Goal: Transaction & Acquisition: Purchase product/service

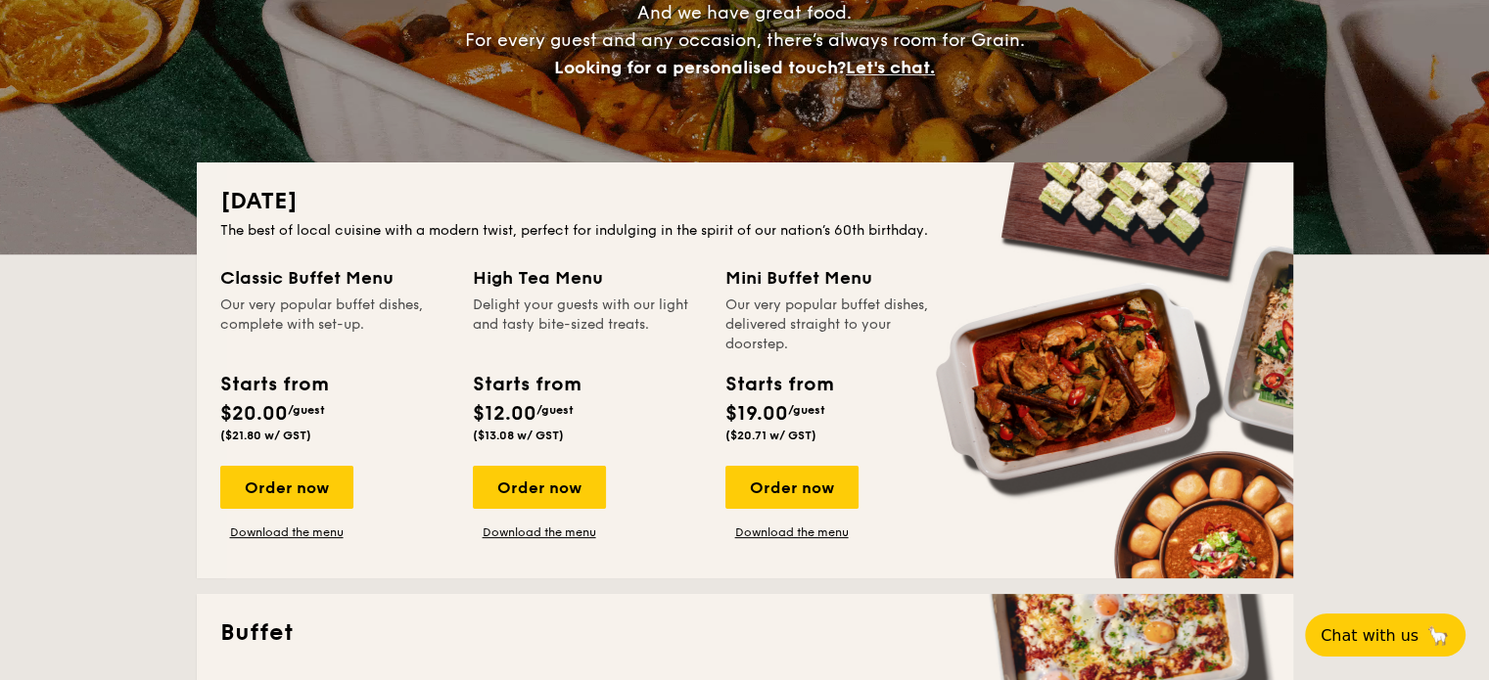
scroll to position [294, 0]
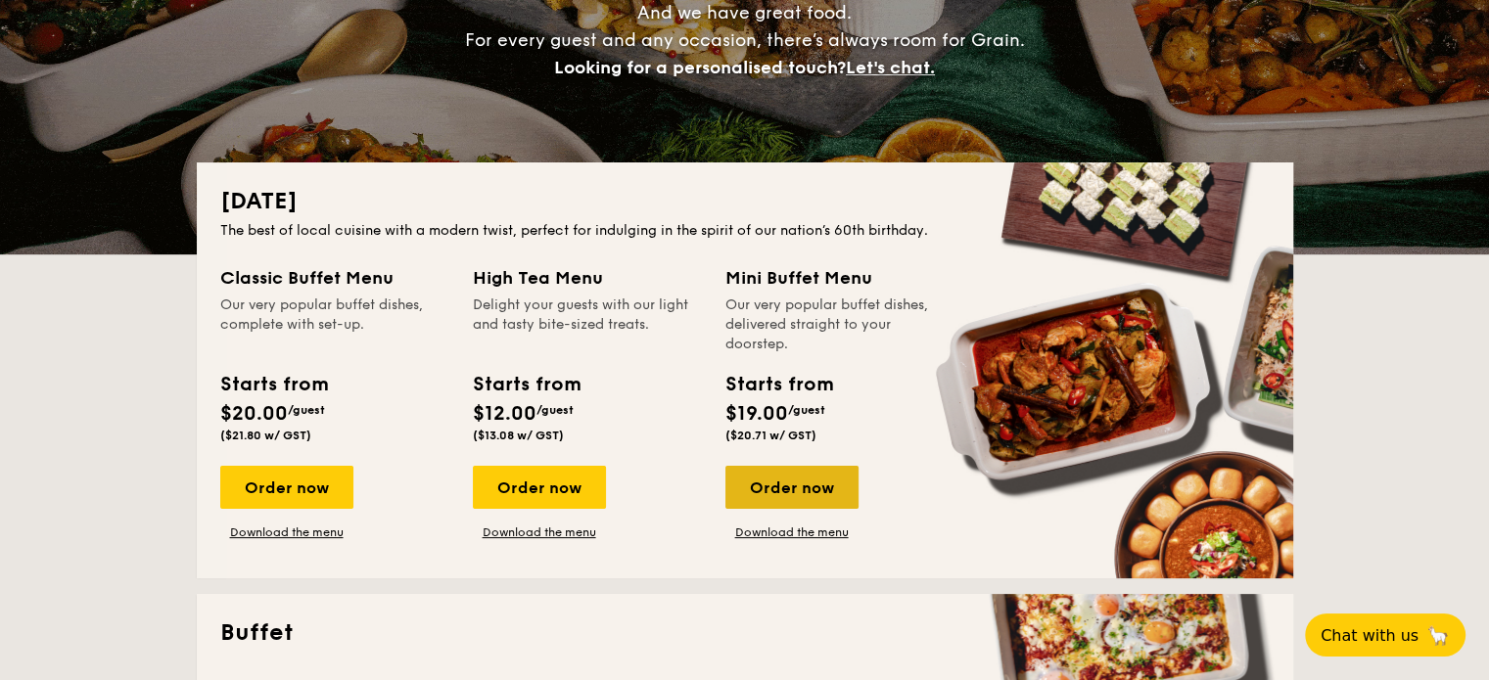
click at [781, 491] on div "Order now" at bounding box center [791, 487] width 133 height 43
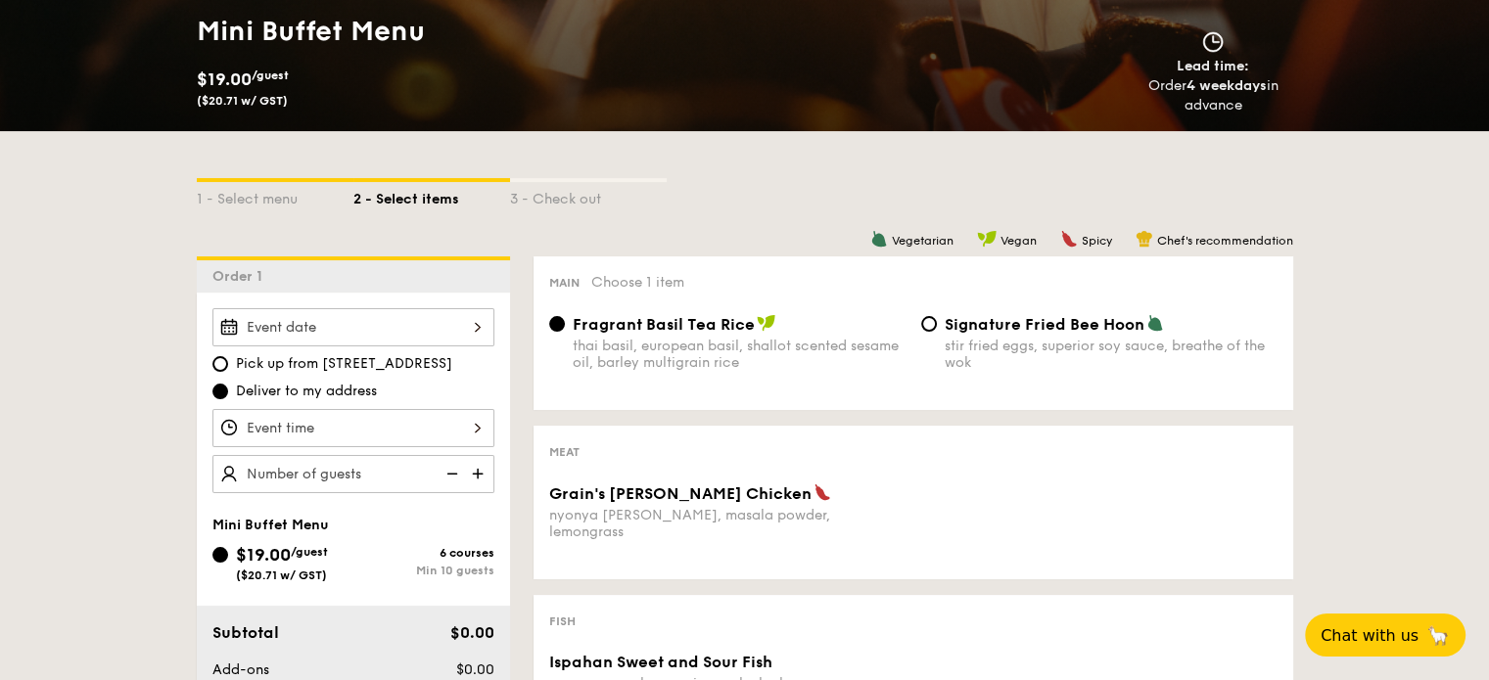
scroll to position [294, 0]
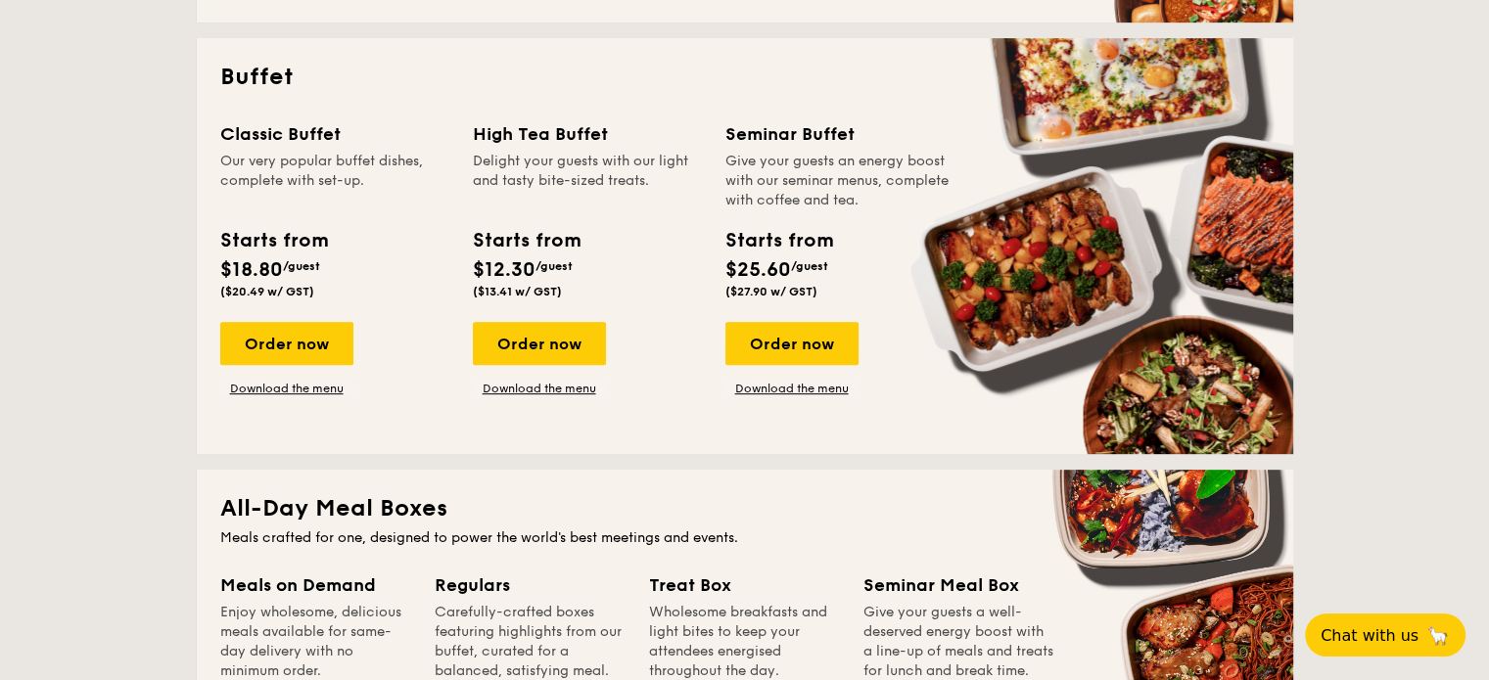
scroll to position [685, 0]
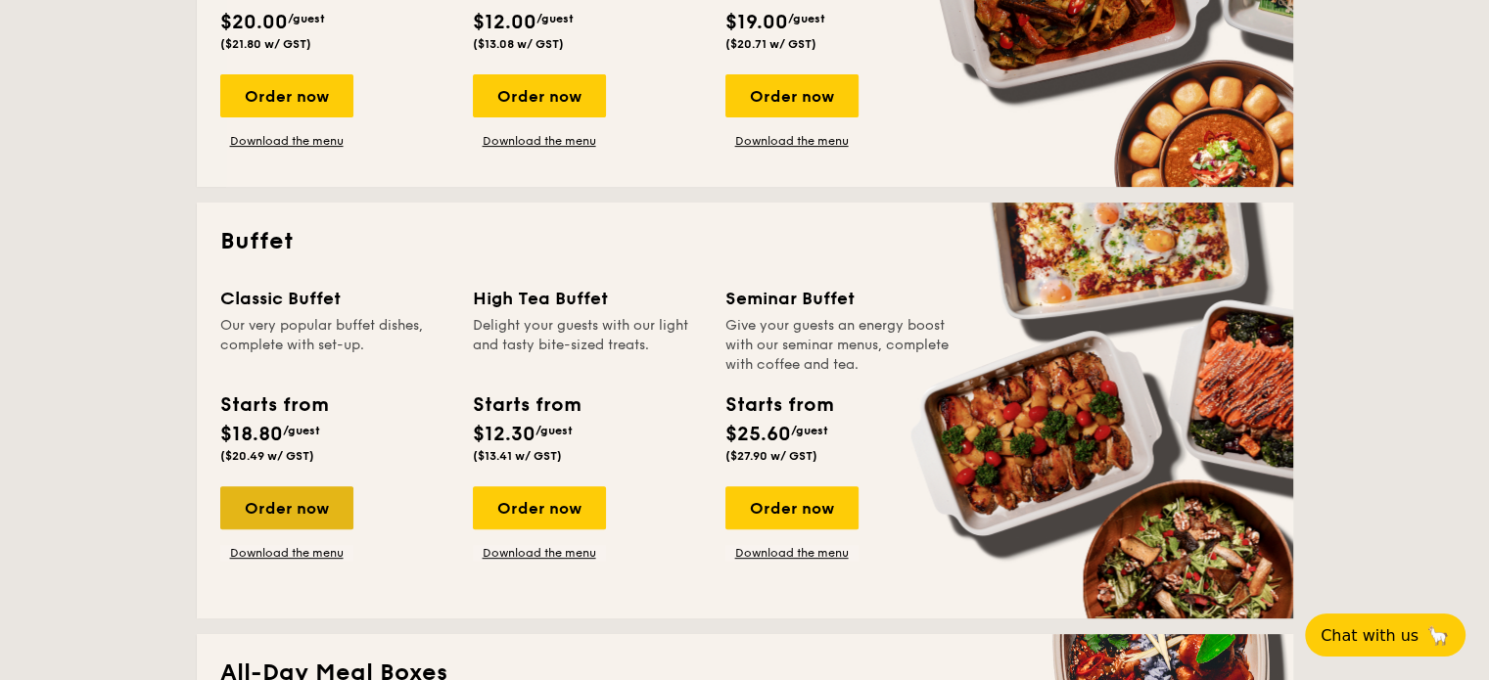
click at [294, 504] on div "Order now" at bounding box center [286, 508] width 133 height 43
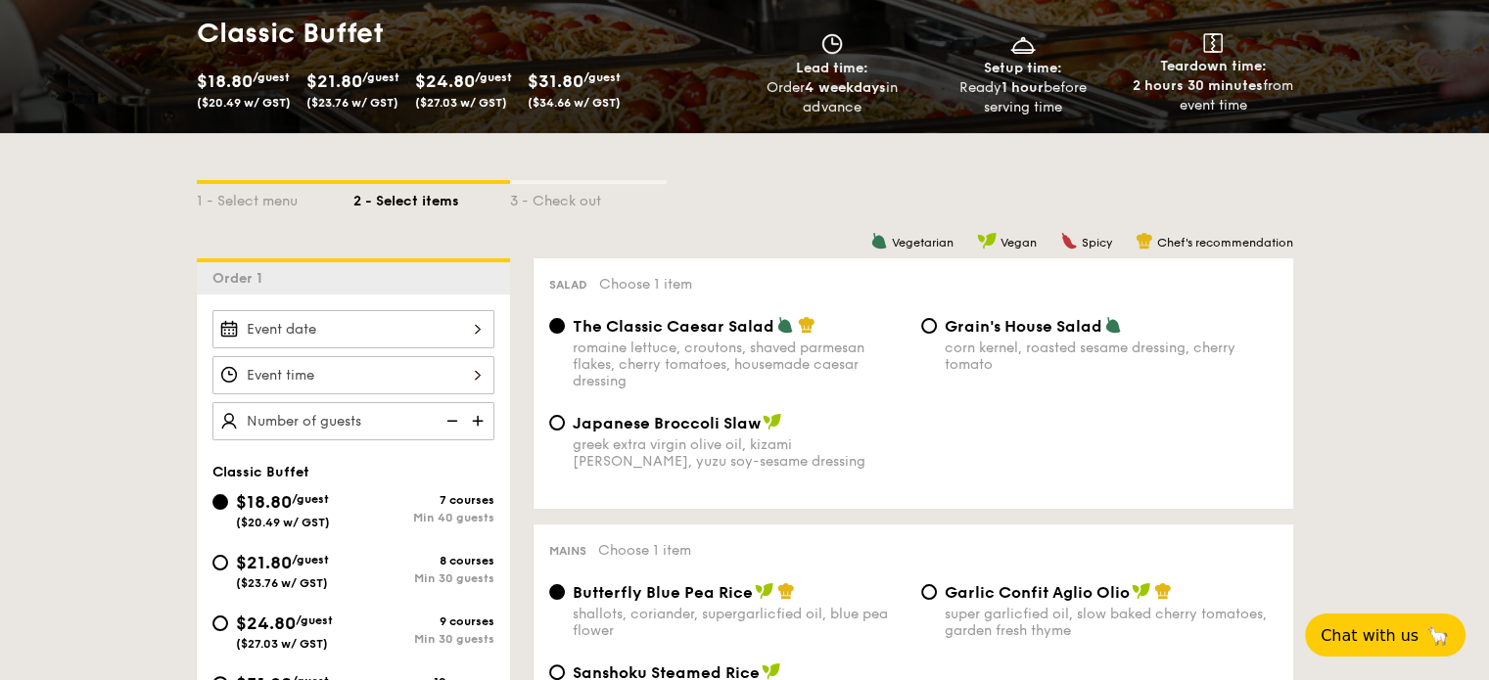
scroll to position [392, 0]
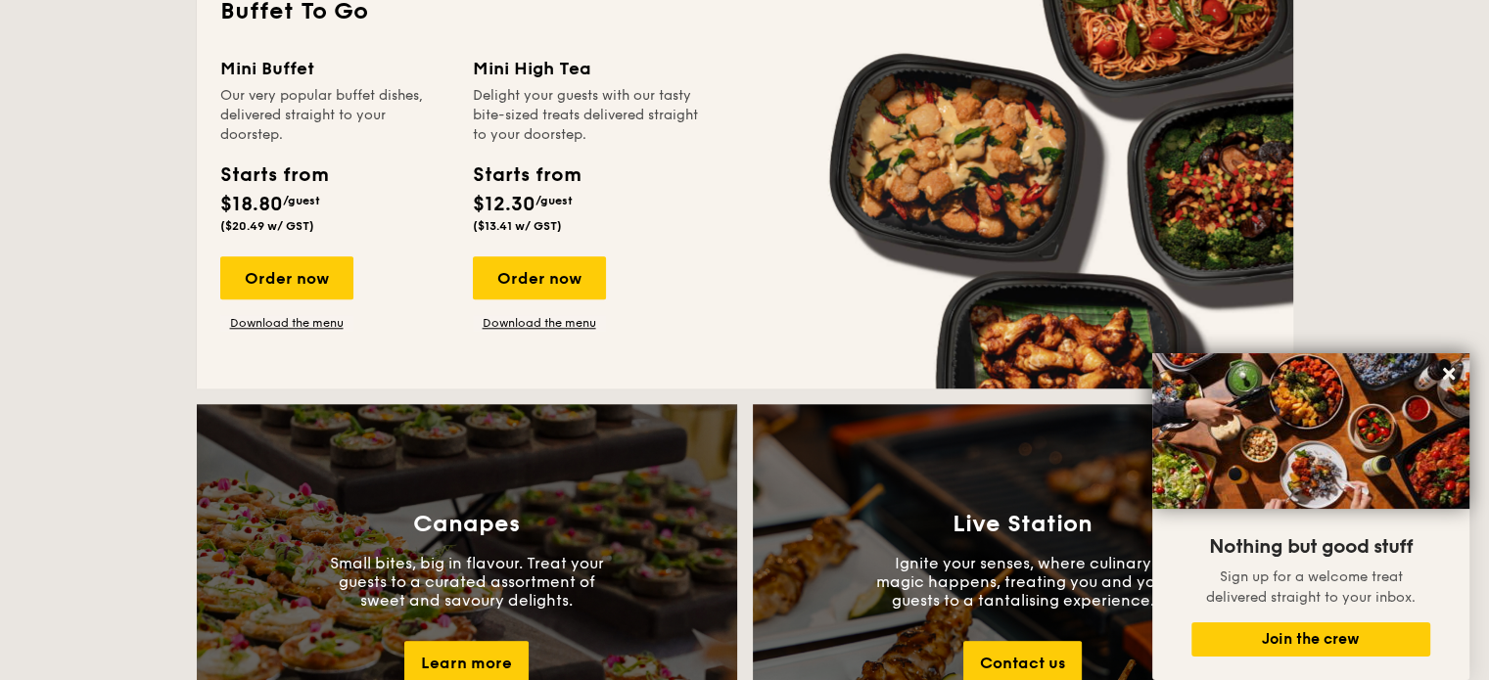
scroll to position [1748, 0]
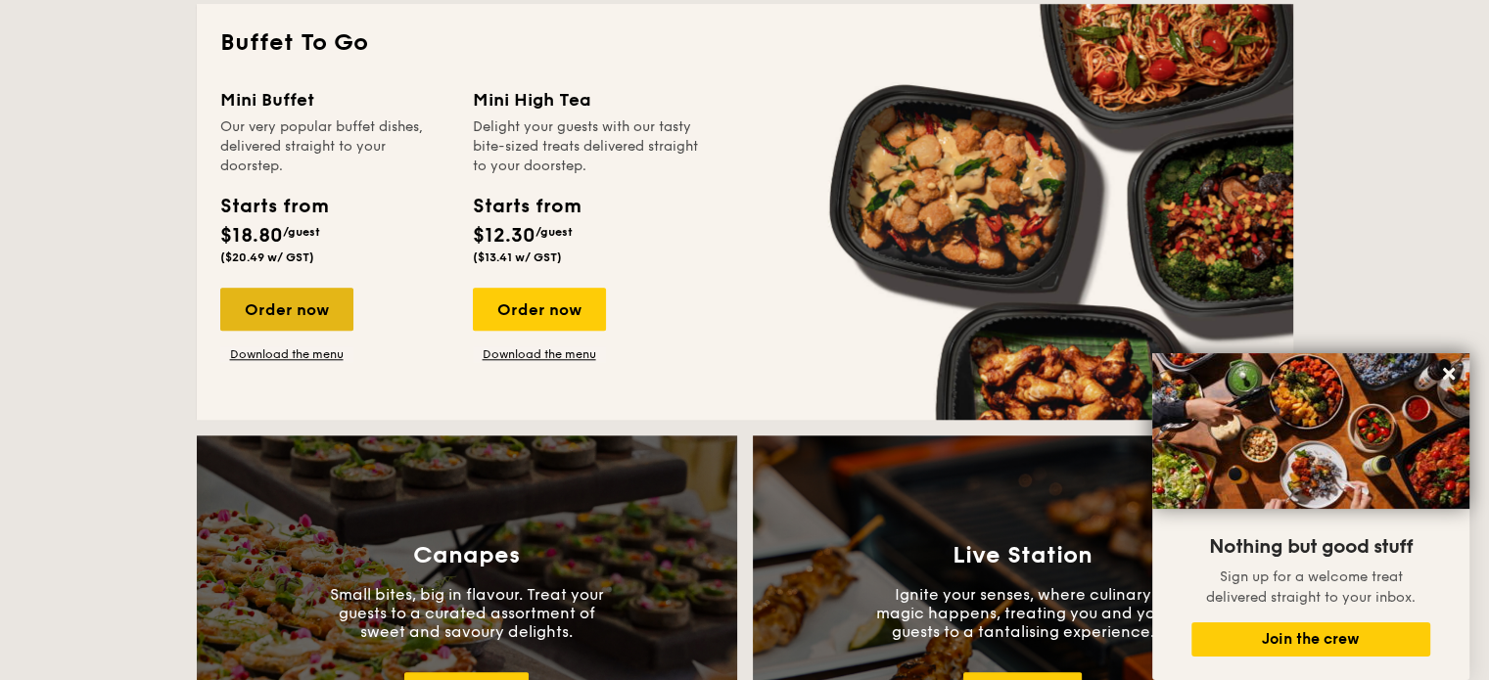
click at [303, 313] on div "Order now" at bounding box center [286, 309] width 133 height 43
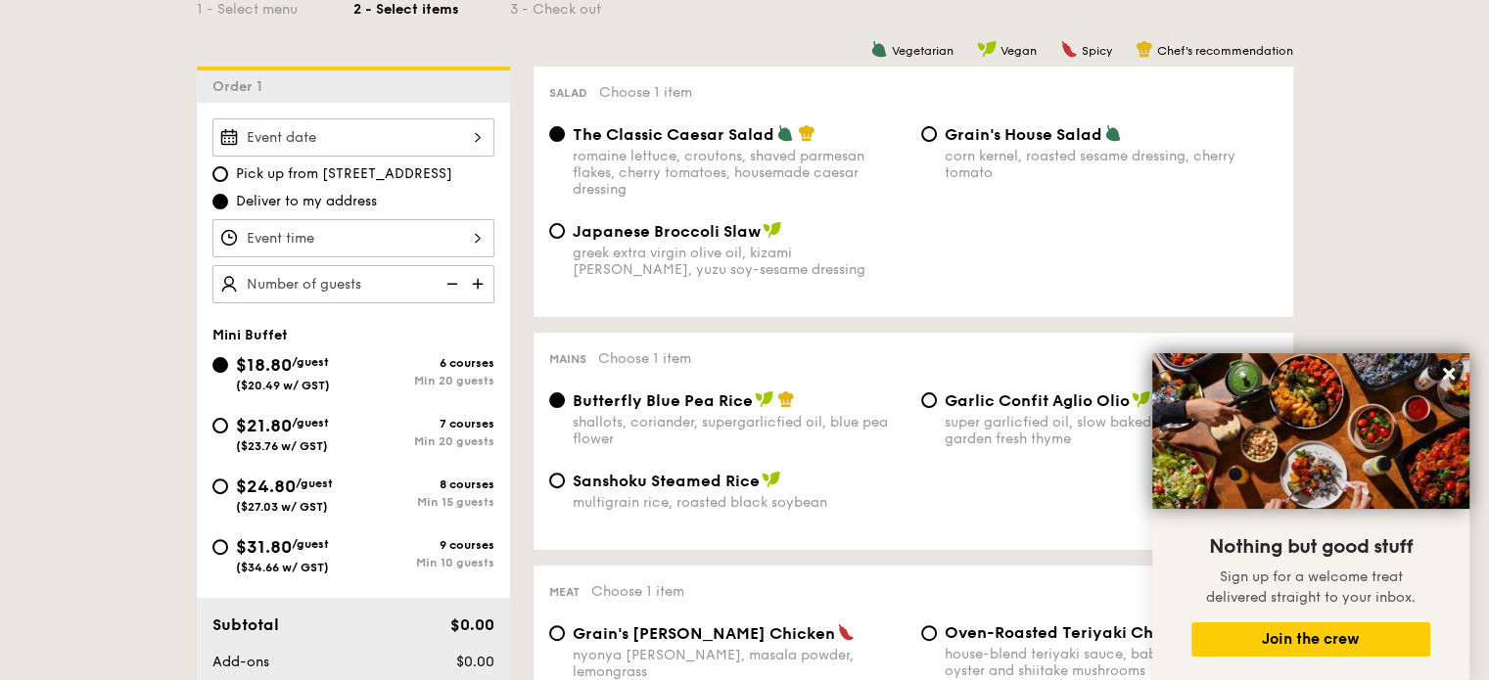
scroll to position [490, 0]
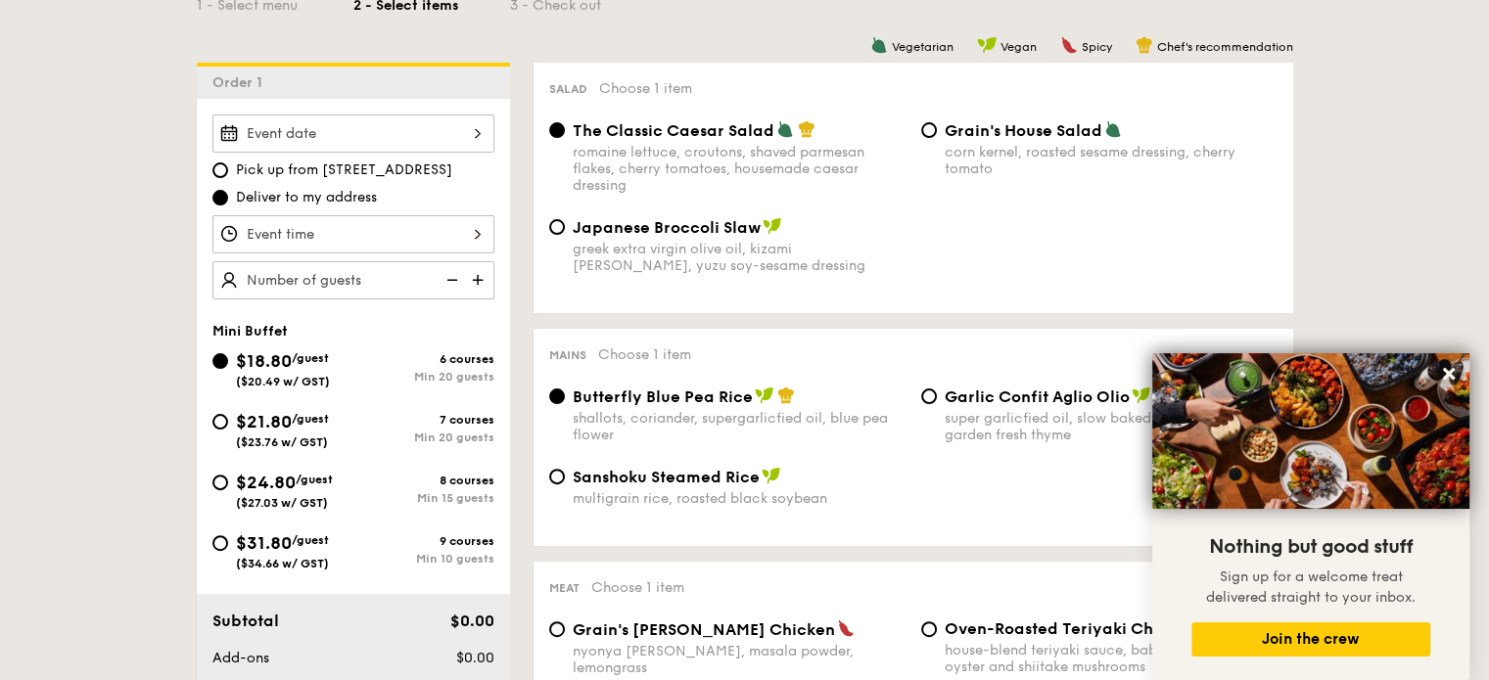
click at [389, 138] on div at bounding box center [353, 134] width 282 height 38
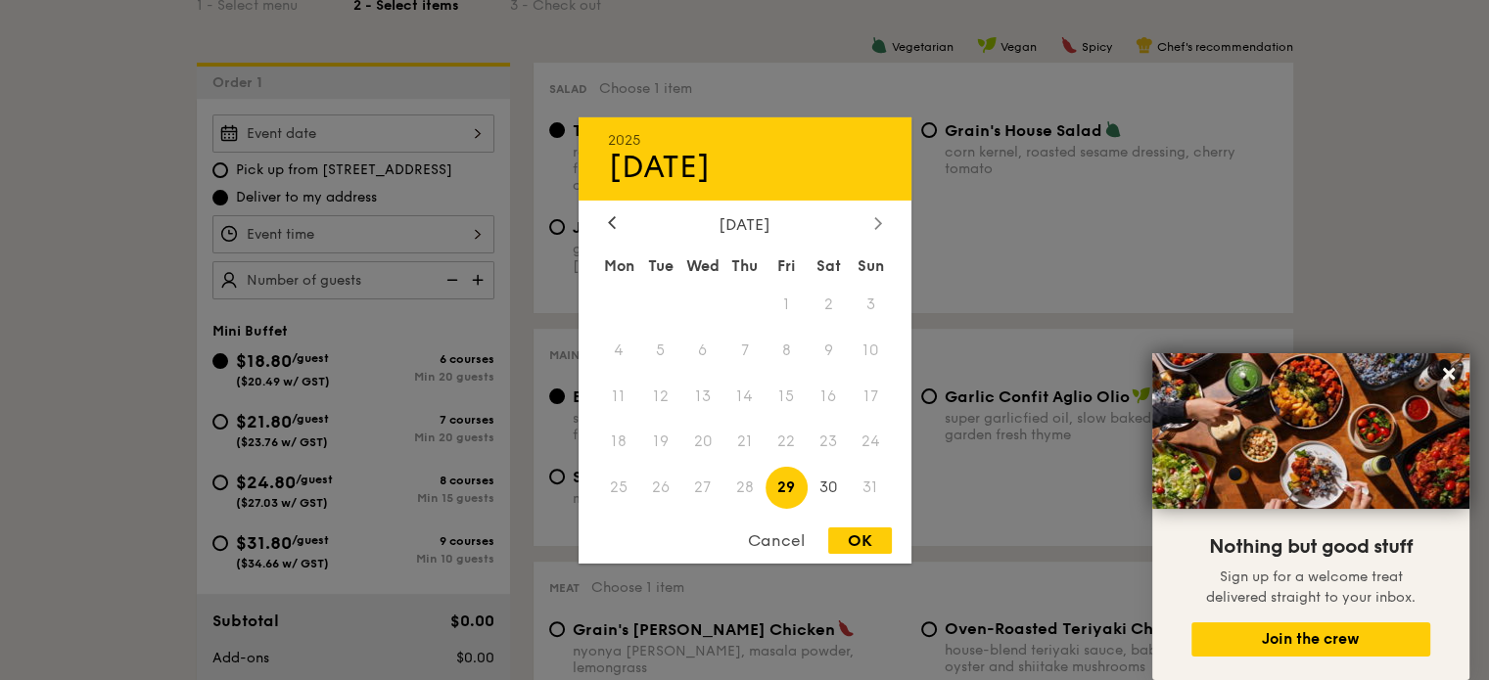
click at [874, 222] on icon at bounding box center [878, 222] width 8 height 13
click at [828, 304] on span "6" at bounding box center [829, 304] width 42 height 42
drag, startPoint x: 867, startPoint y: 539, endPoint x: 990, endPoint y: 209, distance: 352.8
click at [866, 539] on div "OK" at bounding box center [860, 541] width 64 height 26
type input "[DATE]"
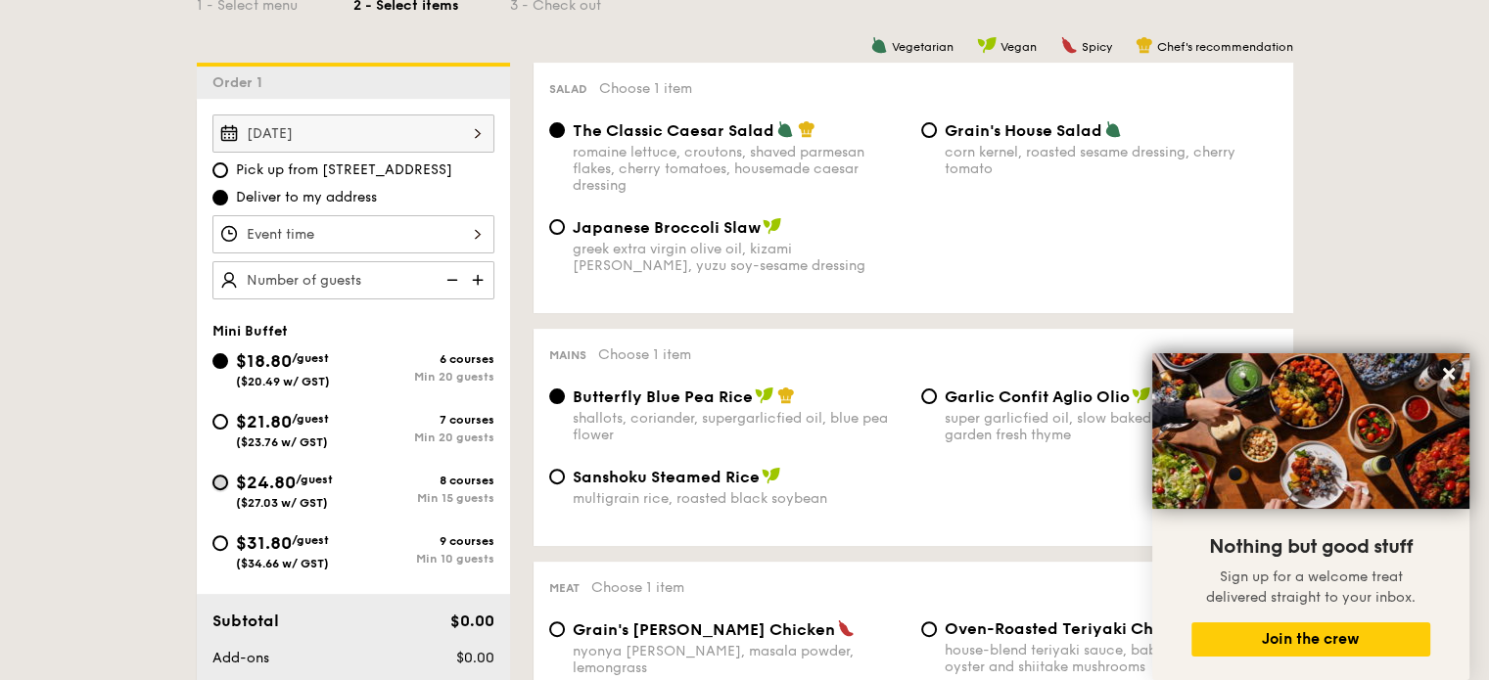
click at [224, 478] on input "$24.80 /guest ($27.03 w/ GST) 8 courses Min 15 guests" at bounding box center [220, 483] width 16 height 16
radio input "true"
radio input "false"
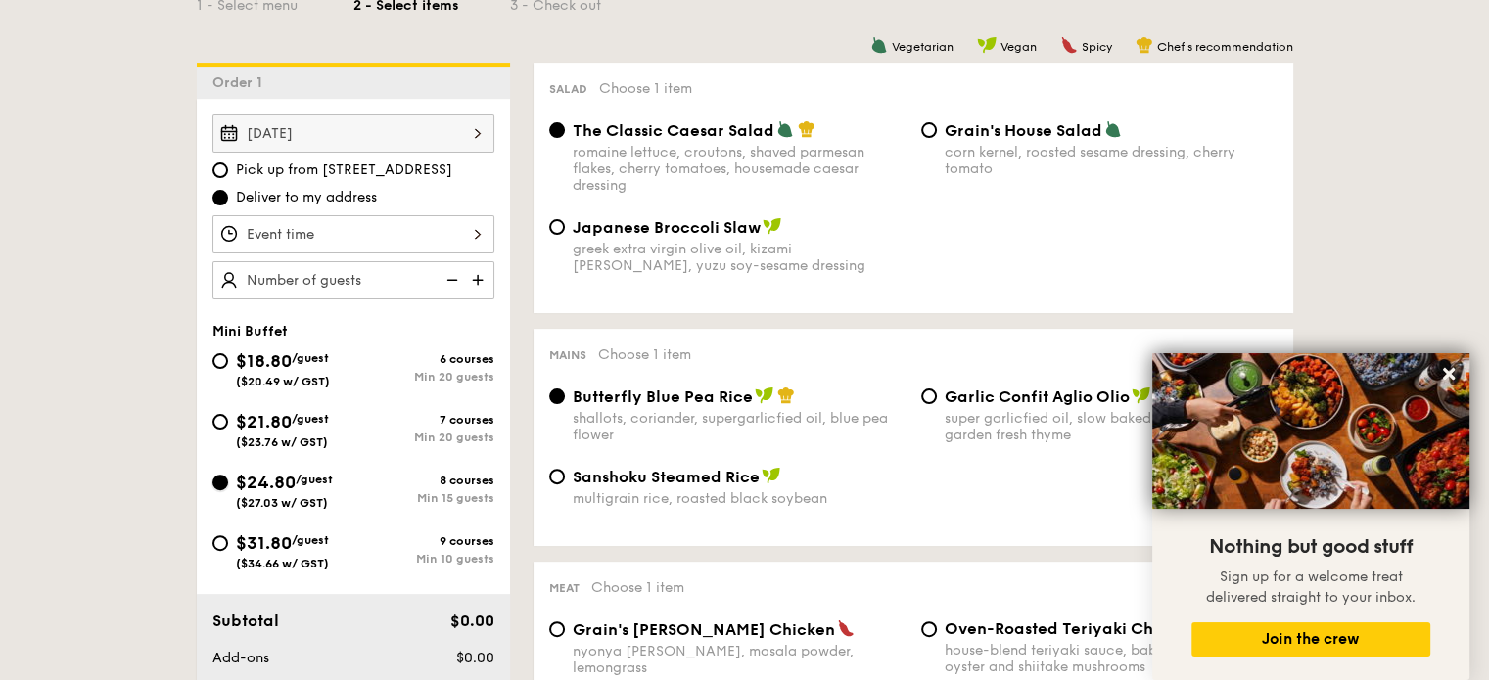
radio input "true"
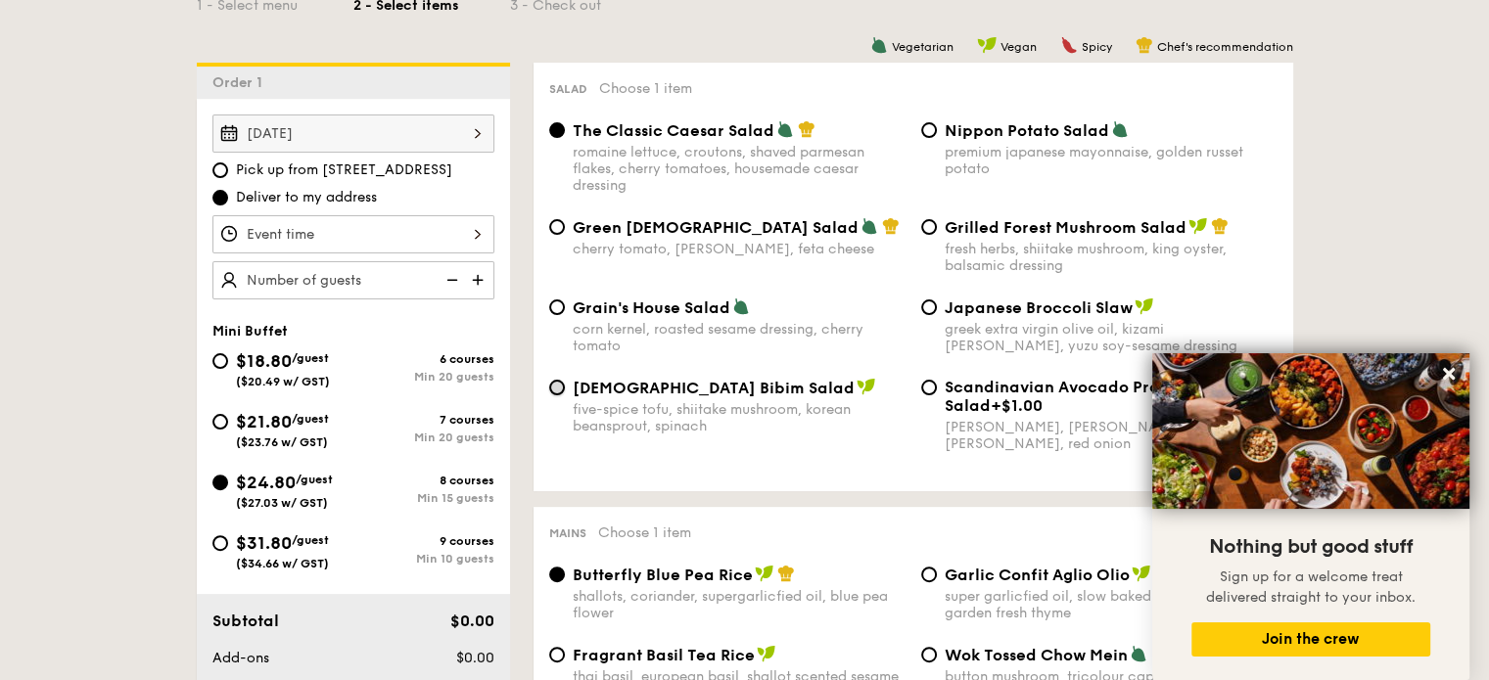
click at [560, 393] on input "Korean Bibim Salad five-spice tofu, shiitake mushroom, korean beansprout, spina…" at bounding box center [557, 388] width 16 height 16
radio input "true"
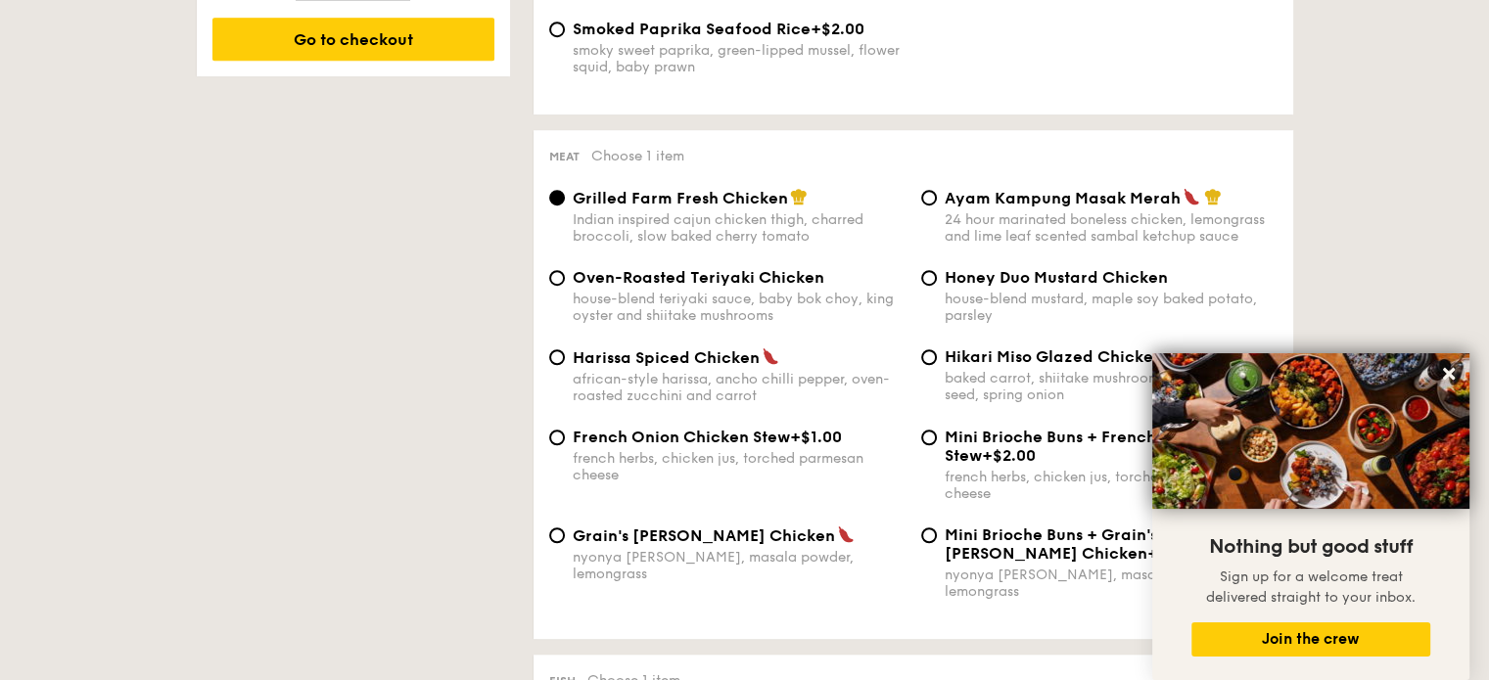
scroll to position [1371, 0]
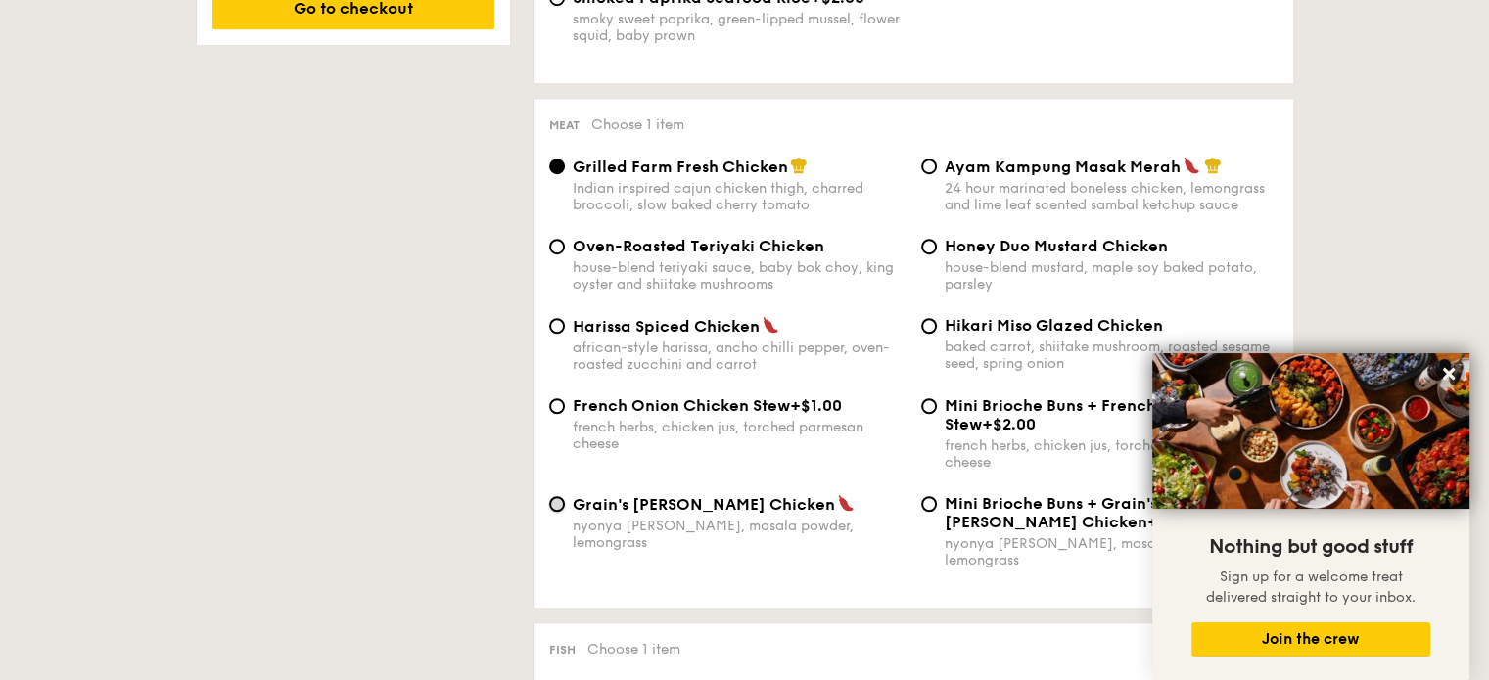
click at [560, 512] on input "Grain's [PERSON_NAME] Chicken nyonya [PERSON_NAME], masala powder, lemongrass" at bounding box center [557, 504] width 16 height 16
radio input "true"
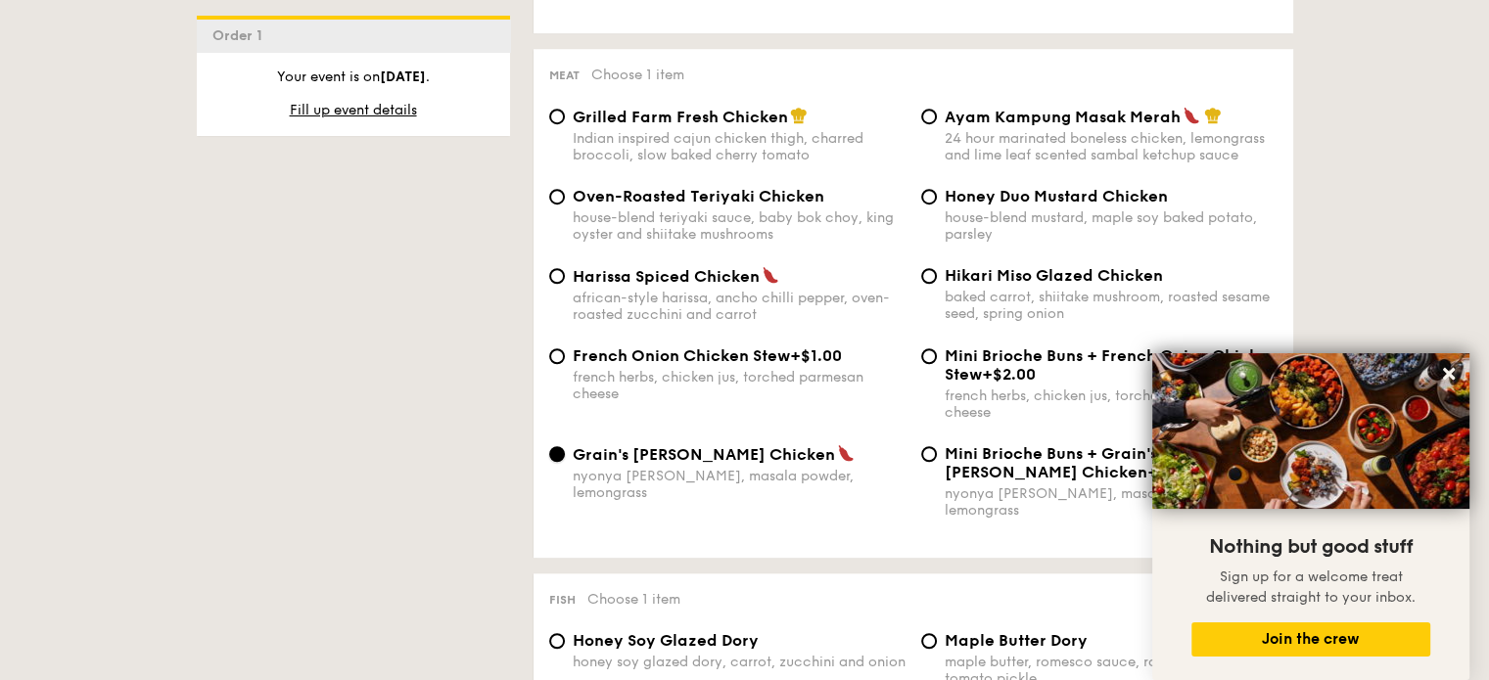
scroll to position [1469, 0]
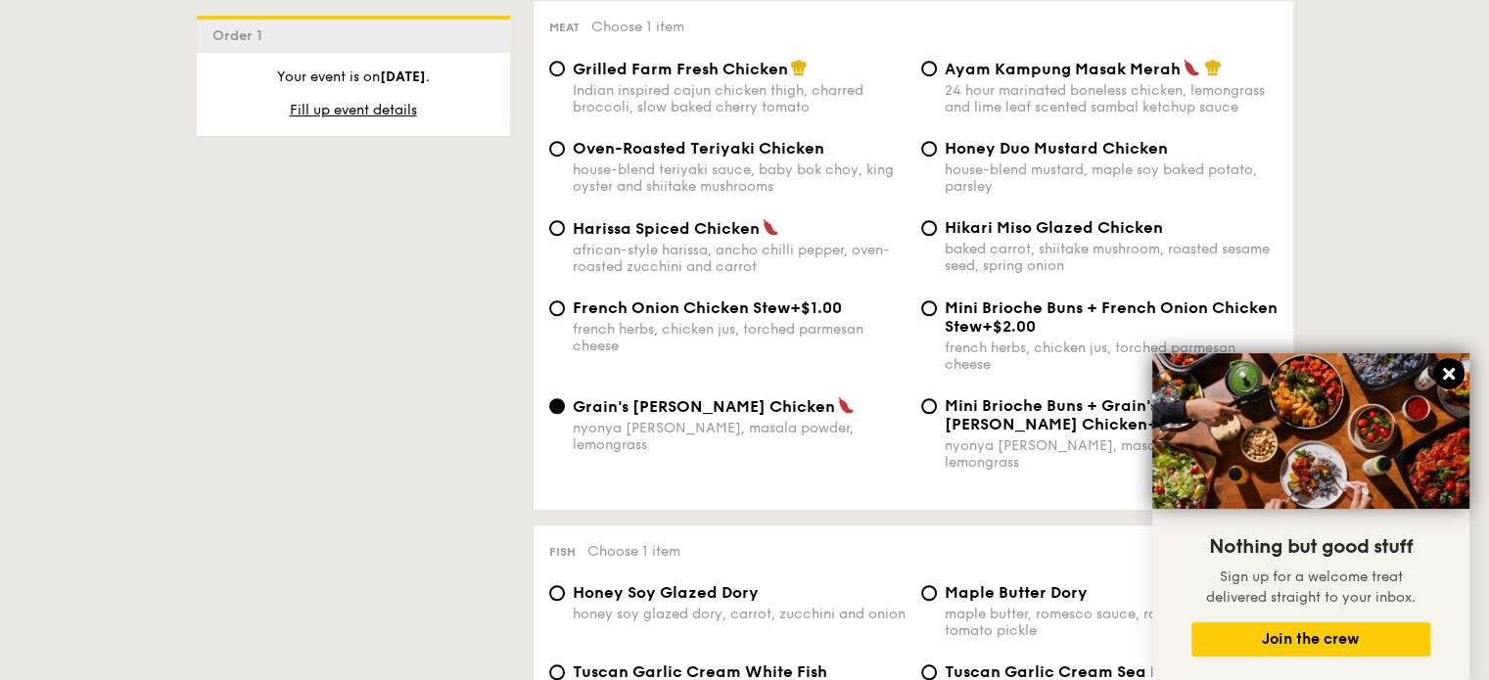
click at [1445, 375] on icon at bounding box center [1449, 374] width 18 height 18
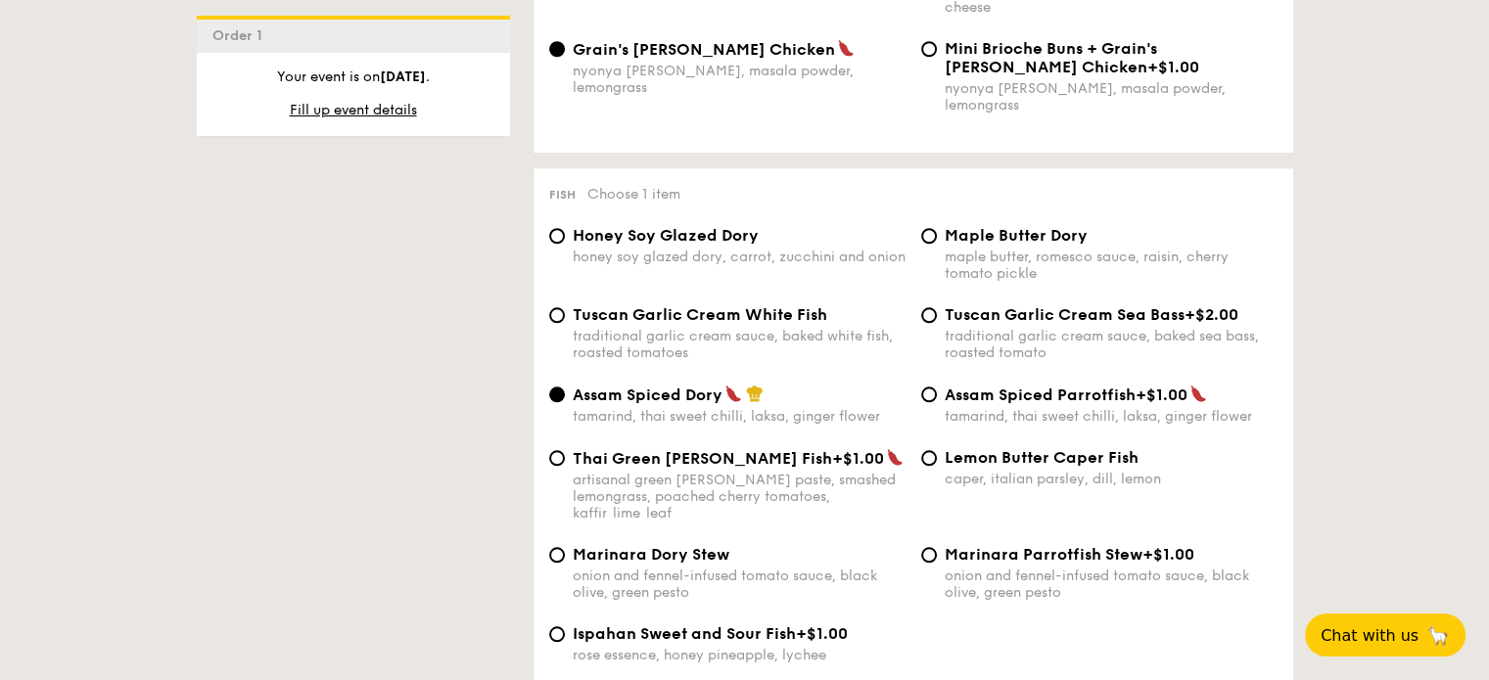
scroll to position [1860, 0]
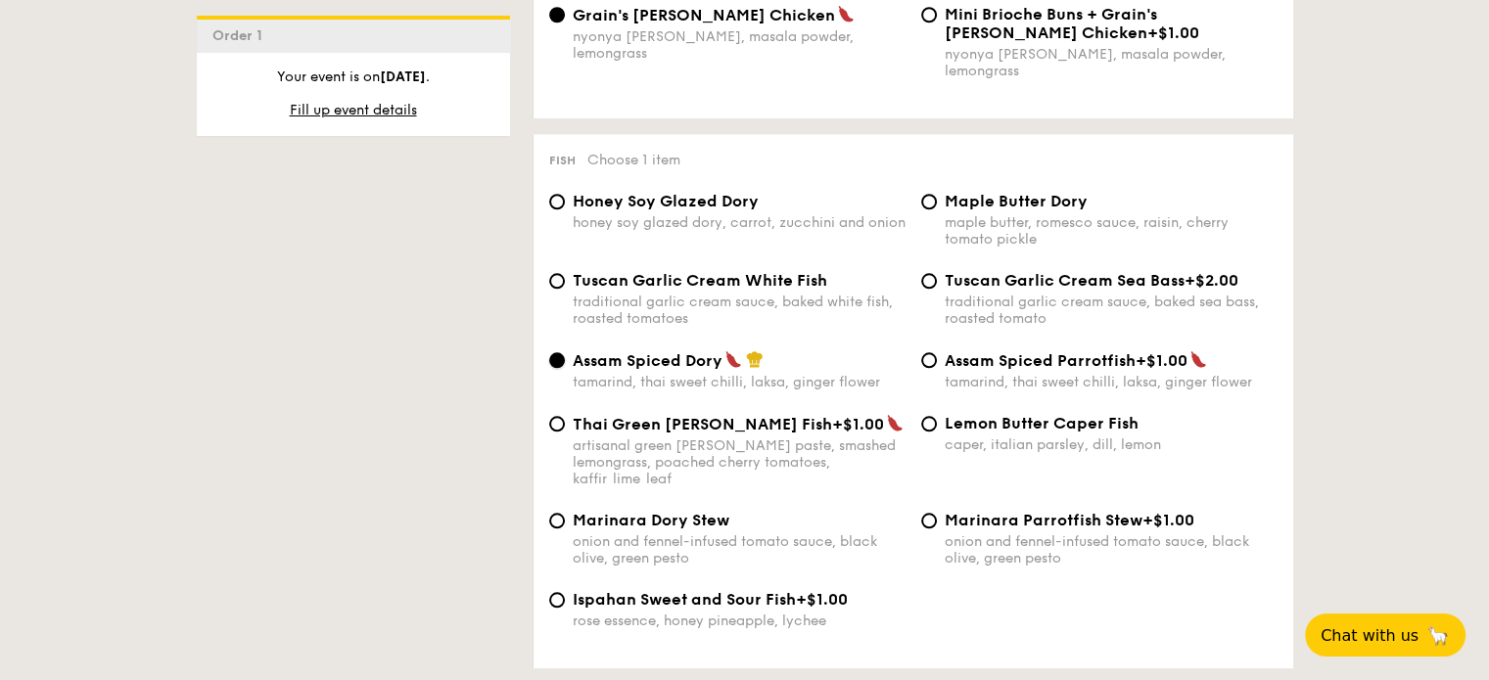
click at [555, 359] on input "Assam Spiced Dory tamarind, thai sweet chilli, laksa, ginger flower" at bounding box center [557, 360] width 16 height 16
click at [552, 277] on input "Tuscan Garlic Cream White Fish traditional garlic cream sauce, baked white fish…" at bounding box center [557, 281] width 16 height 16
radio input "true"
click at [552, 365] on input "Assam Spiced Dory tamarind, thai sweet chilli, laksa, ginger flower" at bounding box center [557, 360] width 16 height 16
radio input "true"
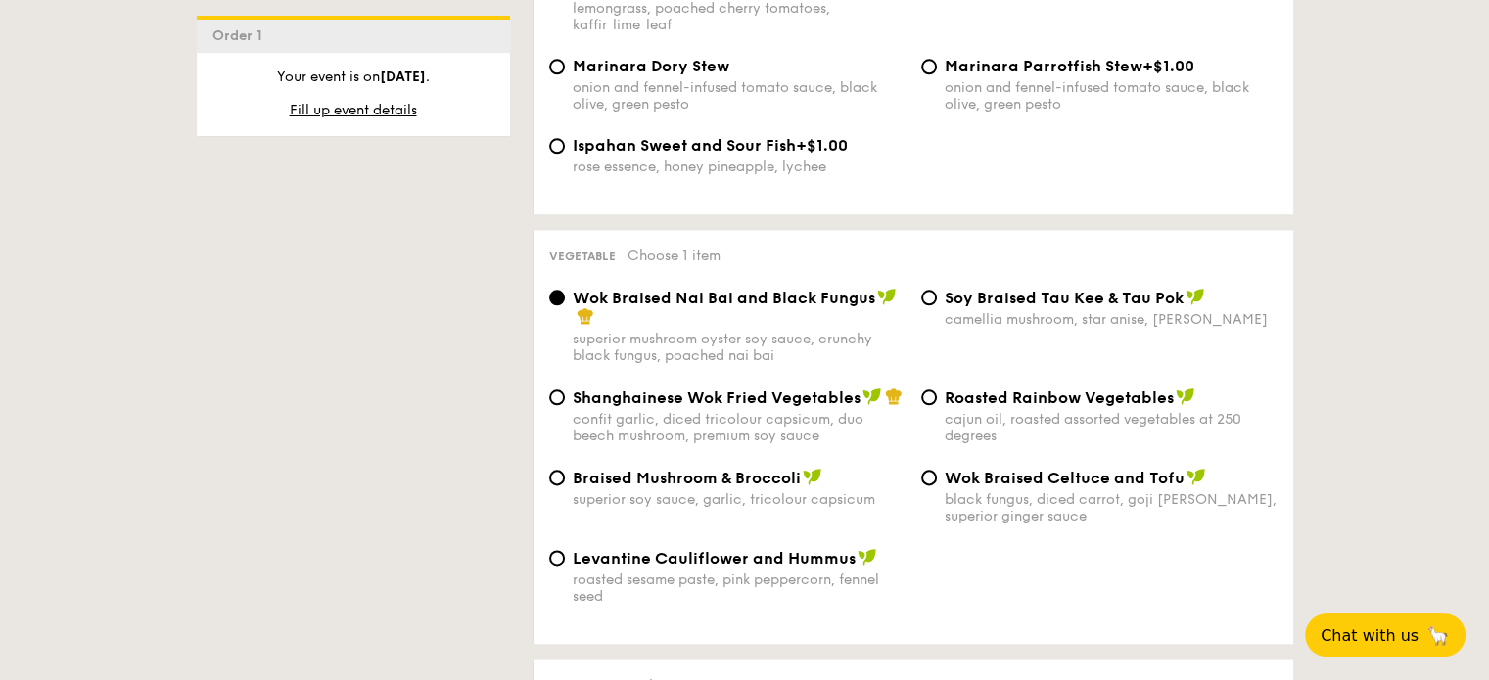
scroll to position [2350, 0]
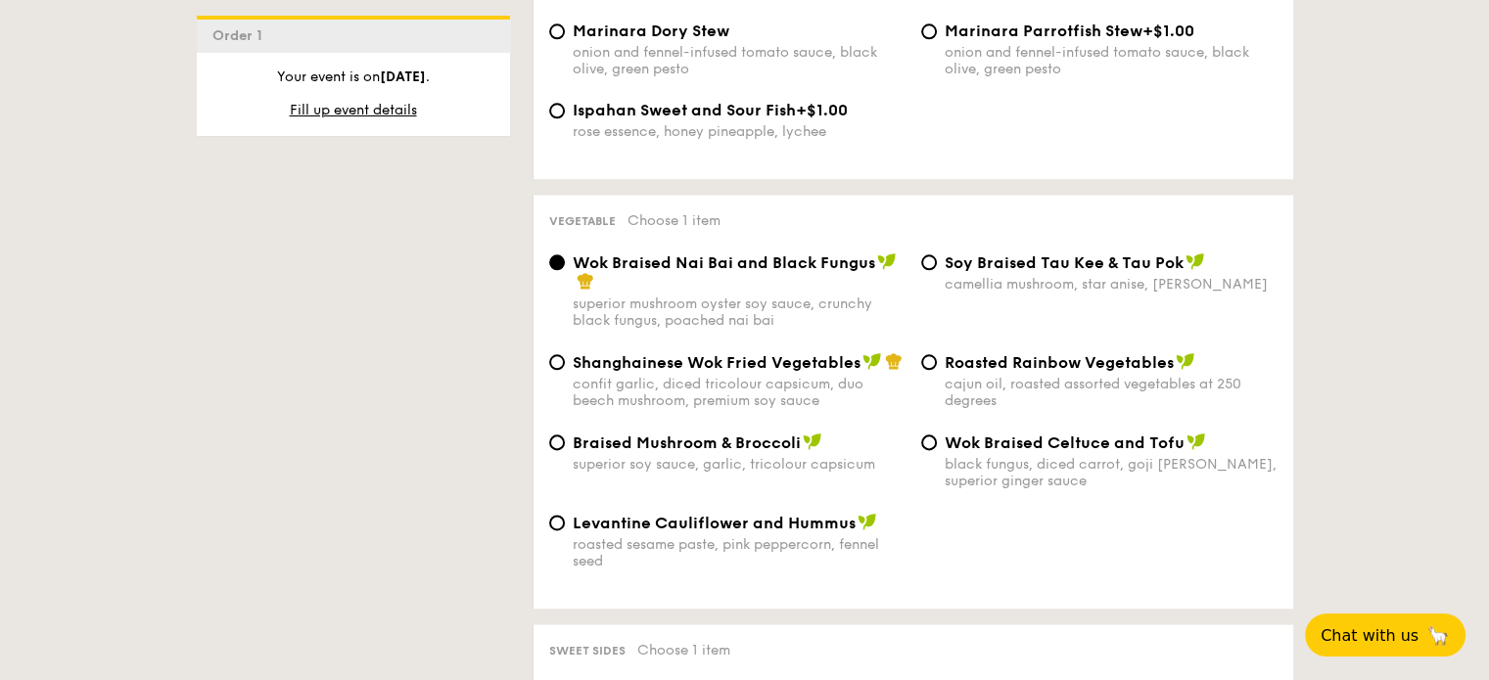
click at [937, 253] on div "⁠Soy Braised Tau Kee & Tau Pok camellia mushroom, star anise, goji [PERSON_NAME]" at bounding box center [1099, 273] width 372 height 40
click at [931, 255] on input "⁠Soy Braised Tau Kee & Tau Pok camellia mushroom, star anise, goji [PERSON_NAME]" at bounding box center [929, 263] width 16 height 16
radio input "true"
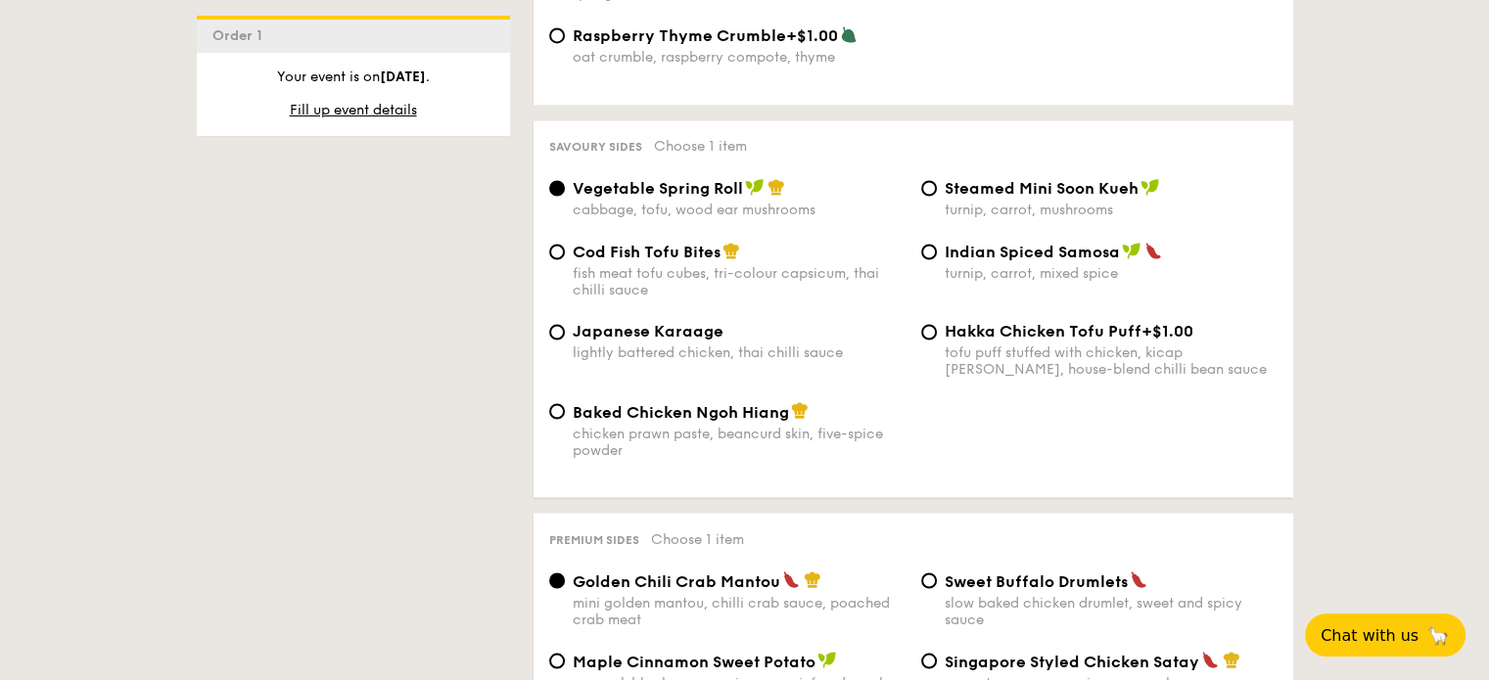
scroll to position [3329, 0]
click at [550, 410] on input "Baked Chicken Ngoh Hiang chicken prawn paste, beancurd skin, five-spice powder" at bounding box center [557, 410] width 16 height 16
radio input "true"
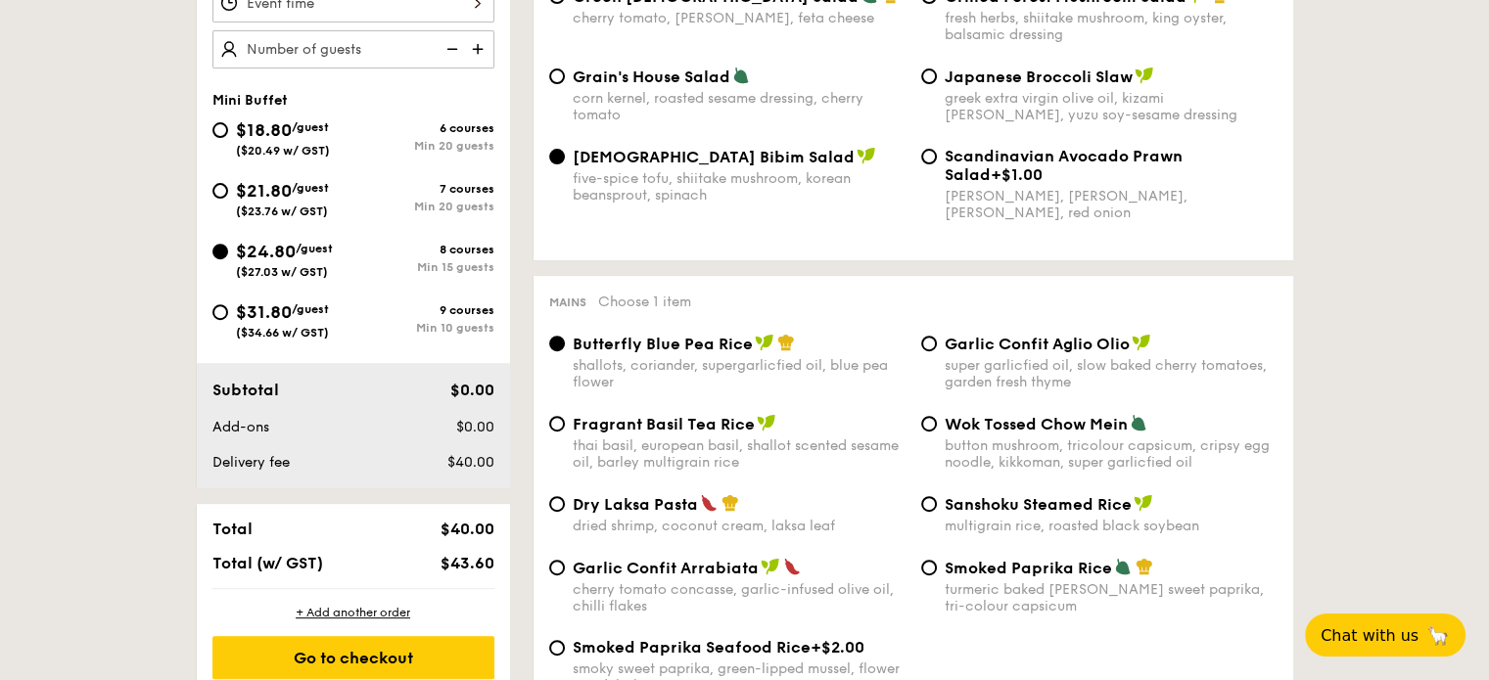
scroll to position [490, 0]
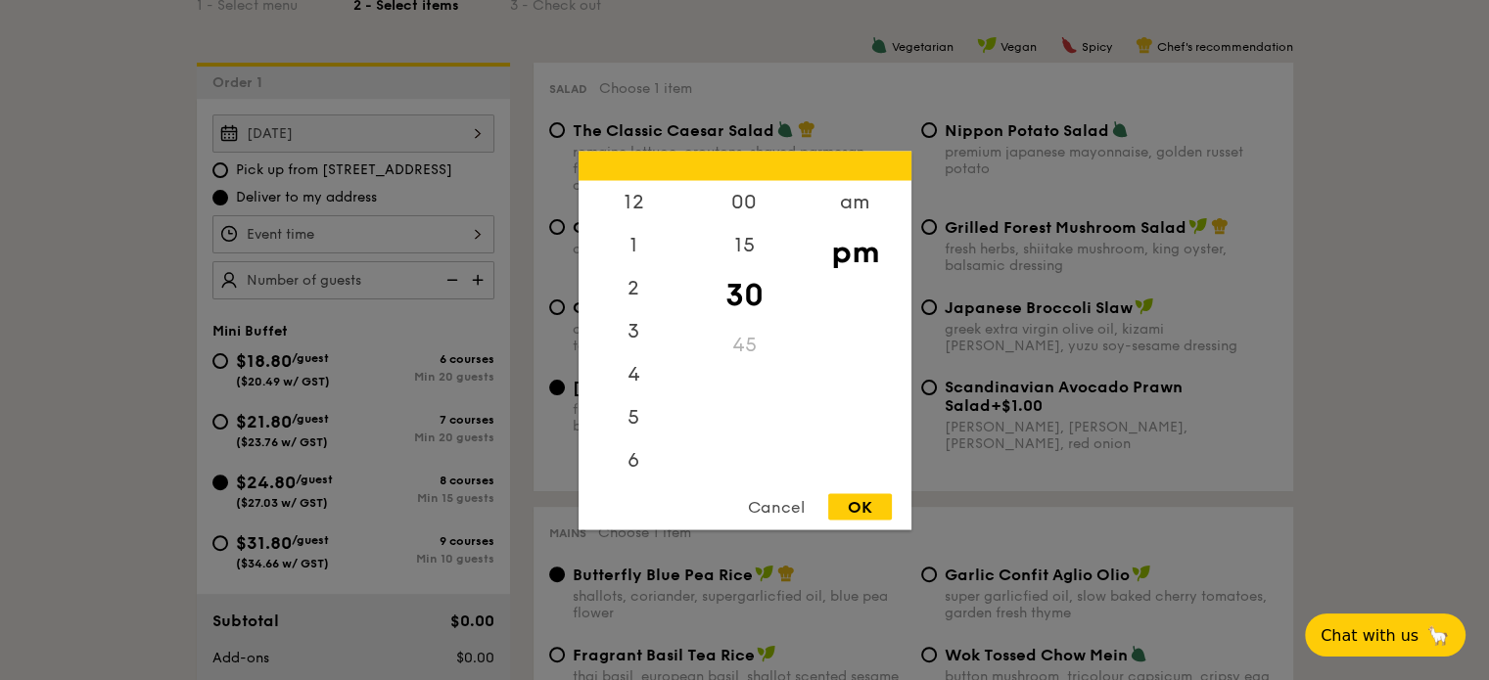
click at [476, 230] on div "12 1 2 3 4 5 6 7 8 9 10 11 00 15 30 45 am pm Cancel OK" at bounding box center [353, 234] width 282 height 38
click at [850, 211] on div "am" at bounding box center [855, 208] width 111 height 57
click at [634, 415] on div "10" at bounding box center [634, 421] width 111 height 57
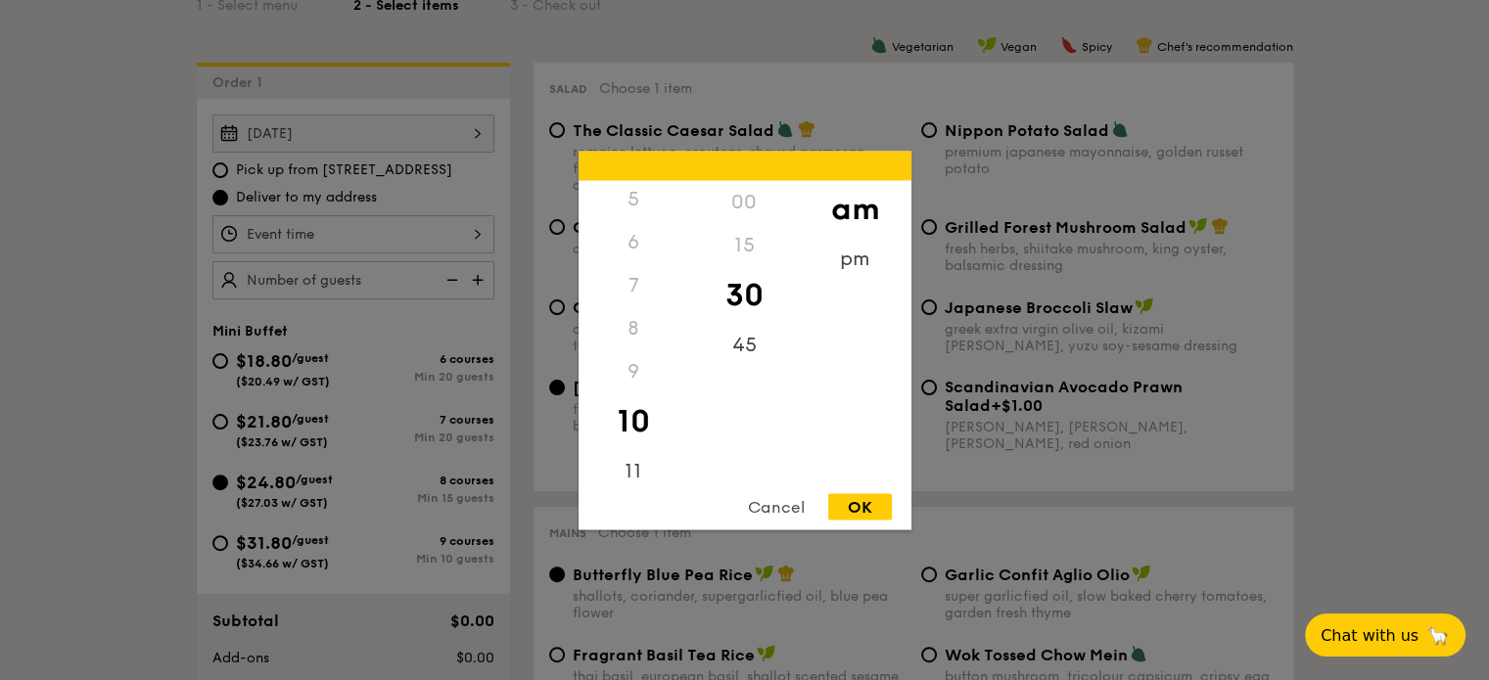
click at [748, 300] on div "30" at bounding box center [744, 294] width 111 height 57
click at [863, 506] on div "OK" at bounding box center [860, 506] width 64 height 26
type input "10:30AM"
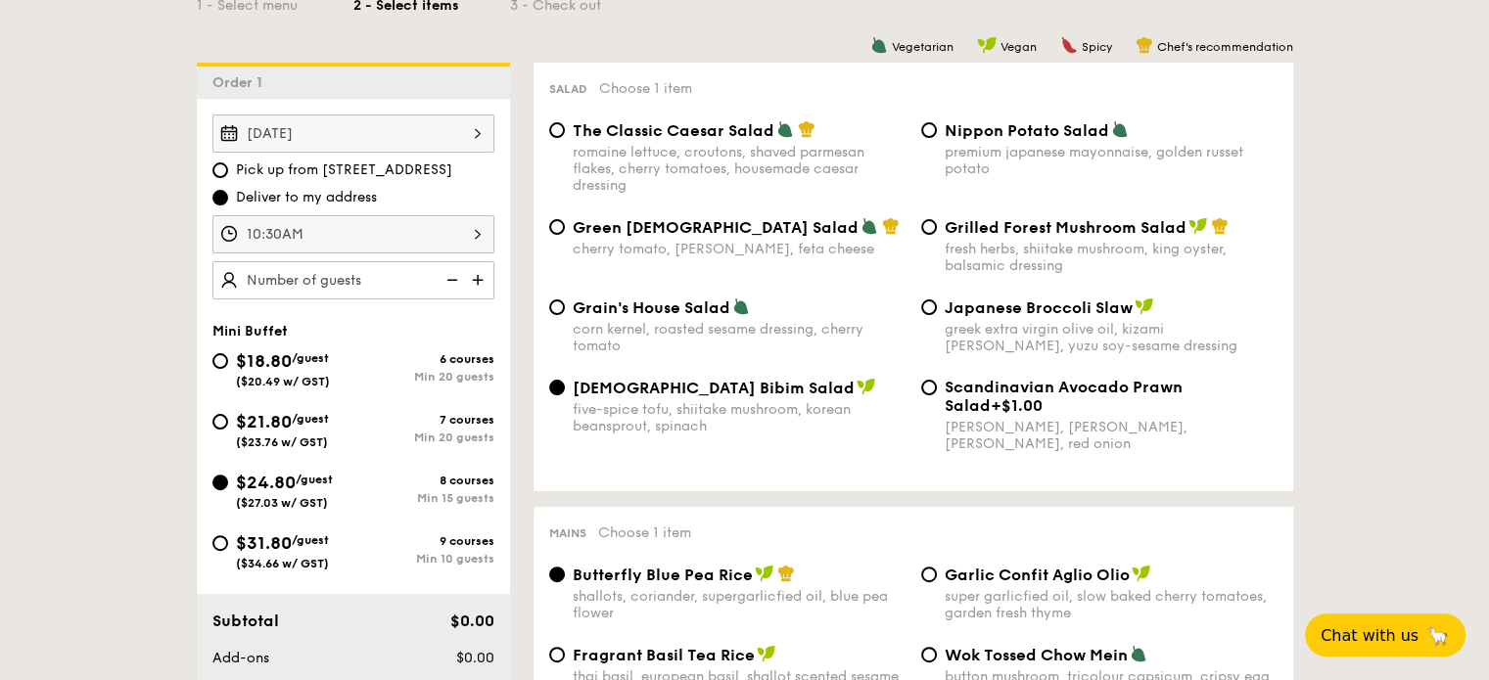
click at [475, 275] on img at bounding box center [479, 279] width 29 height 37
click at [449, 281] on img at bounding box center [450, 279] width 29 height 37
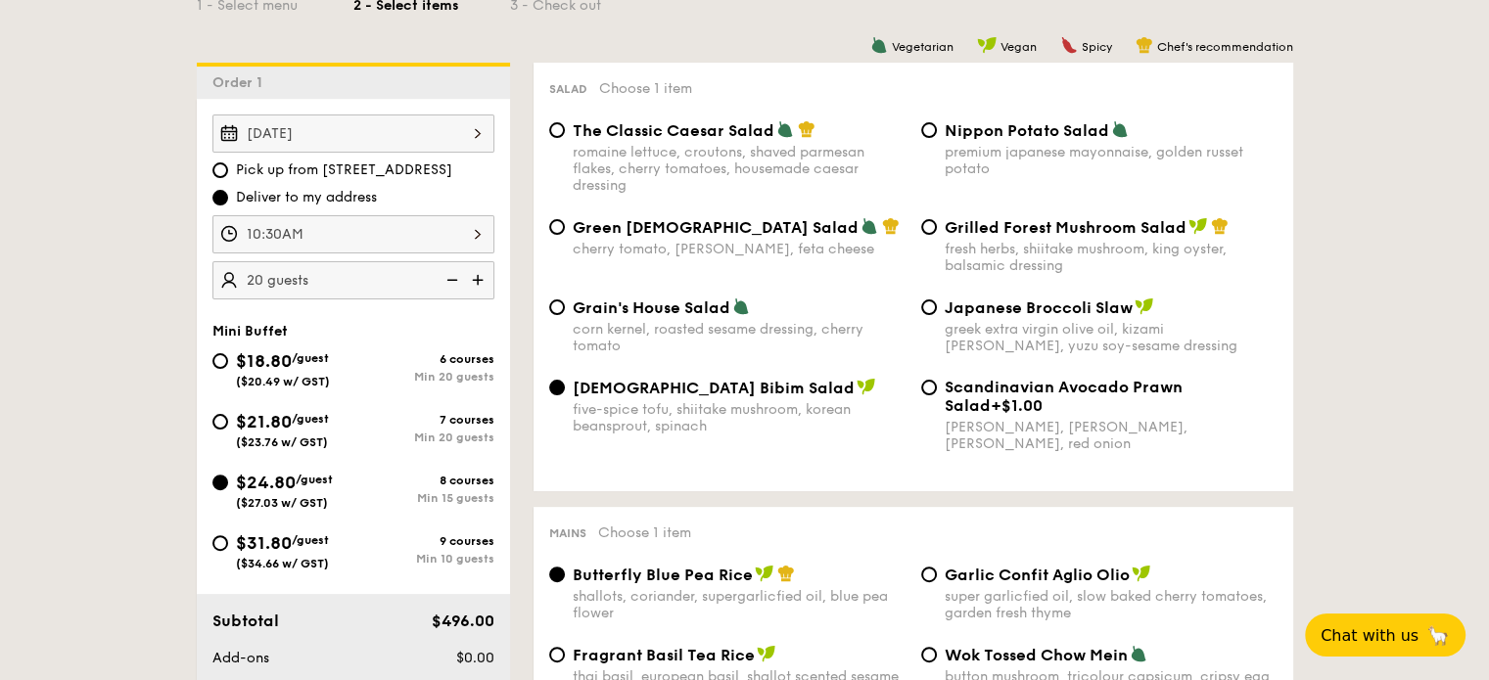
type input "15 guests"
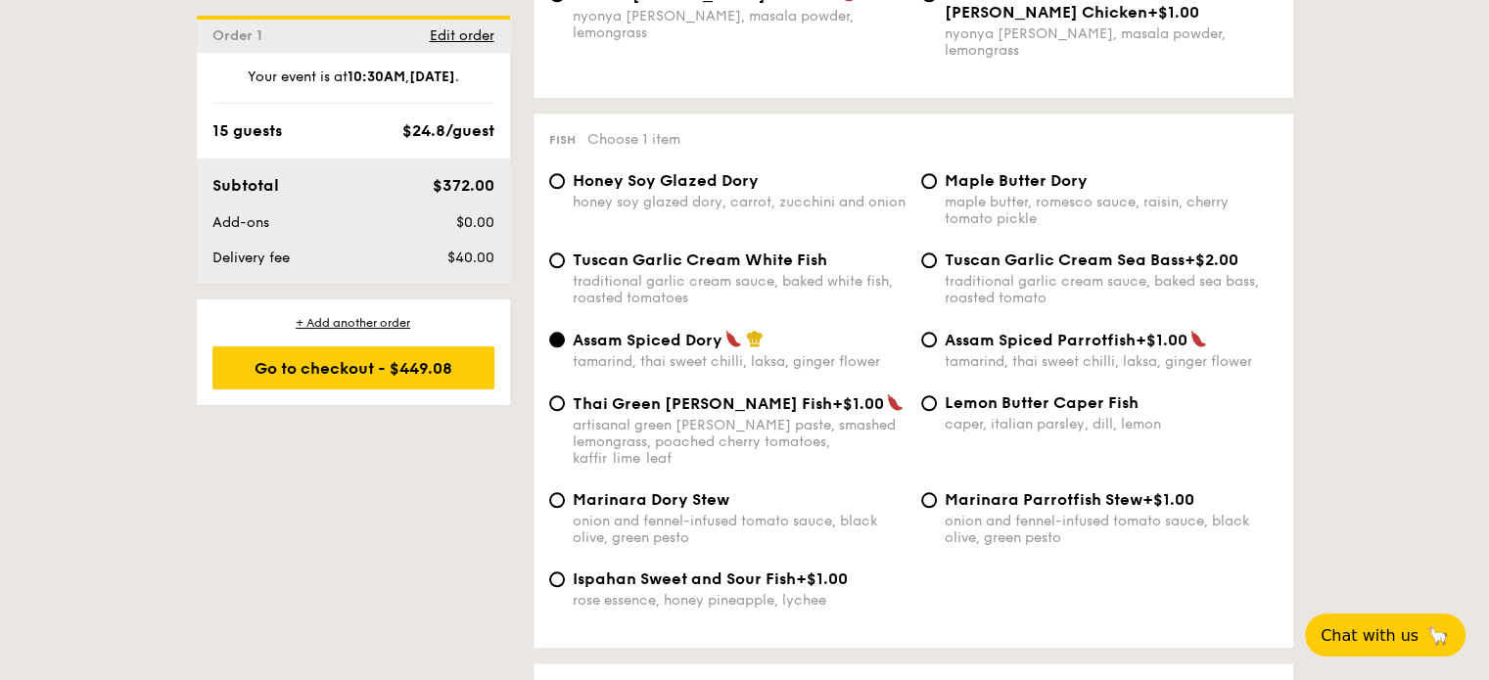
scroll to position [2154, 0]
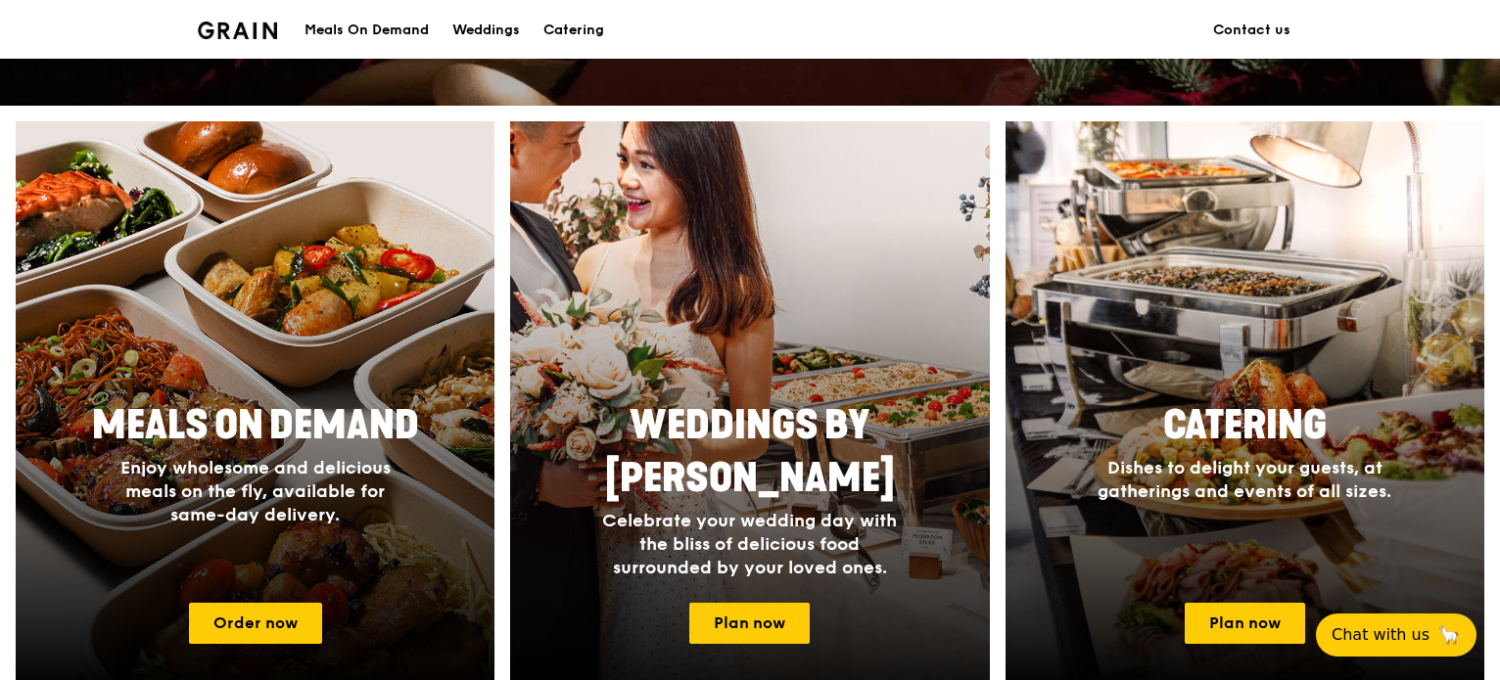
scroll to position [783, 0]
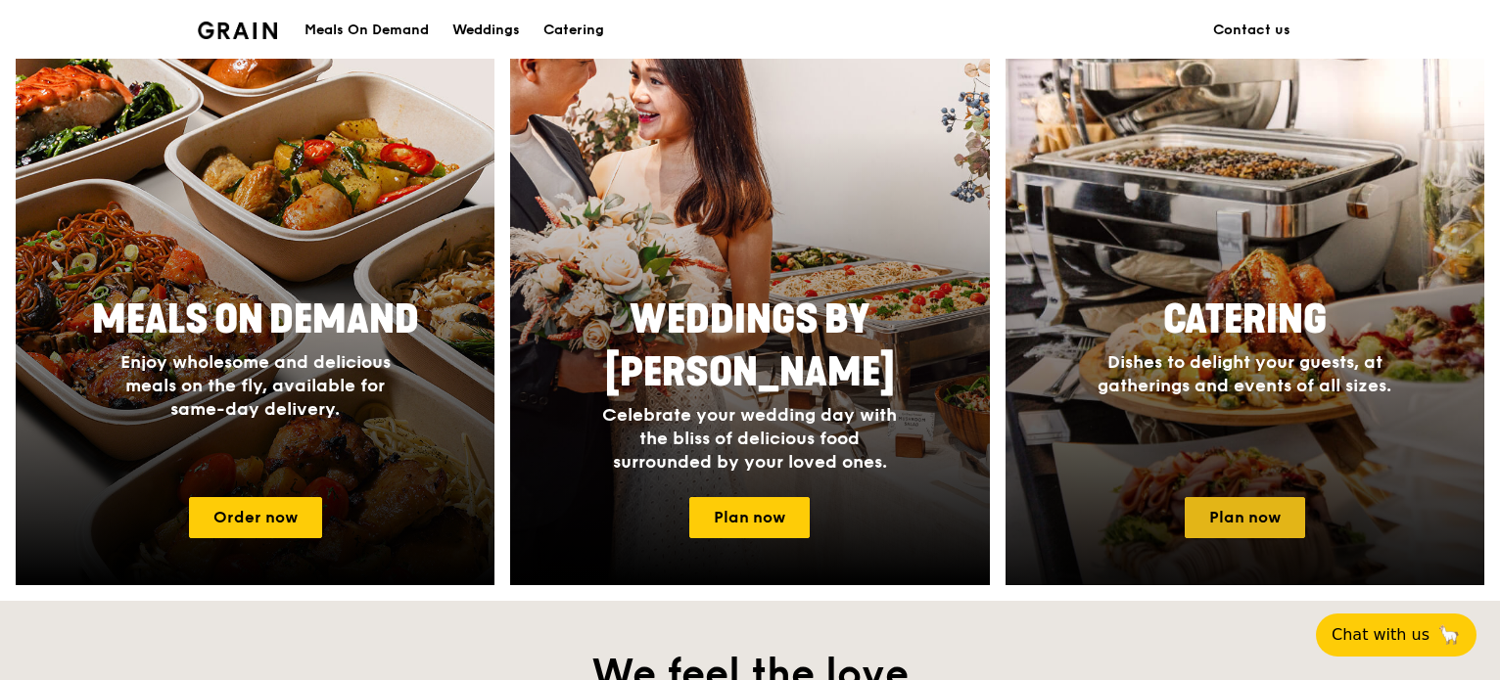
click at [1221, 508] on link "Plan now" at bounding box center [1245, 517] width 120 height 41
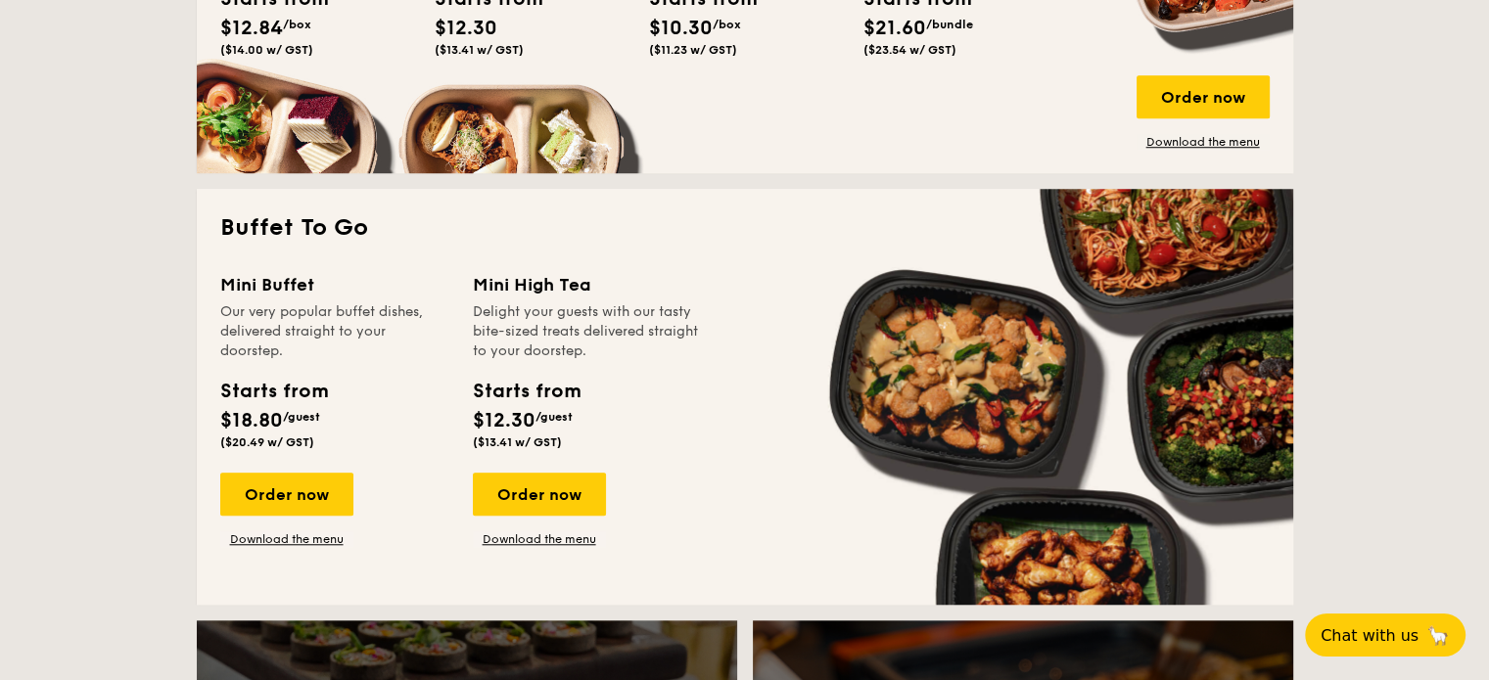
scroll to position [1567, 0]
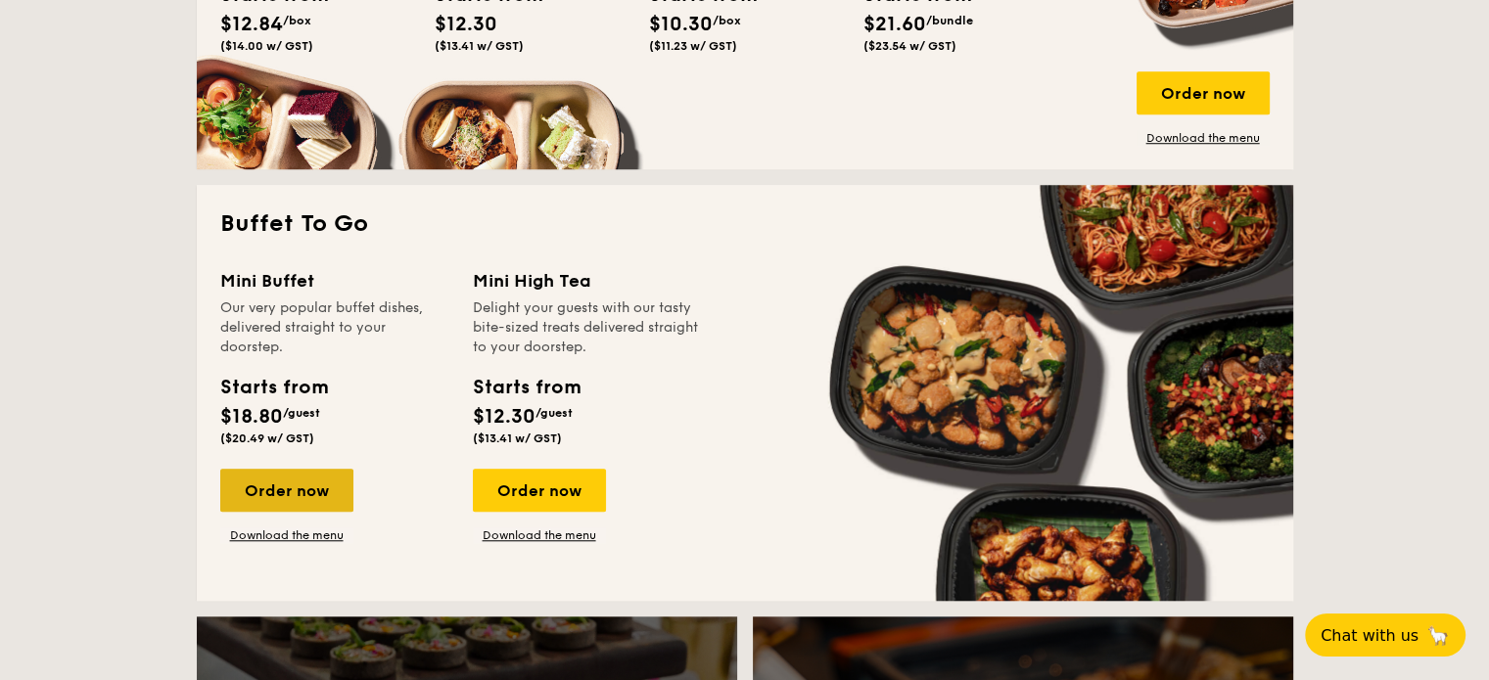
click at [308, 485] on div "Order now" at bounding box center [286, 490] width 133 height 43
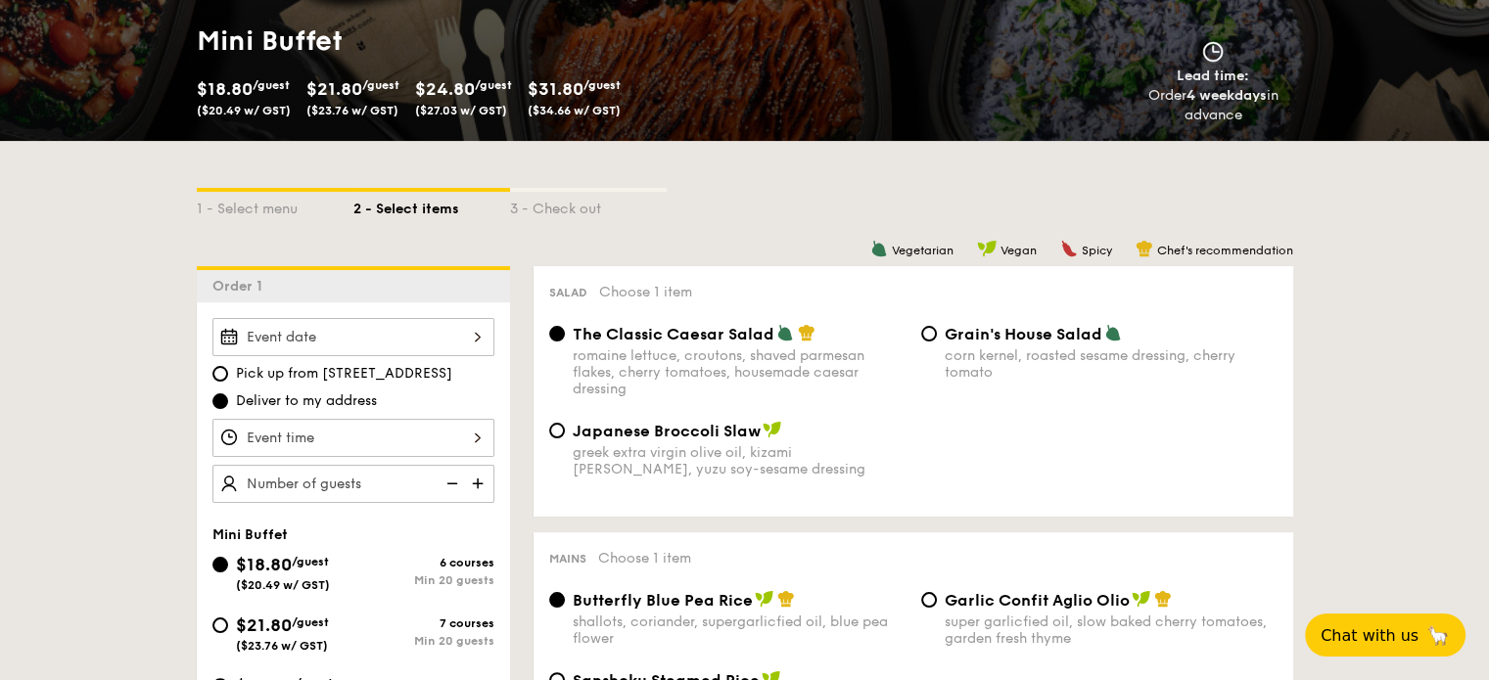
scroll to position [490, 0]
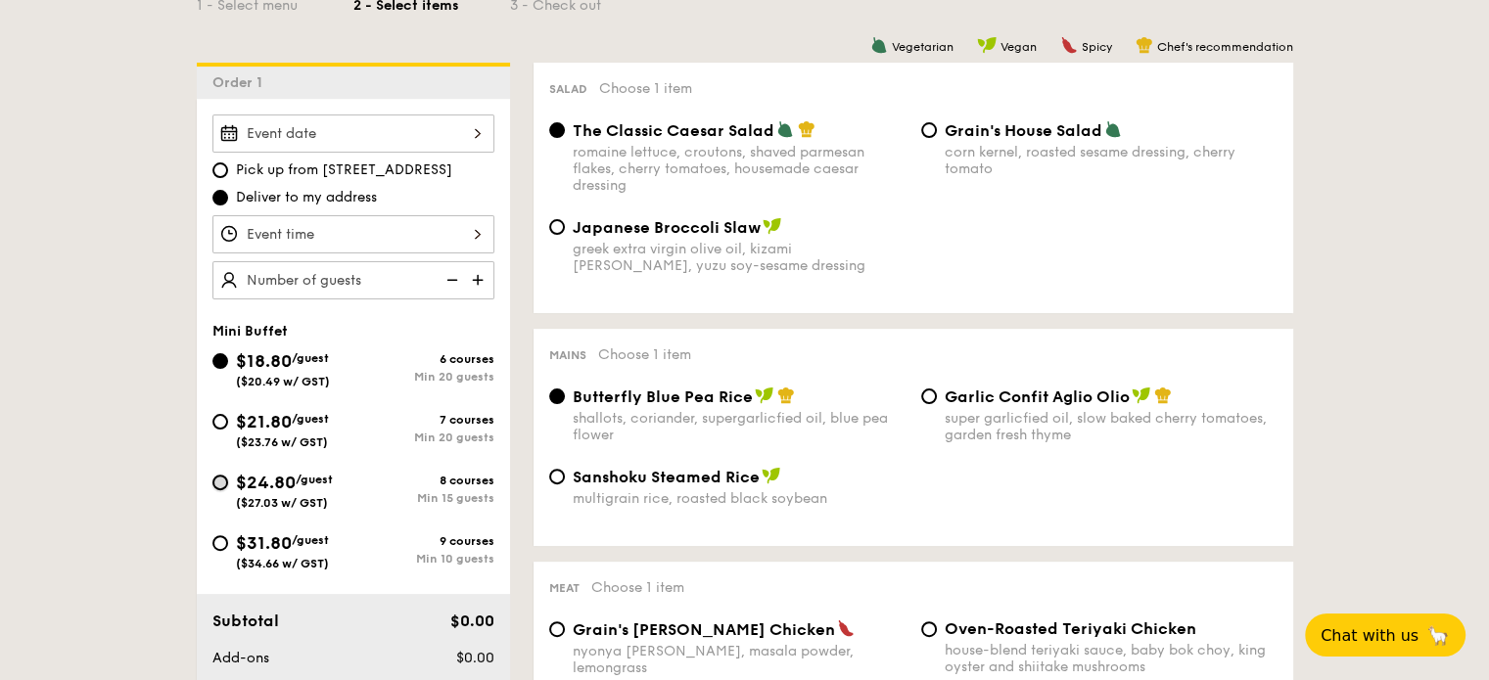
click at [222, 479] on input "$24.80 /guest ($27.03 w/ GST) 8 courses Min 15 guests" at bounding box center [220, 483] width 16 height 16
radio input "true"
radio input "false"
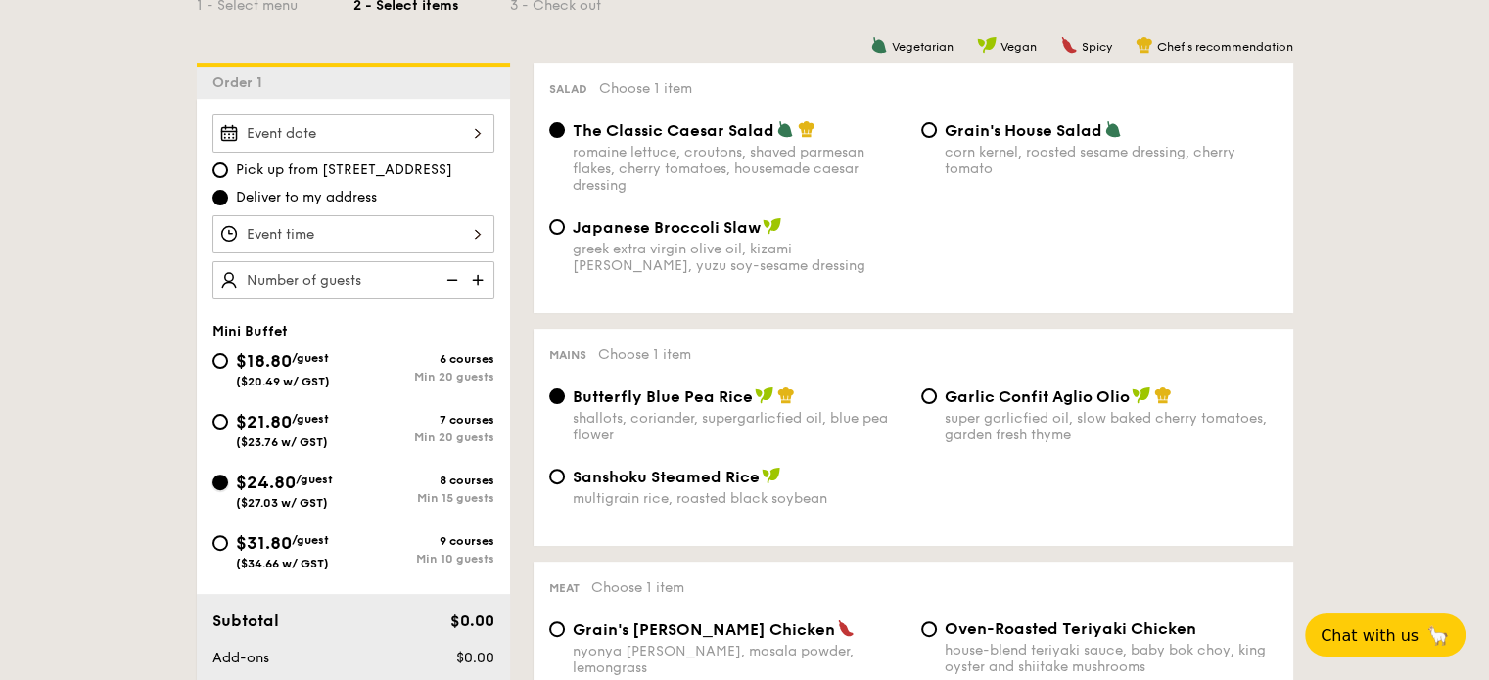
radio input "true"
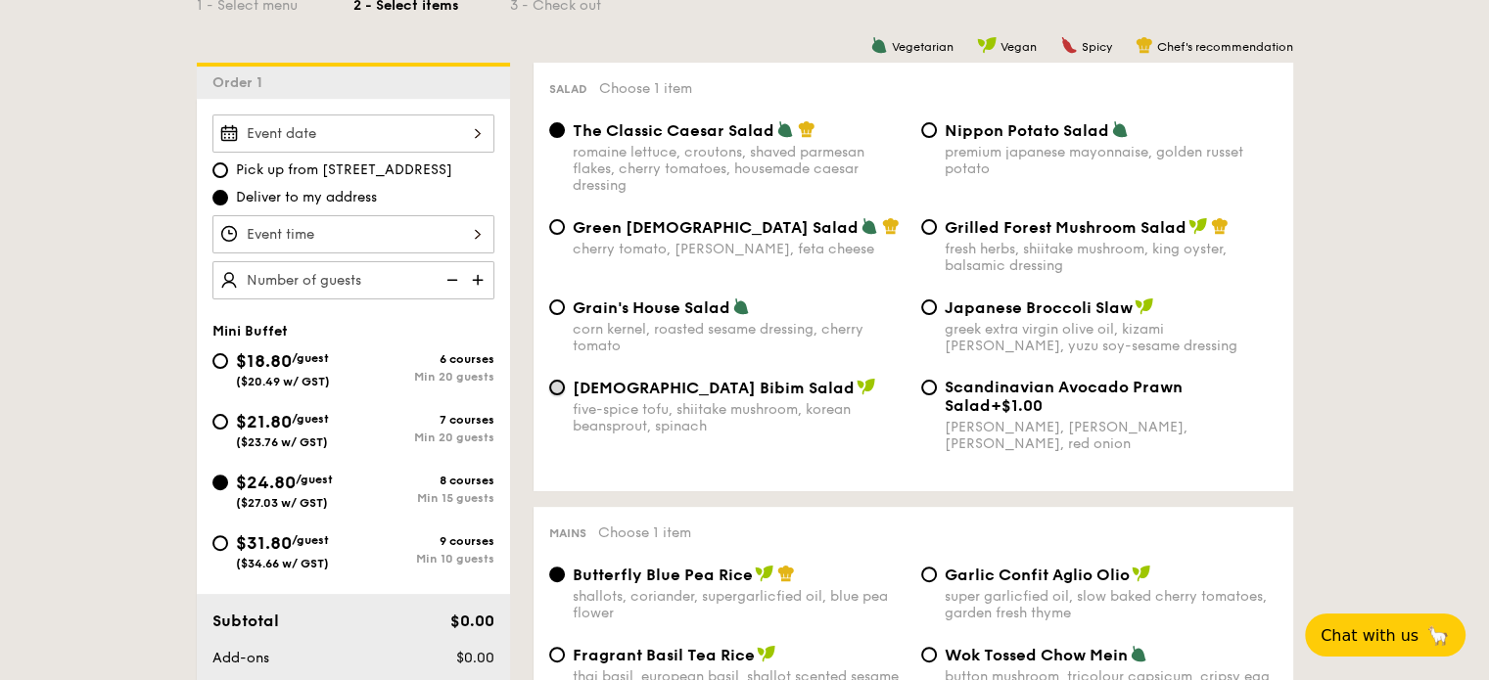
click at [549, 389] on input "Korean Bibim Salad five-spice tofu, shiitake mushroom, korean beansprout, spina…" at bounding box center [557, 388] width 16 height 16
radio input "true"
click at [400, 132] on div at bounding box center [353, 134] width 282 height 38
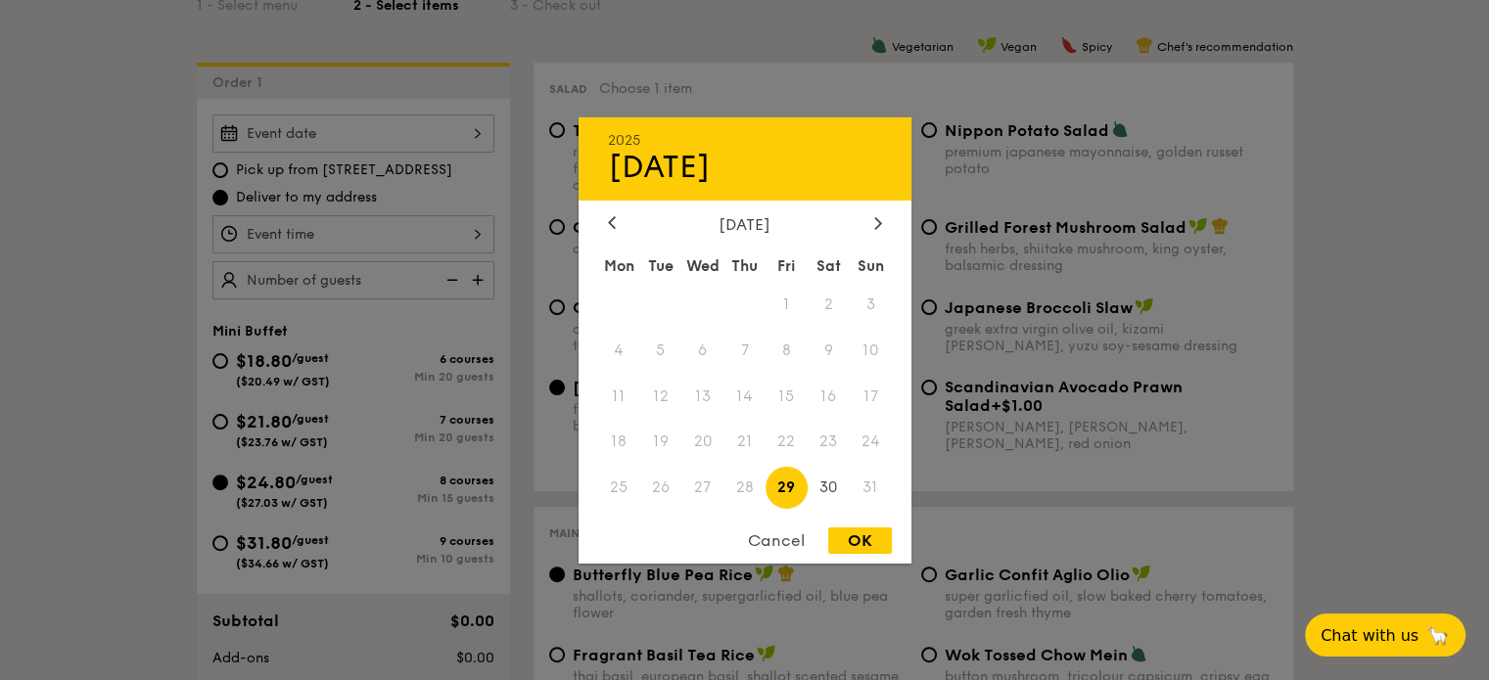
click at [887, 220] on div "[DATE]" at bounding box center [745, 223] width 333 height 19
click at [874, 217] on icon at bounding box center [878, 222] width 8 height 13
click at [823, 306] on span "6" at bounding box center [829, 304] width 42 height 42
click at [846, 539] on div "OK" at bounding box center [860, 541] width 64 height 26
type input "[DATE]"
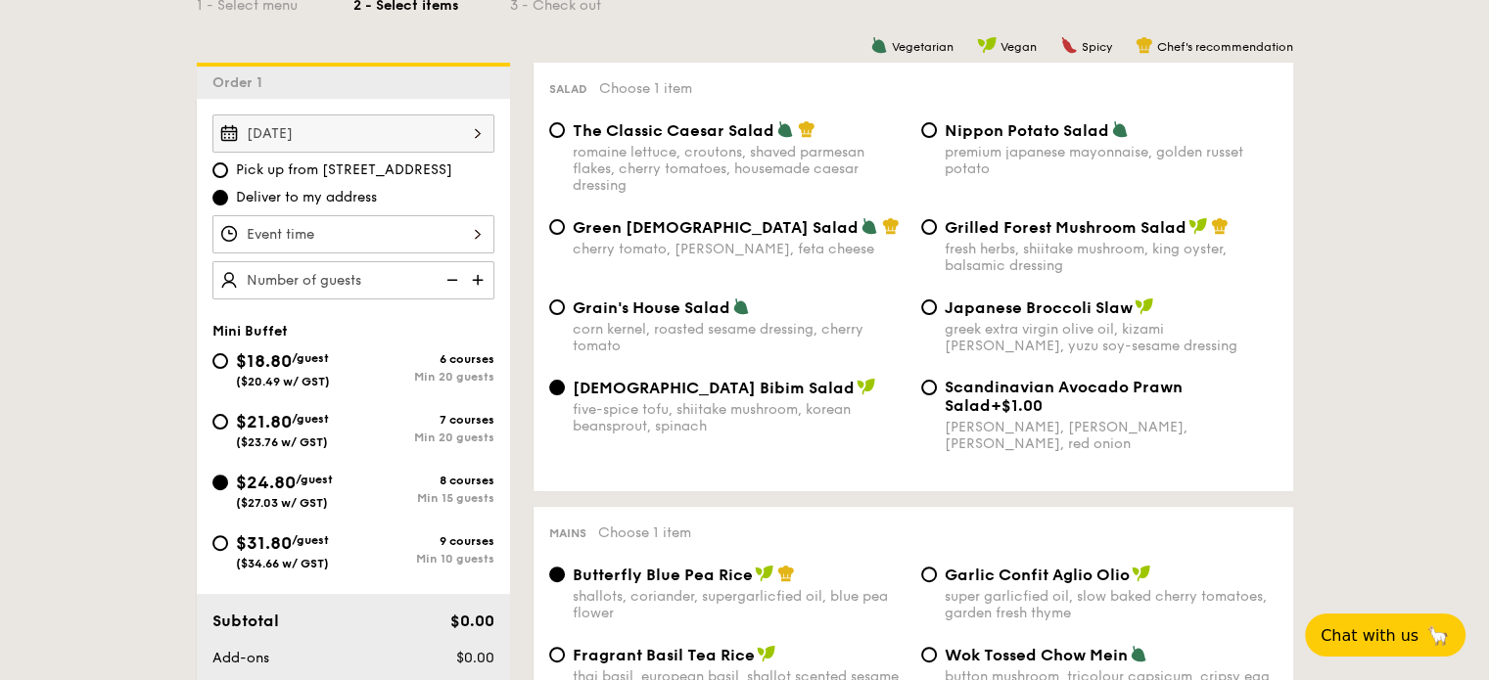
click at [337, 235] on div "12 1 2 3 4 5 6 7 8 9 10 11 00 15 30 45 am pm Cancel OK" at bounding box center [353, 234] width 282 height 38
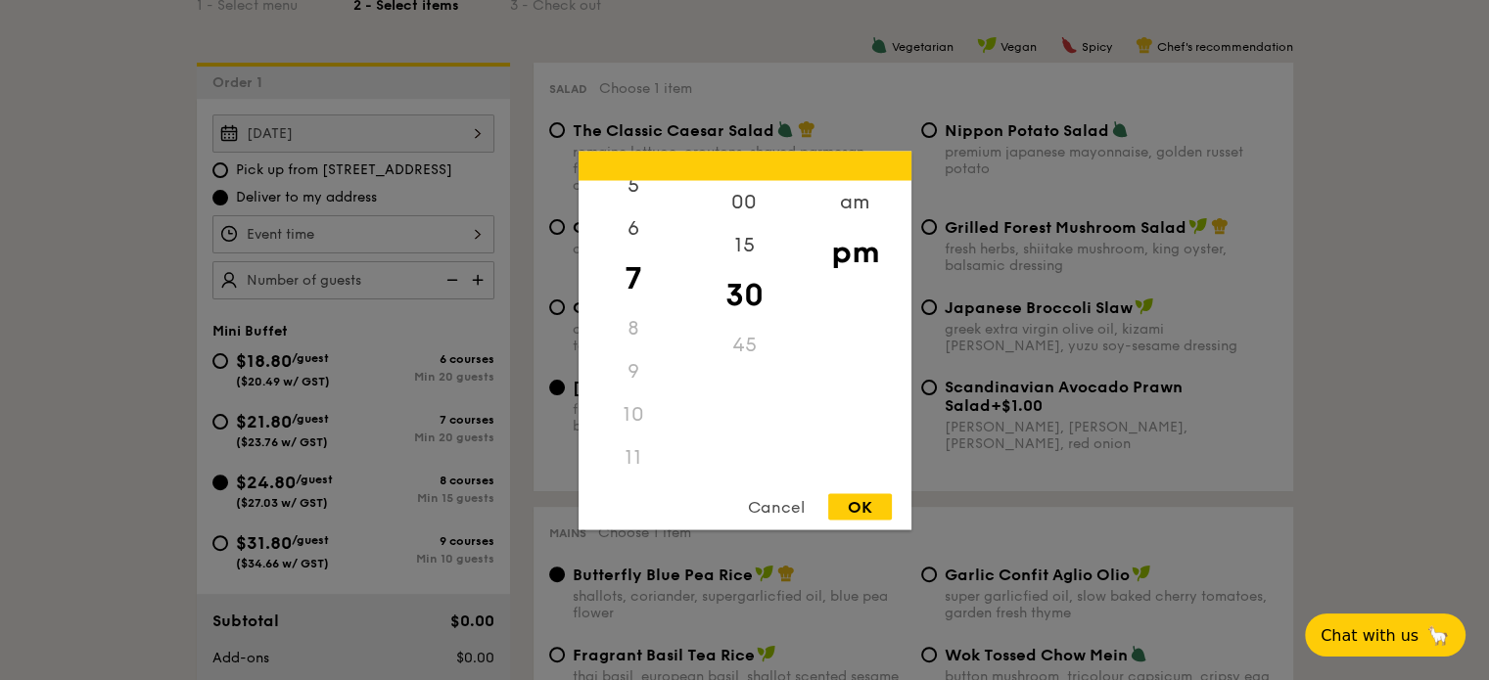
scroll to position [232, 0]
click at [631, 410] on div "10" at bounding box center [634, 414] width 111 height 43
click at [854, 209] on div "am" at bounding box center [855, 208] width 111 height 57
click at [627, 419] on div "10" at bounding box center [634, 408] width 111 height 57
click at [857, 504] on div "OK" at bounding box center [860, 506] width 64 height 26
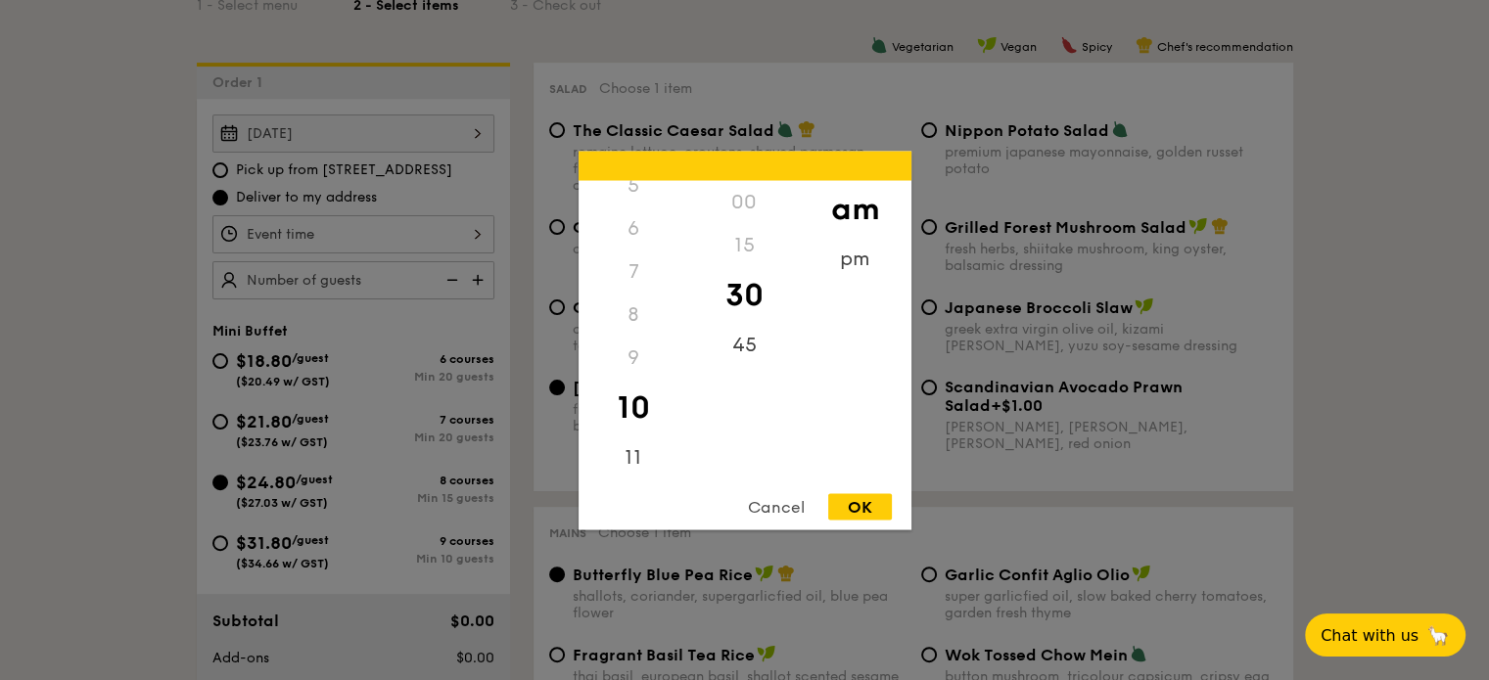
type input "10:30AM"
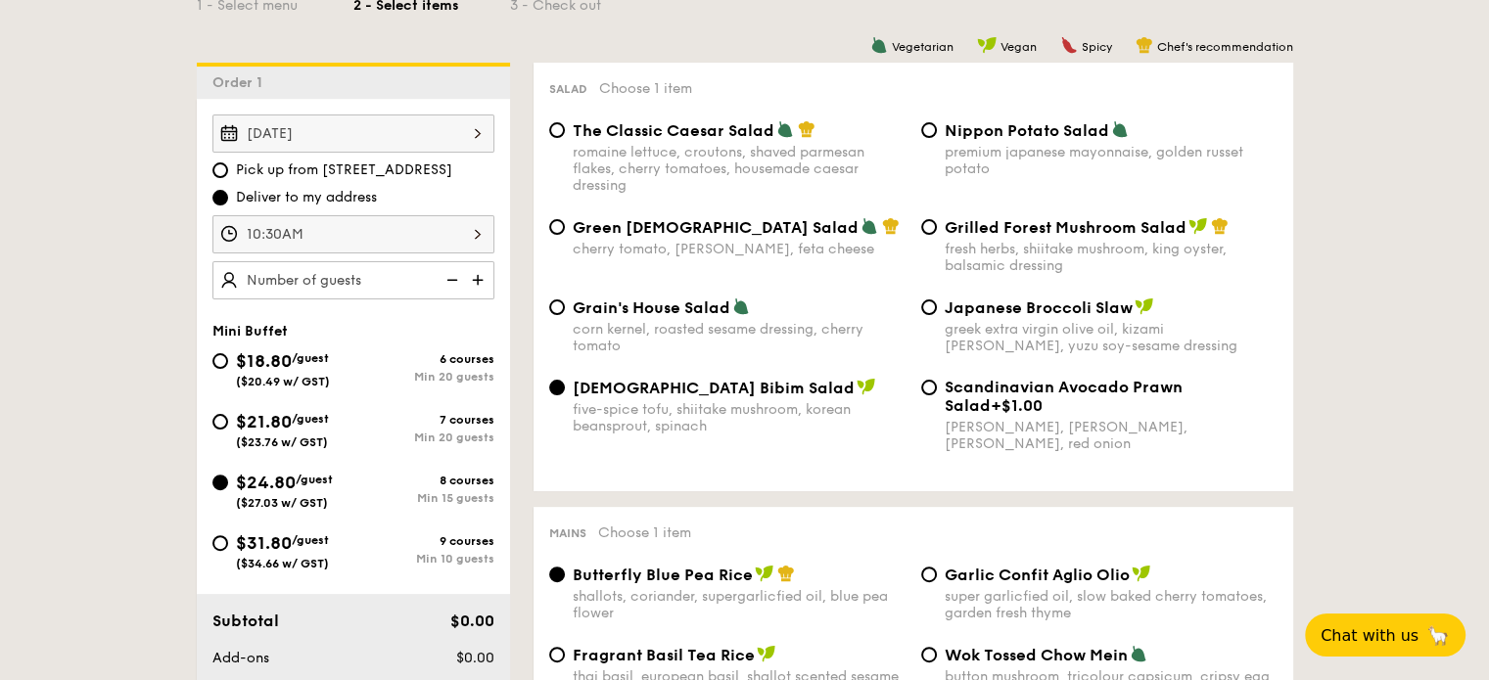
click at [476, 277] on img at bounding box center [479, 279] width 29 height 37
type input "15 guests"
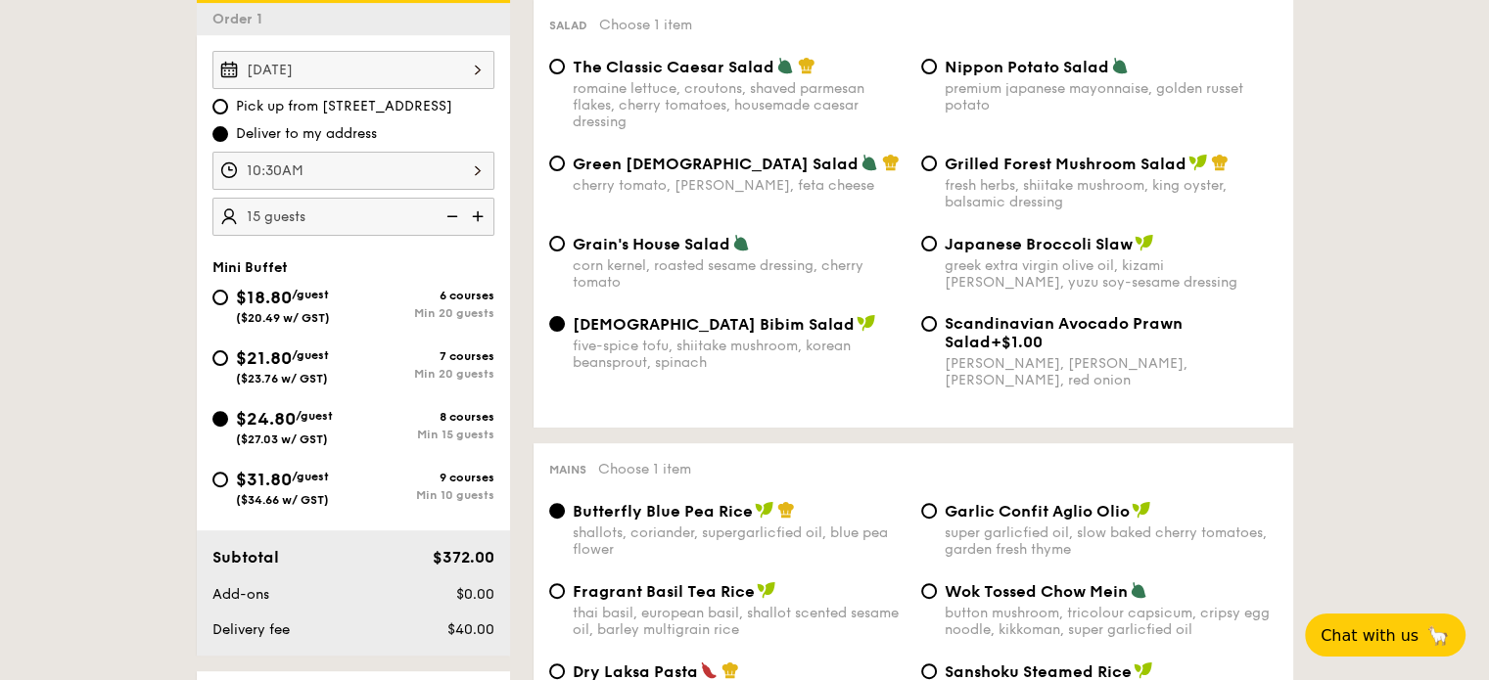
scroll to position [587, 0]
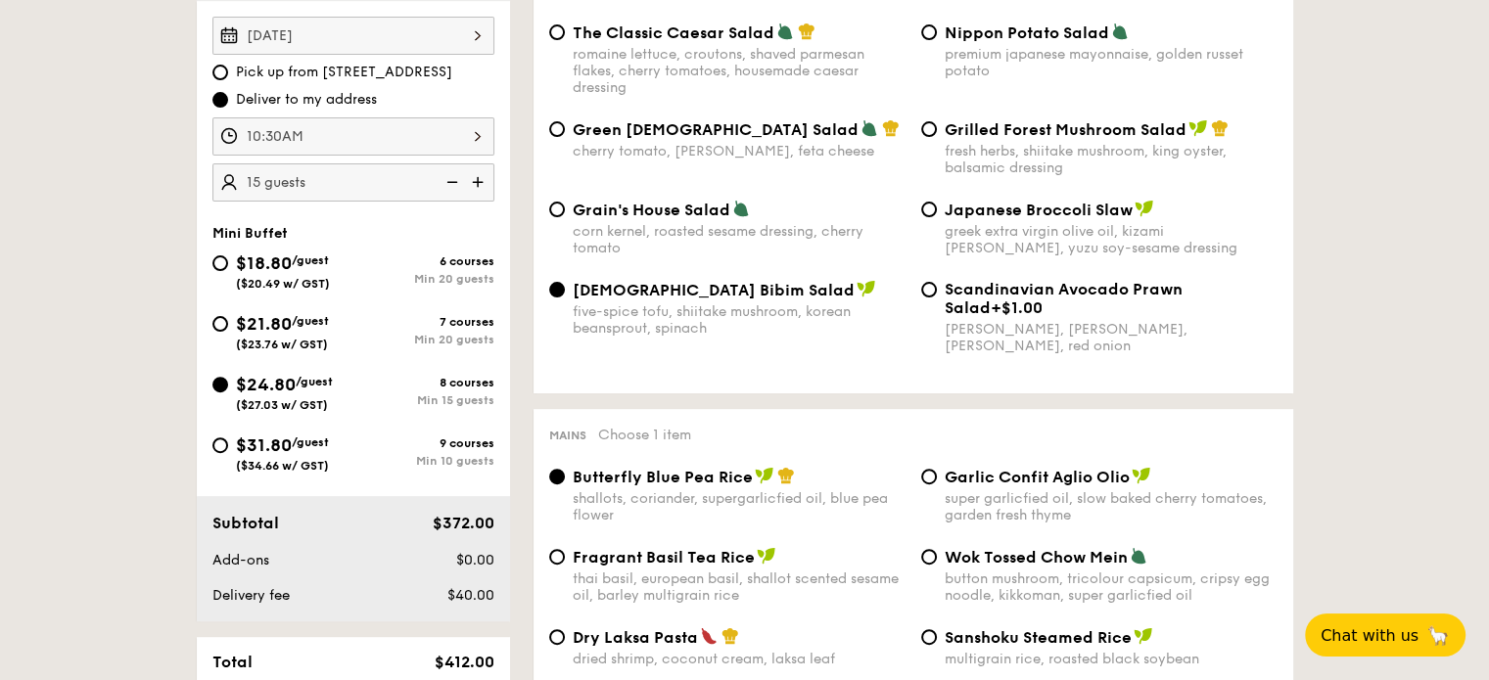
click at [356, 136] on div "10:30AM" at bounding box center [353, 136] width 282 height 38
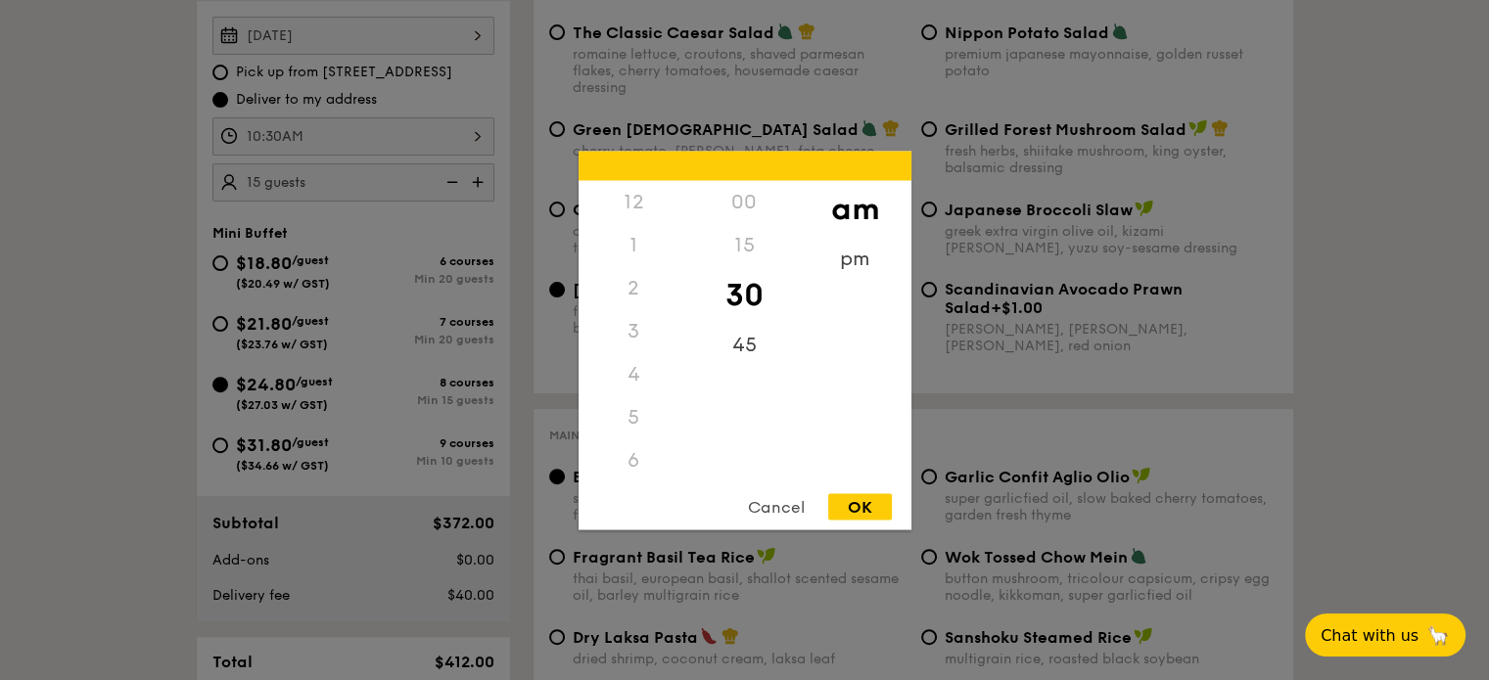
scroll to position [215, 0]
click at [639, 465] on div "11" at bounding box center [634, 480] width 111 height 57
drag, startPoint x: 740, startPoint y: 203, endPoint x: 759, endPoint y: 254, distance: 54.2
click at [740, 203] on div "00" at bounding box center [744, 201] width 111 height 43
click at [866, 508] on div "OK" at bounding box center [860, 506] width 64 height 26
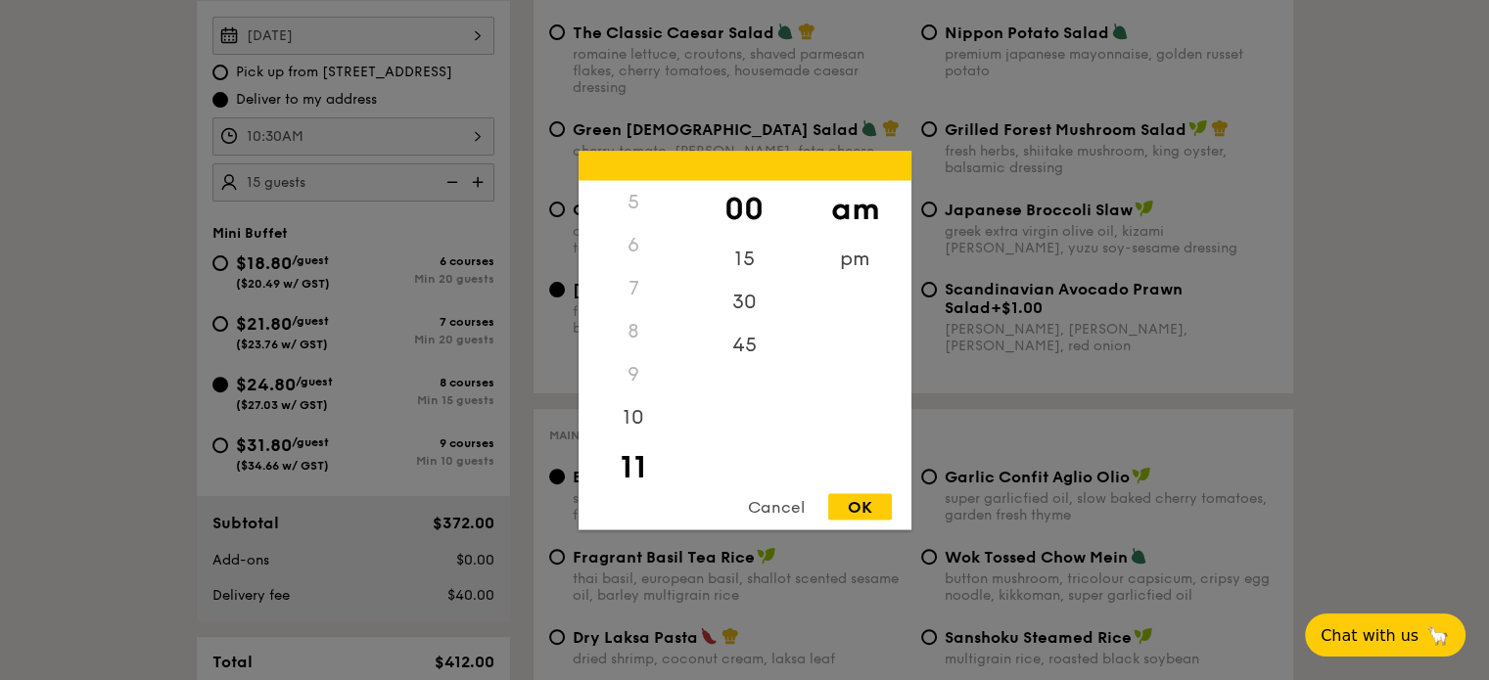
type input "11:00AM"
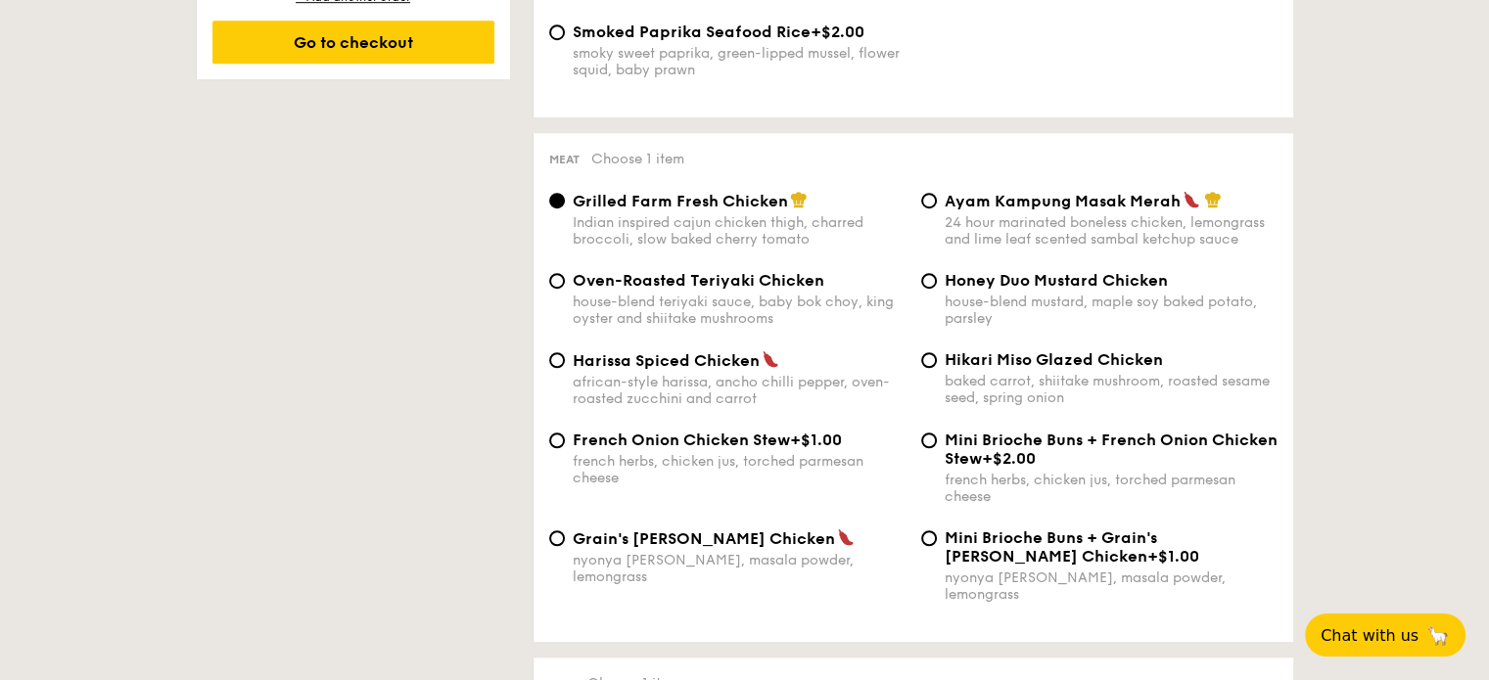
scroll to position [1371, 0]
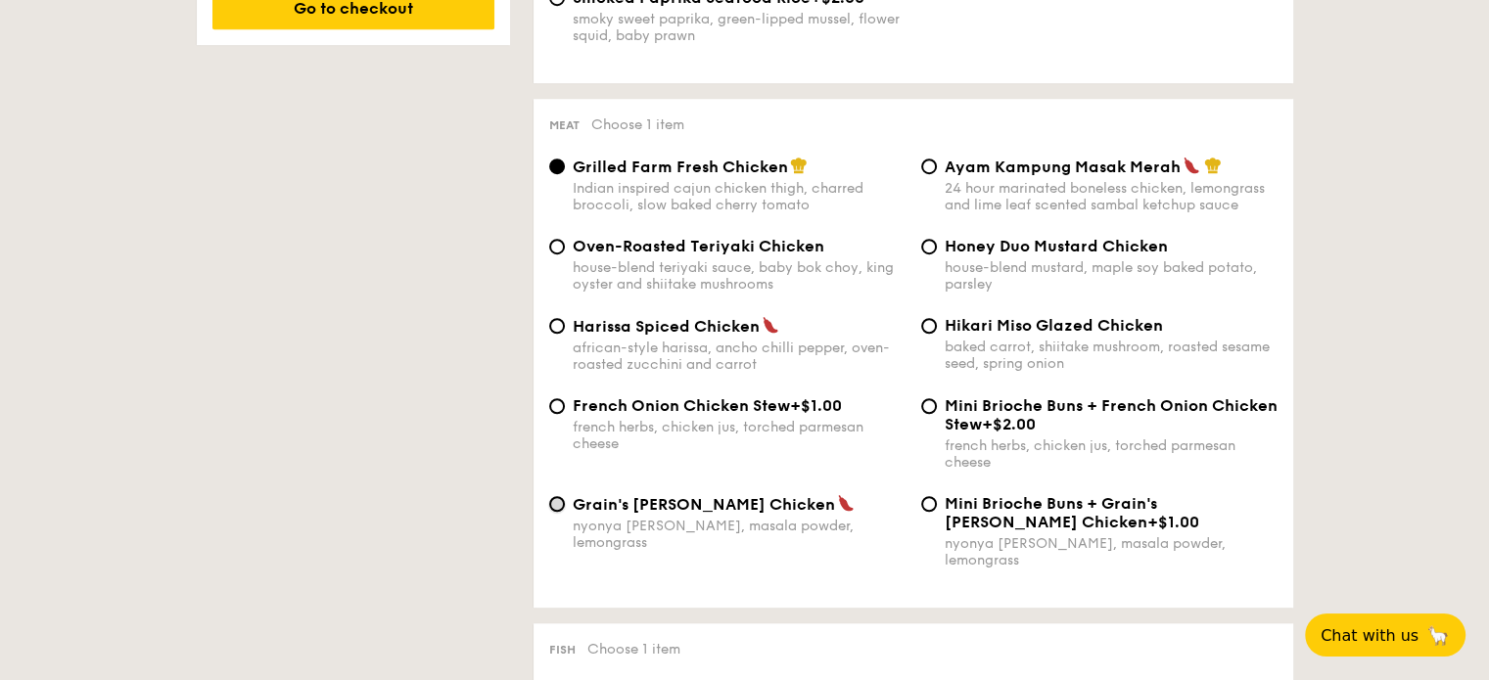
click at [562, 512] on input "Grain's [PERSON_NAME] Chicken nyonya [PERSON_NAME], masala powder, lemongrass" at bounding box center [557, 504] width 16 height 16
radio input "true"
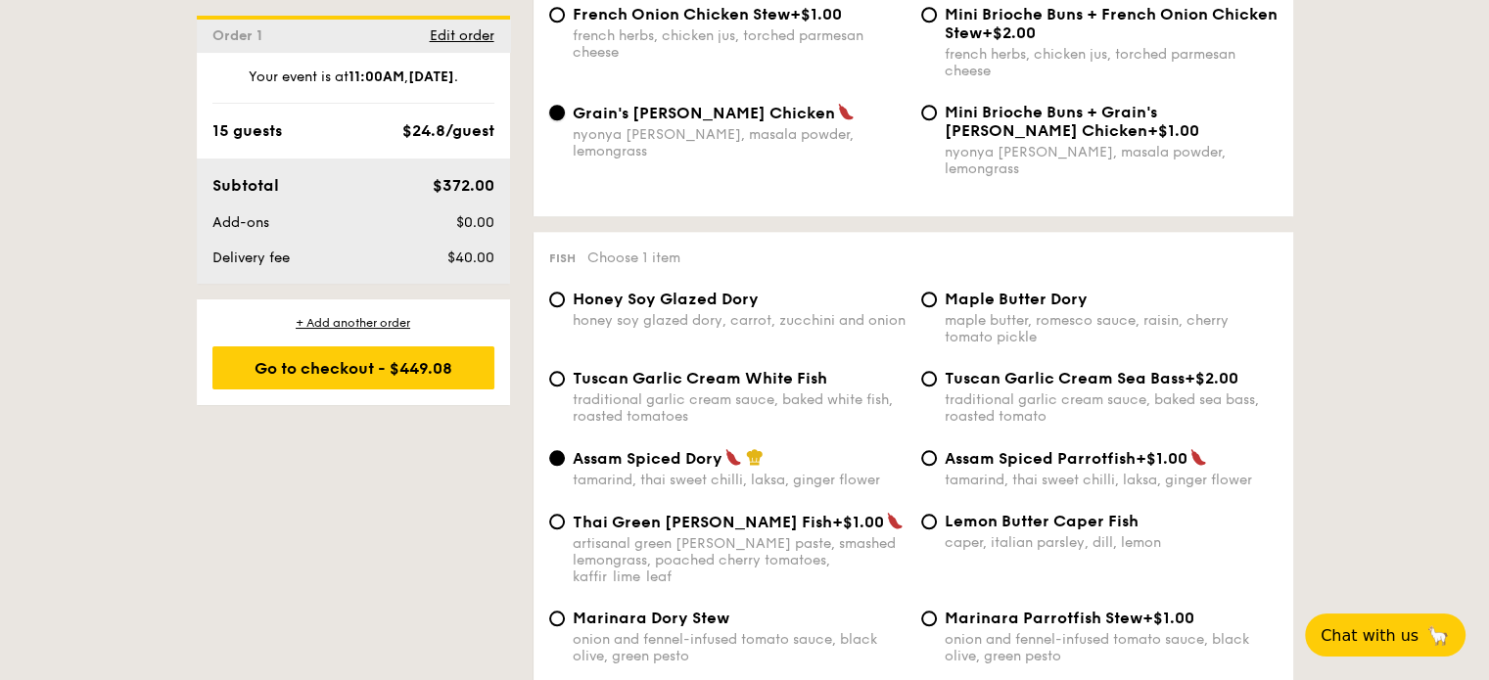
scroll to position [1860, 0]
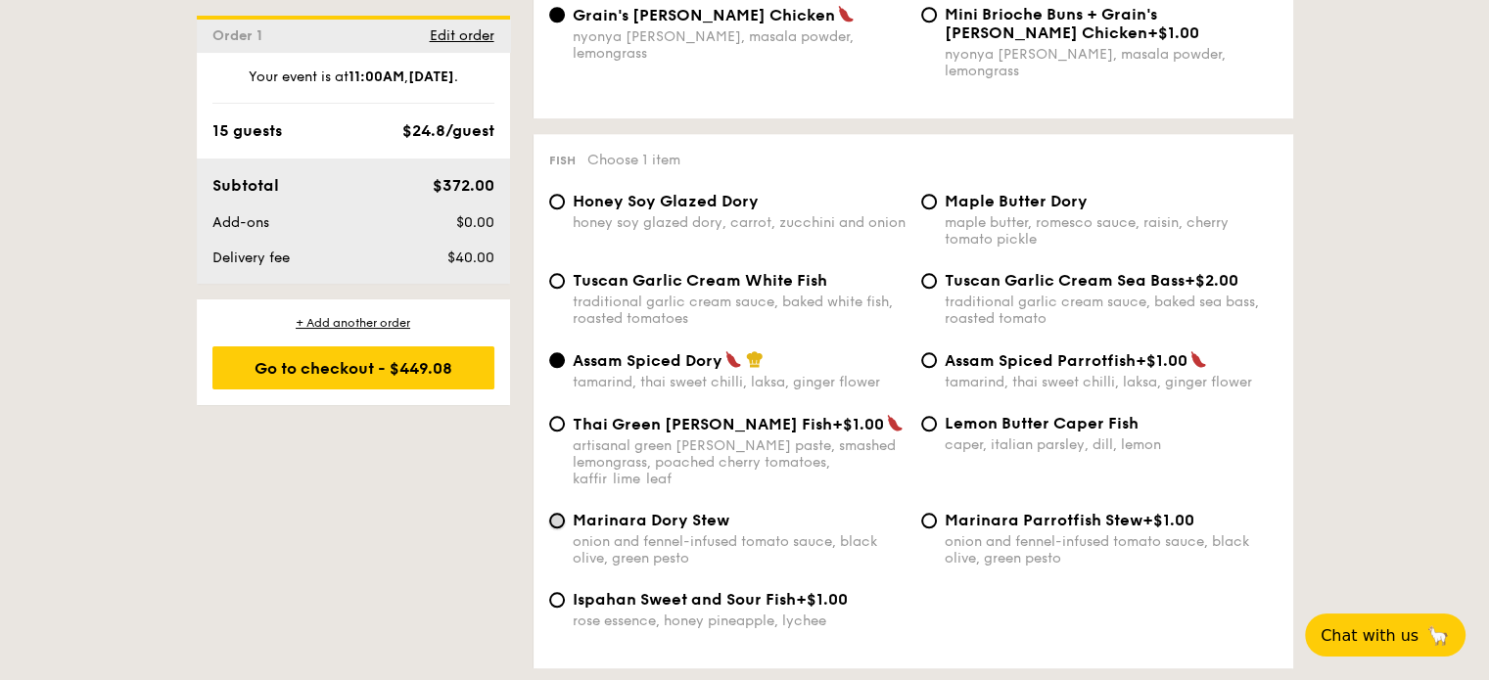
click at [556, 513] on input "Marinara Dory Stew onion and fennel-infused tomato sauce, black olive, green pe…" at bounding box center [557, 521] width 16 height 16
radio input "true"
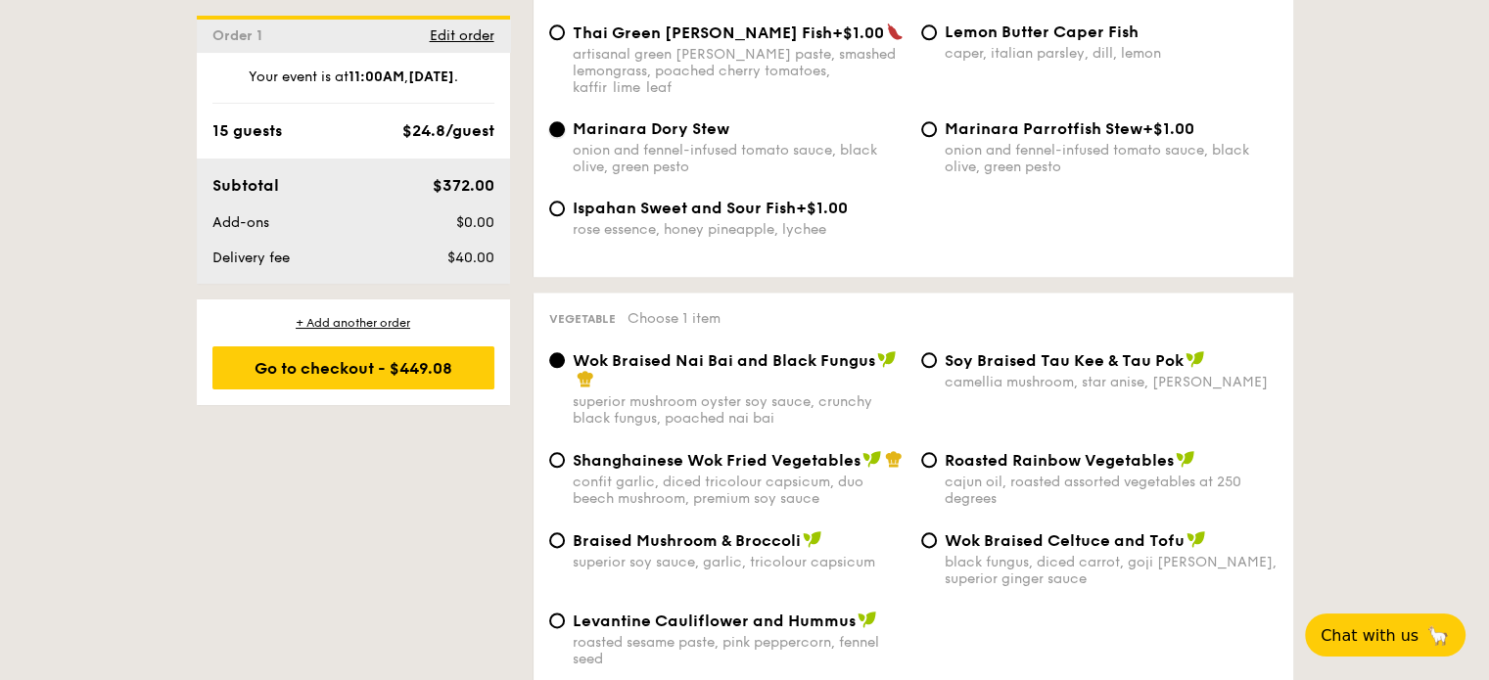
scroll to position [2350, 0]
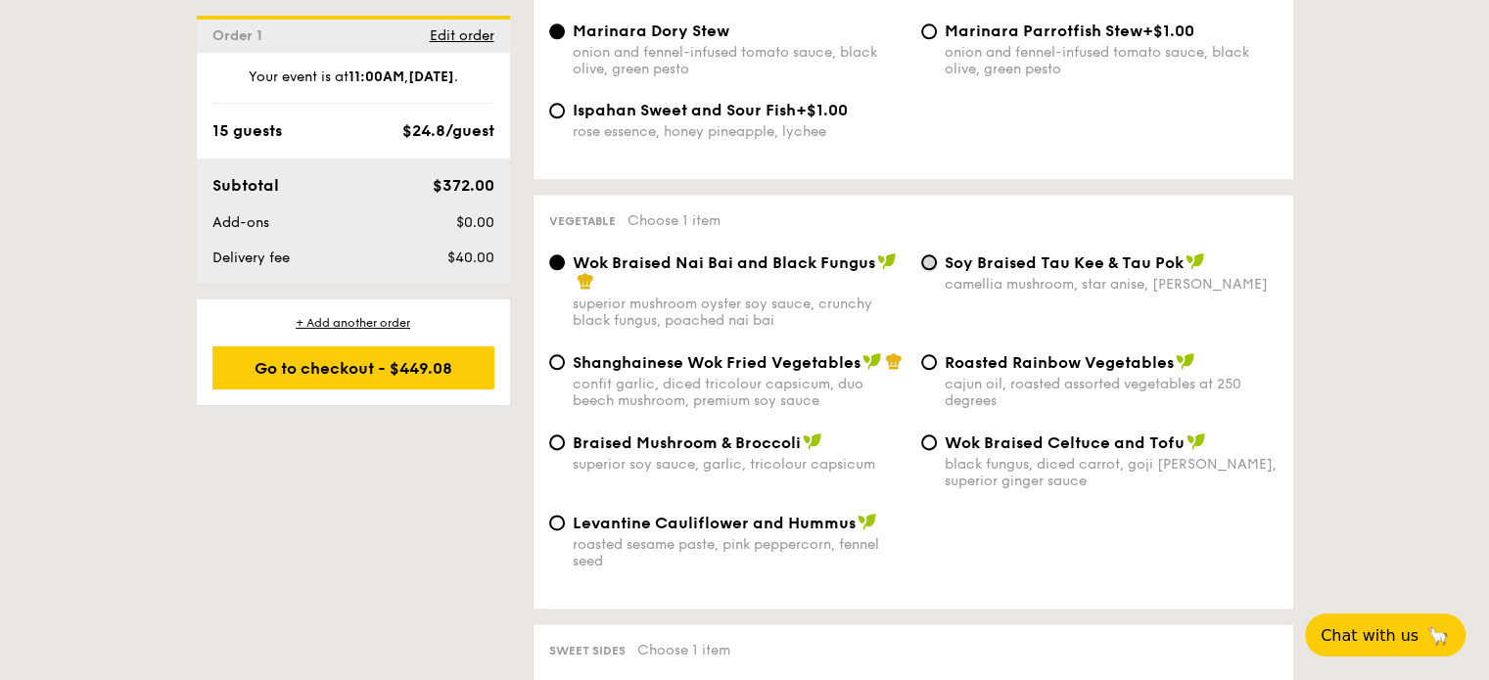
click at [928, 255] on input "⁠Soy Braised Tau Kee & Tau Pok camellia mushroom, star anise, goji [PERSON_NAME]" at bounding box center [929, 263] width 16 height 16
radio input "true"
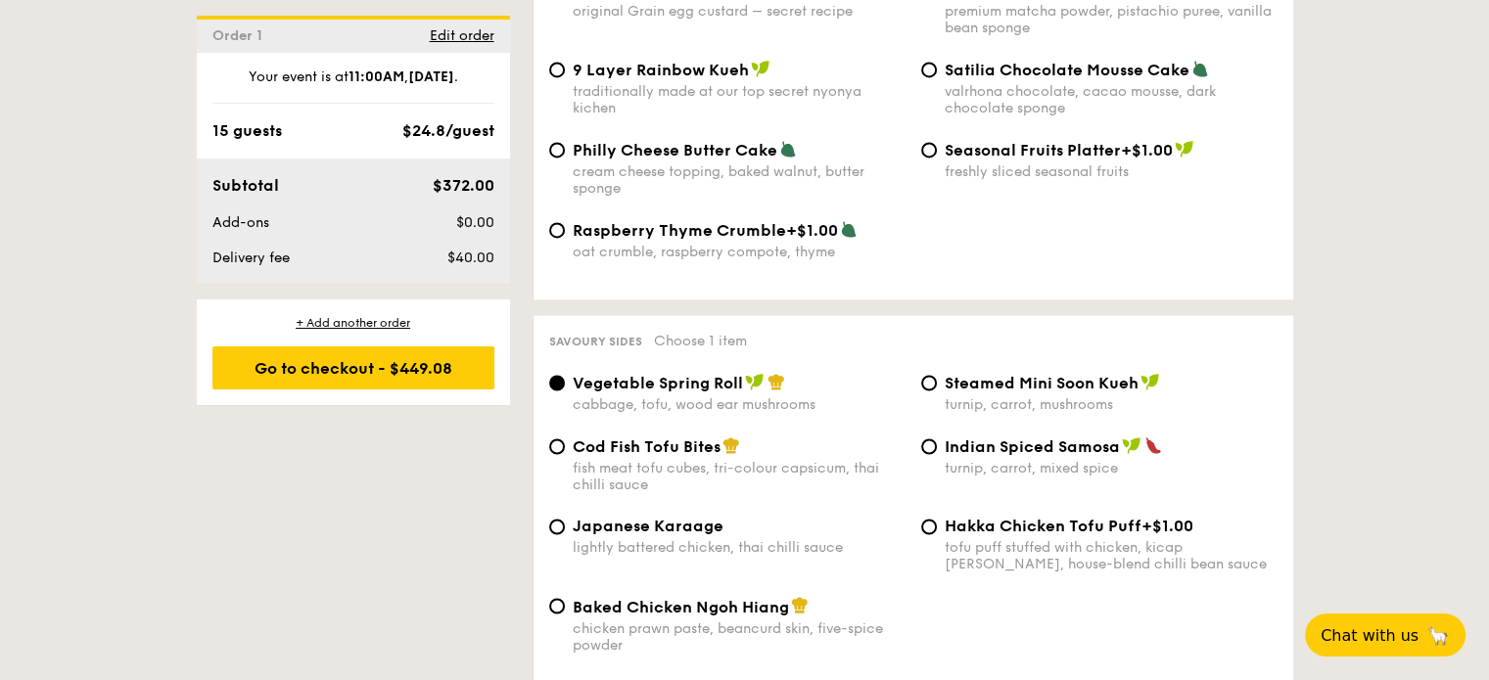
scroll to position [3231, 0]
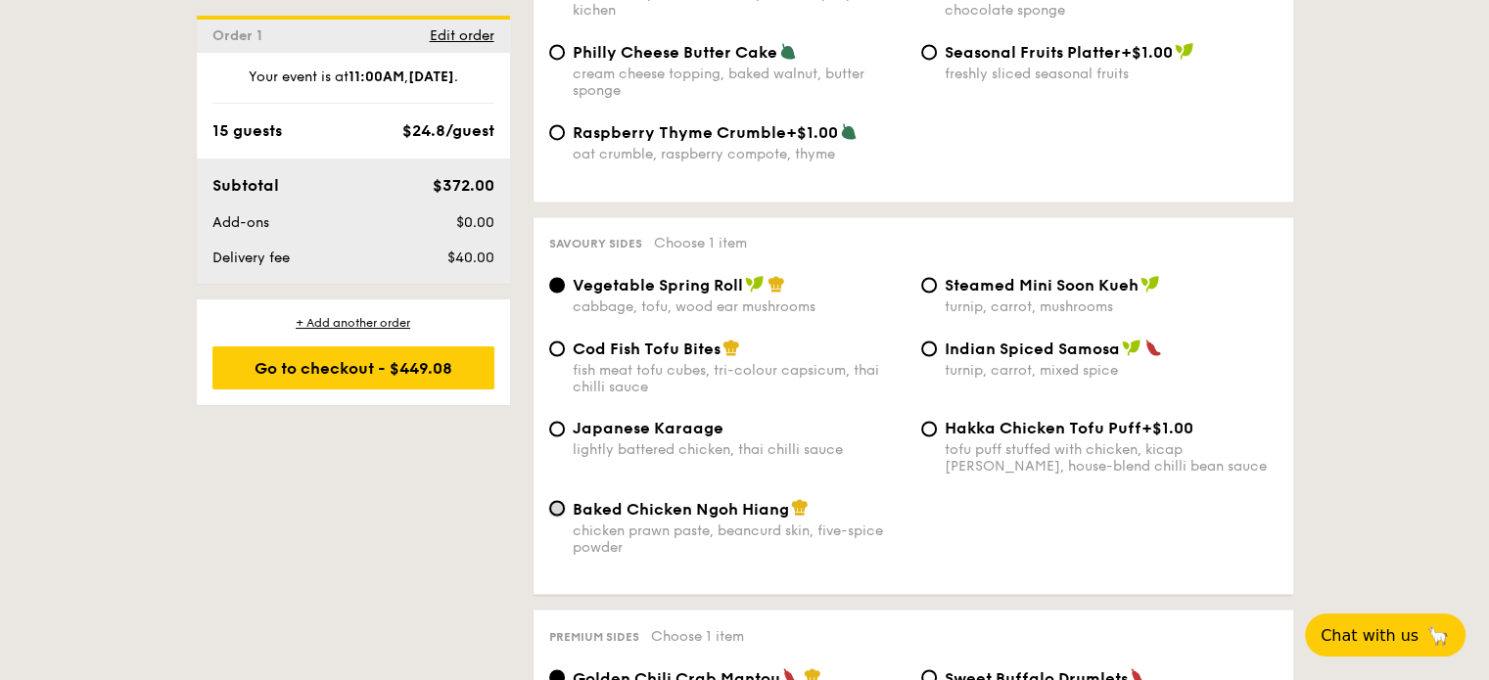
click at [560, 508] on input "Baked Chicken Ngoh Hiang chicken prawn paste, beancurd skin, five-spice powder" at bounding box center [557, 508] width 16 height 16
radio input "true"
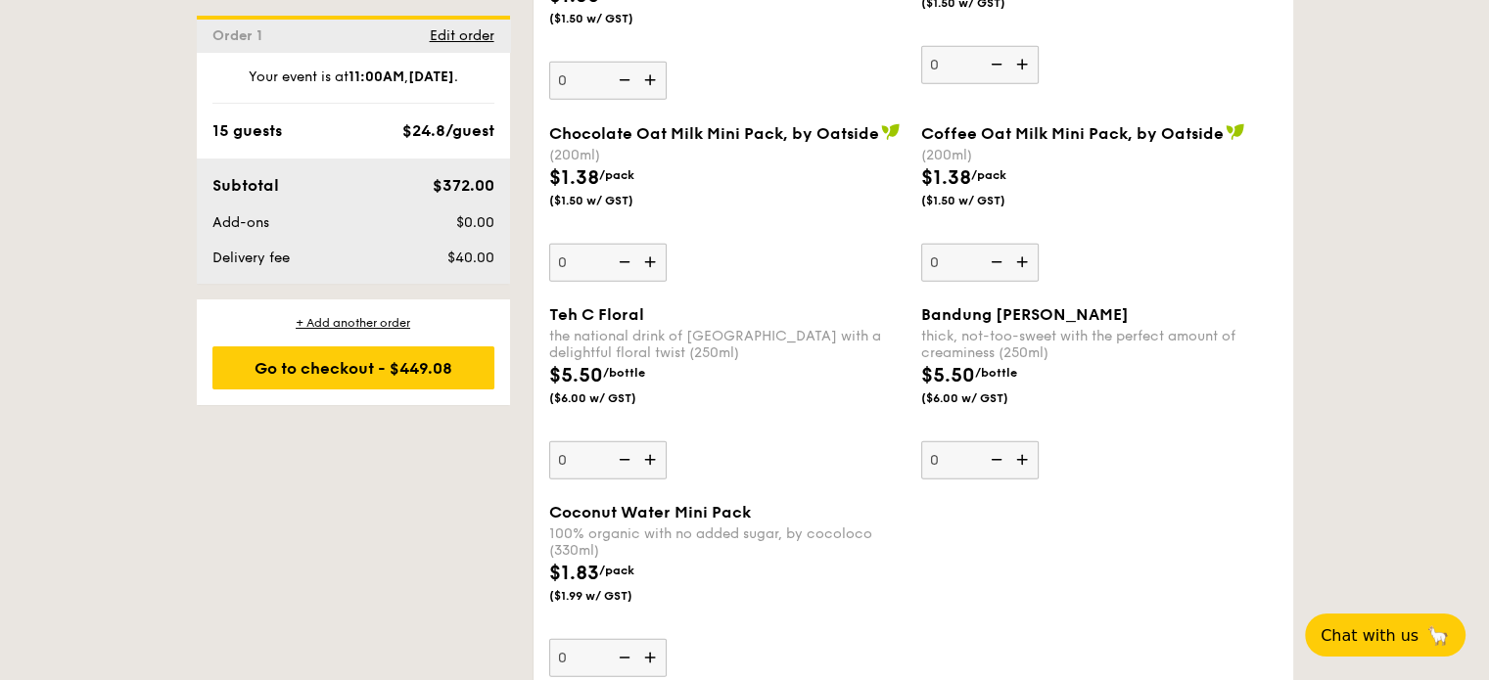
scroll to position [5679, 0]
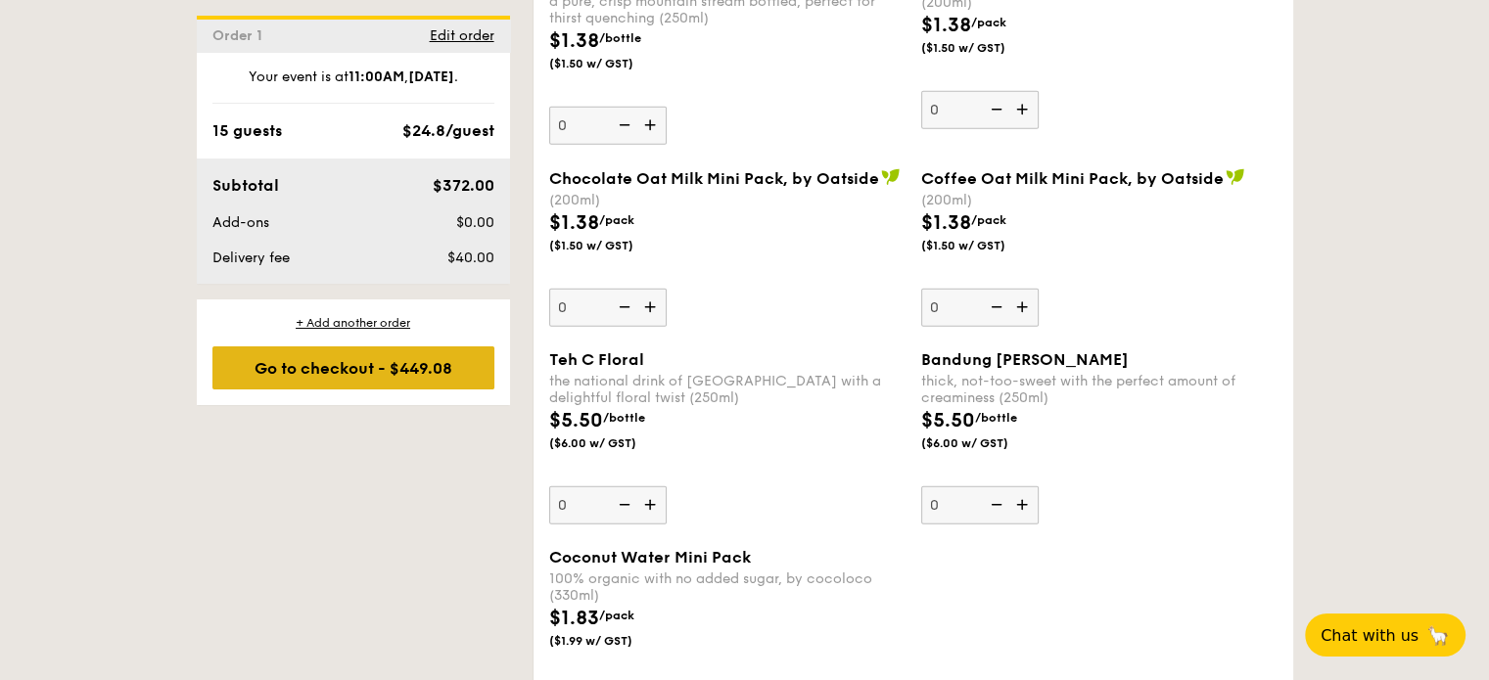
click at [362, 371] on div "Go to checkout - $449.08" at bounding box center [353, 368] width 282 height 43
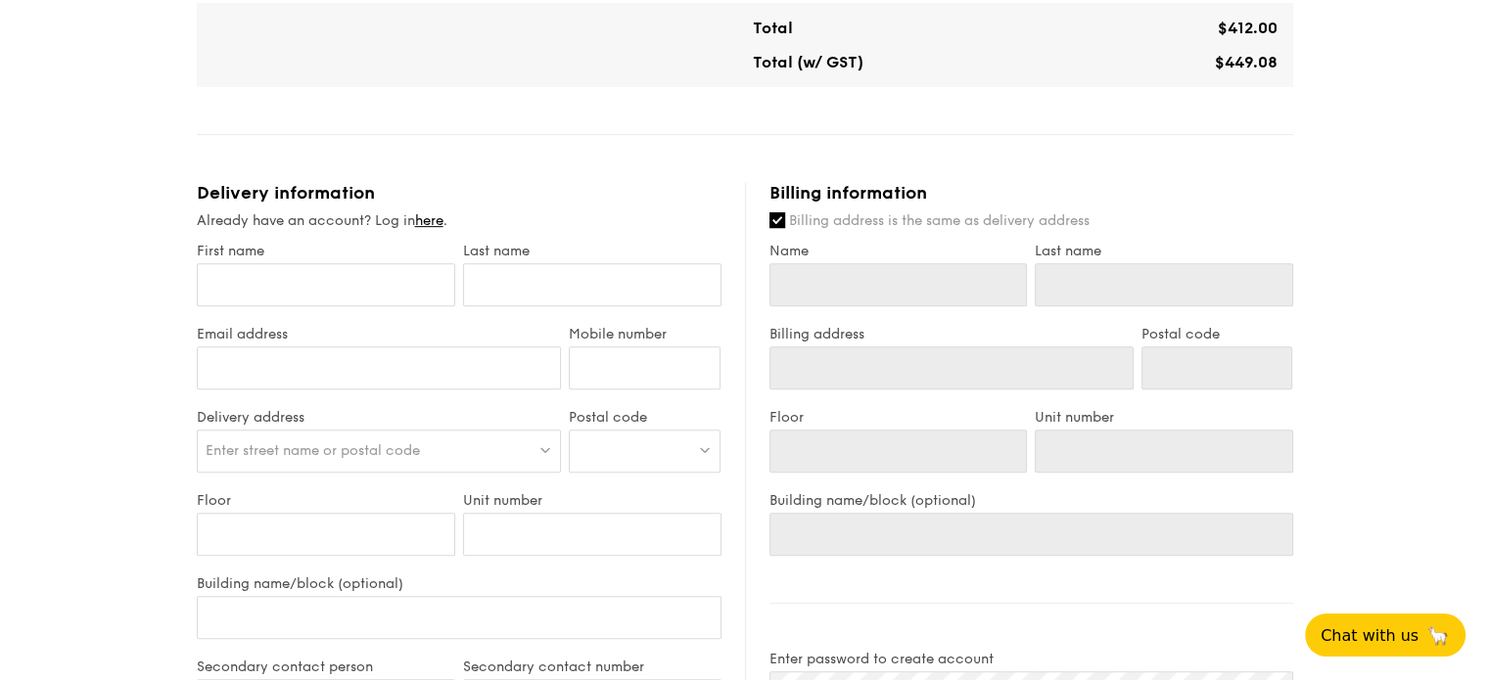
scroll to position [783, 0]
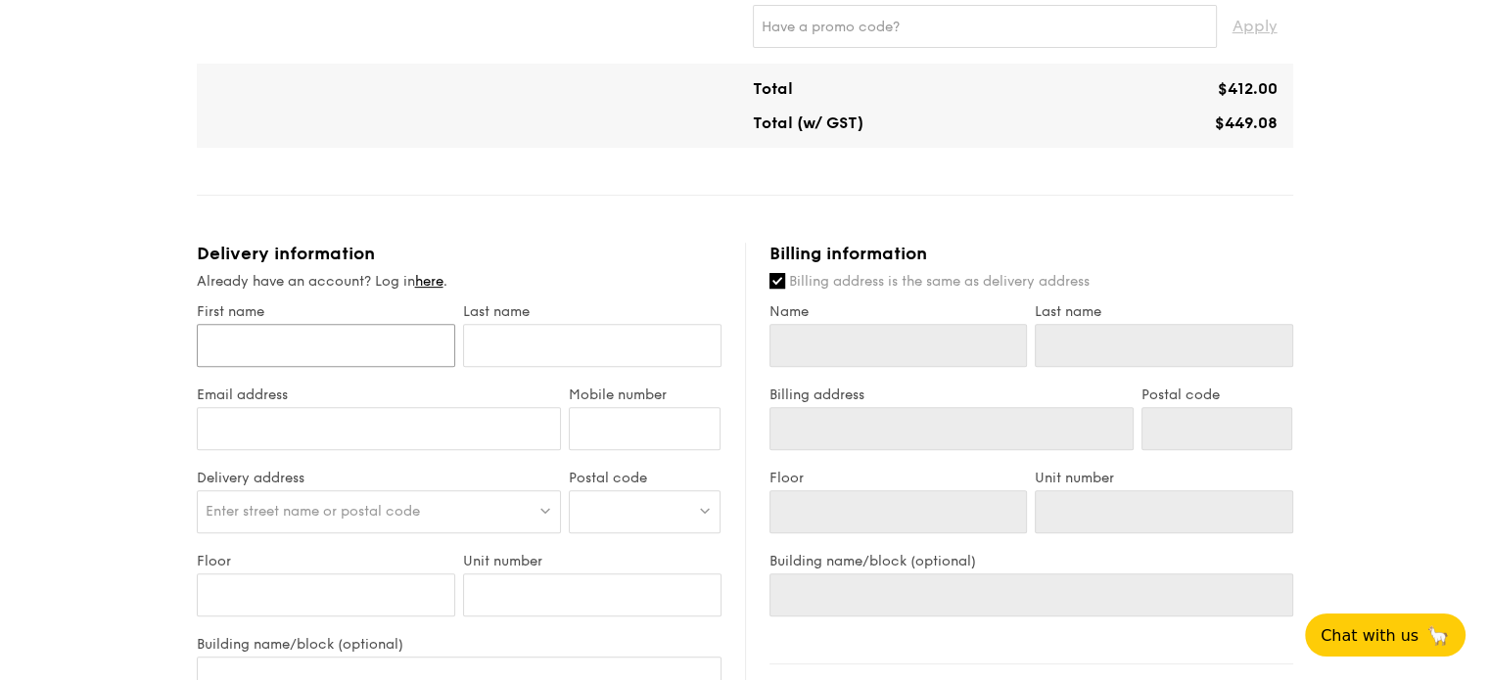
click at [323, 352] on input "First name" at bounding box center [326, 345] width 258 height 43
type input "O"
type input "On"
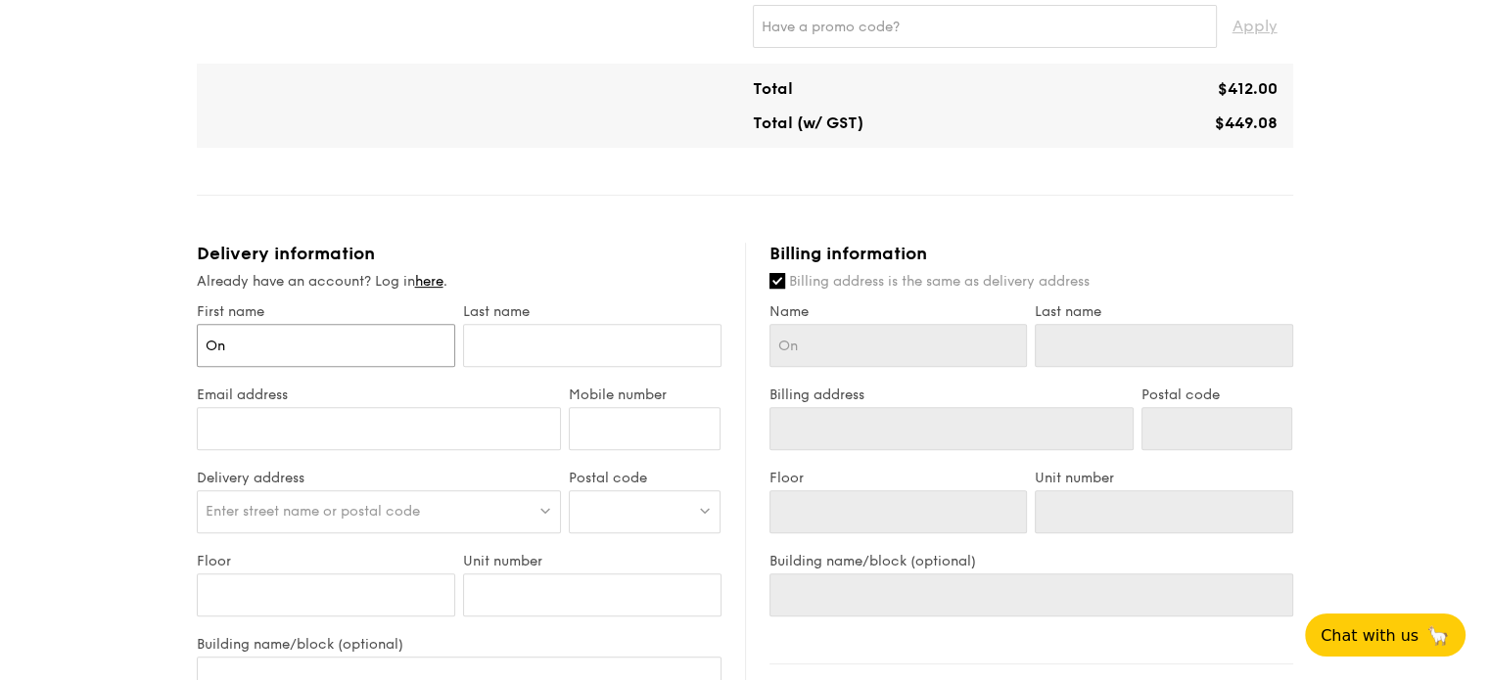
type input "Ong"
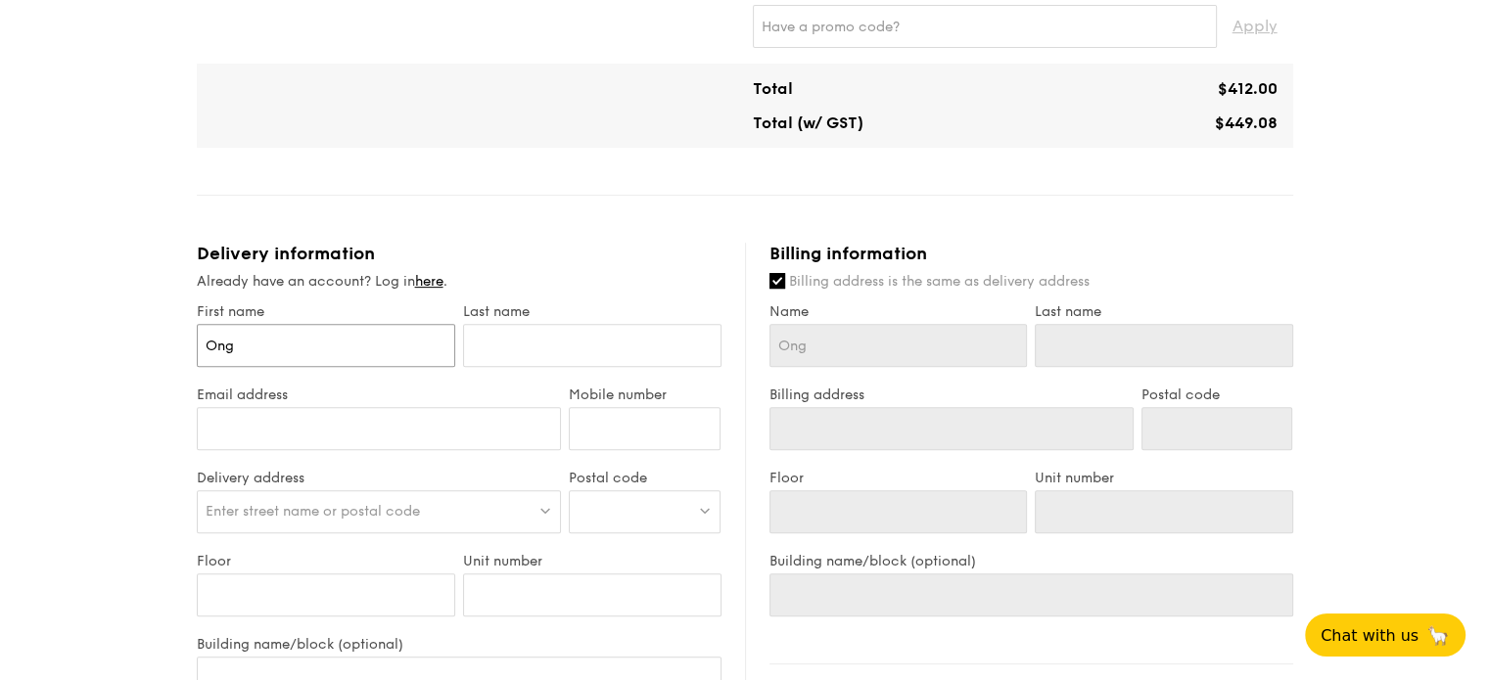
type input "Ong"
type input "On"
type input "O"
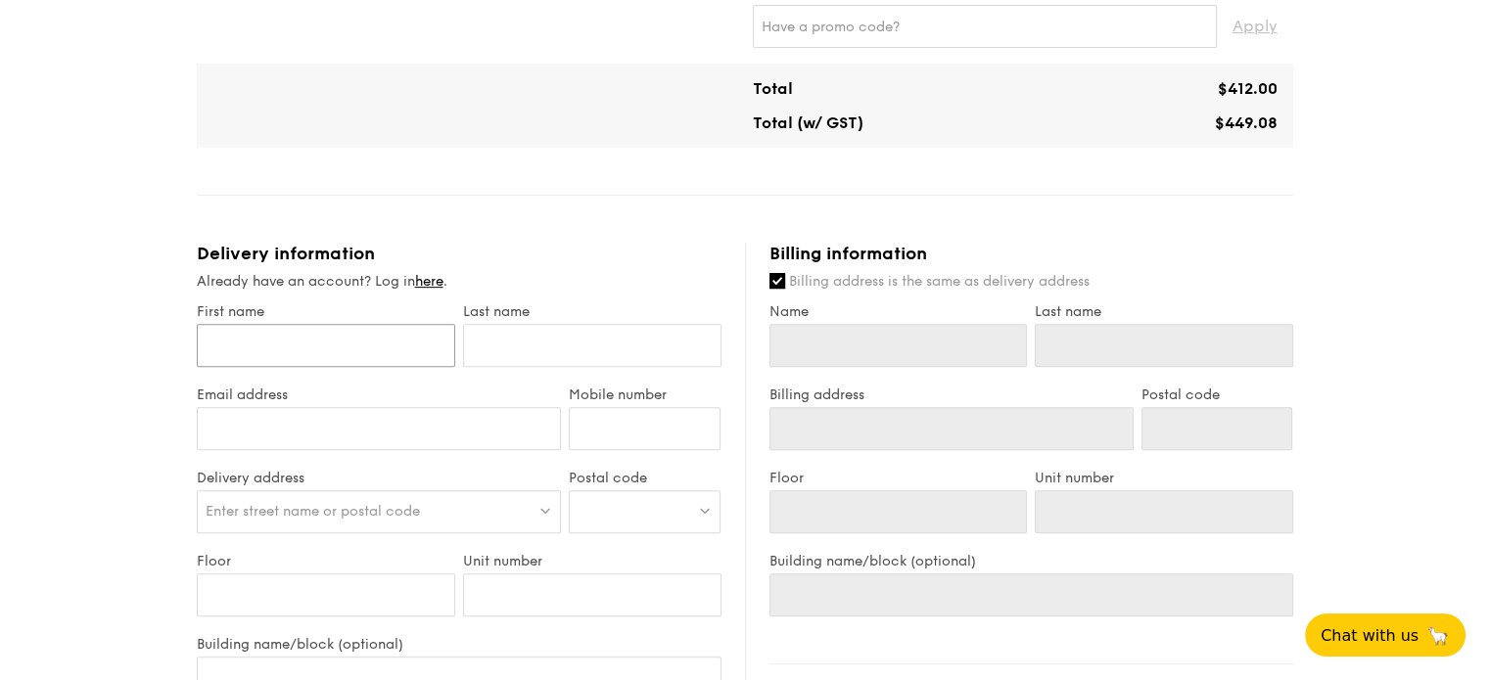
type input "C"
type input "Che"
type input "Chen"
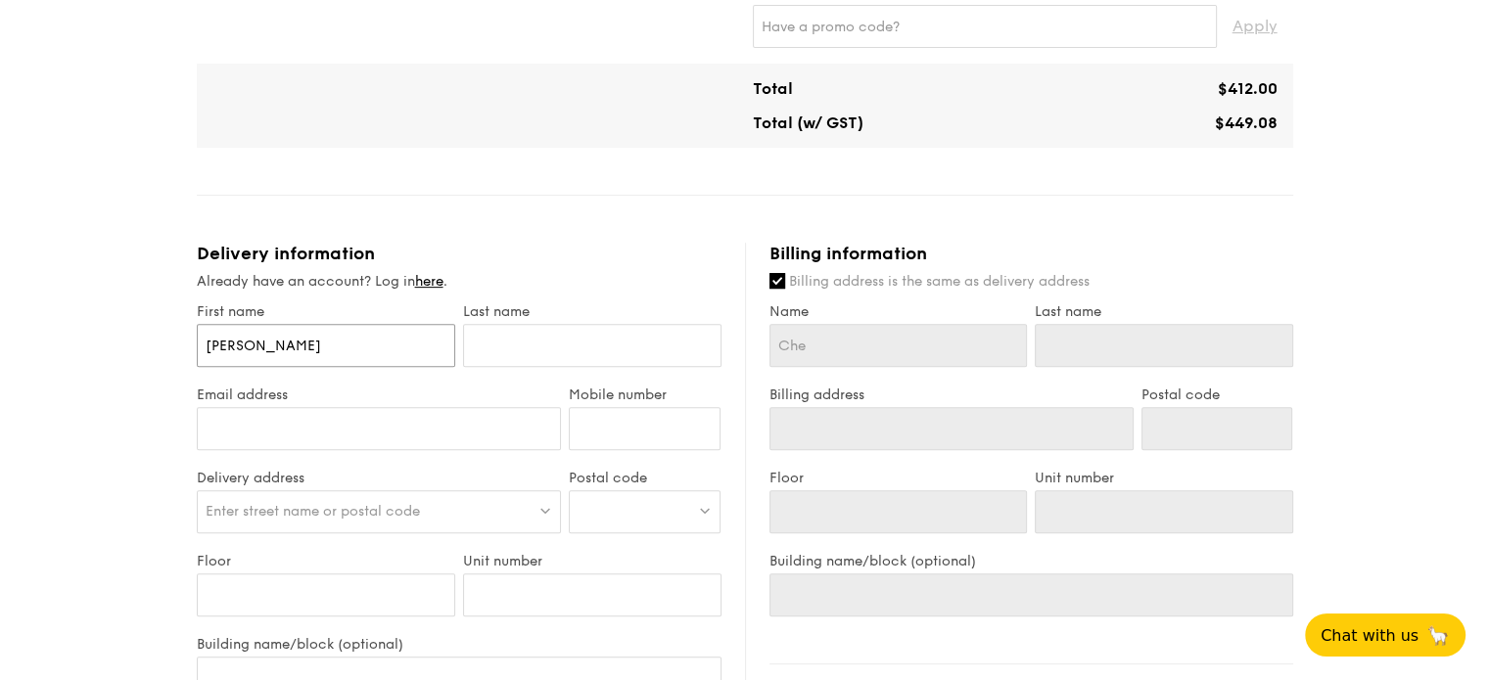
type input "Chen"
type input "Chen Y"
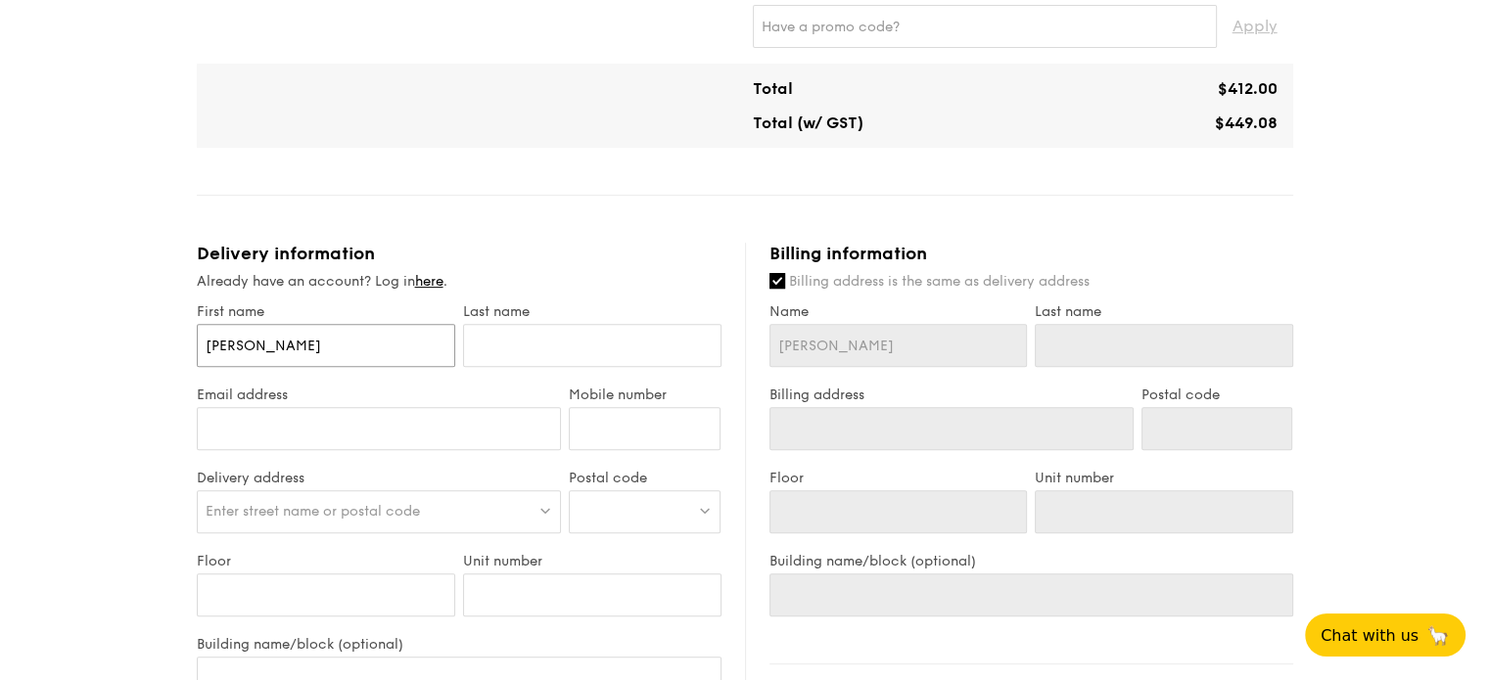
type input "Chen Yu"
type input "O"
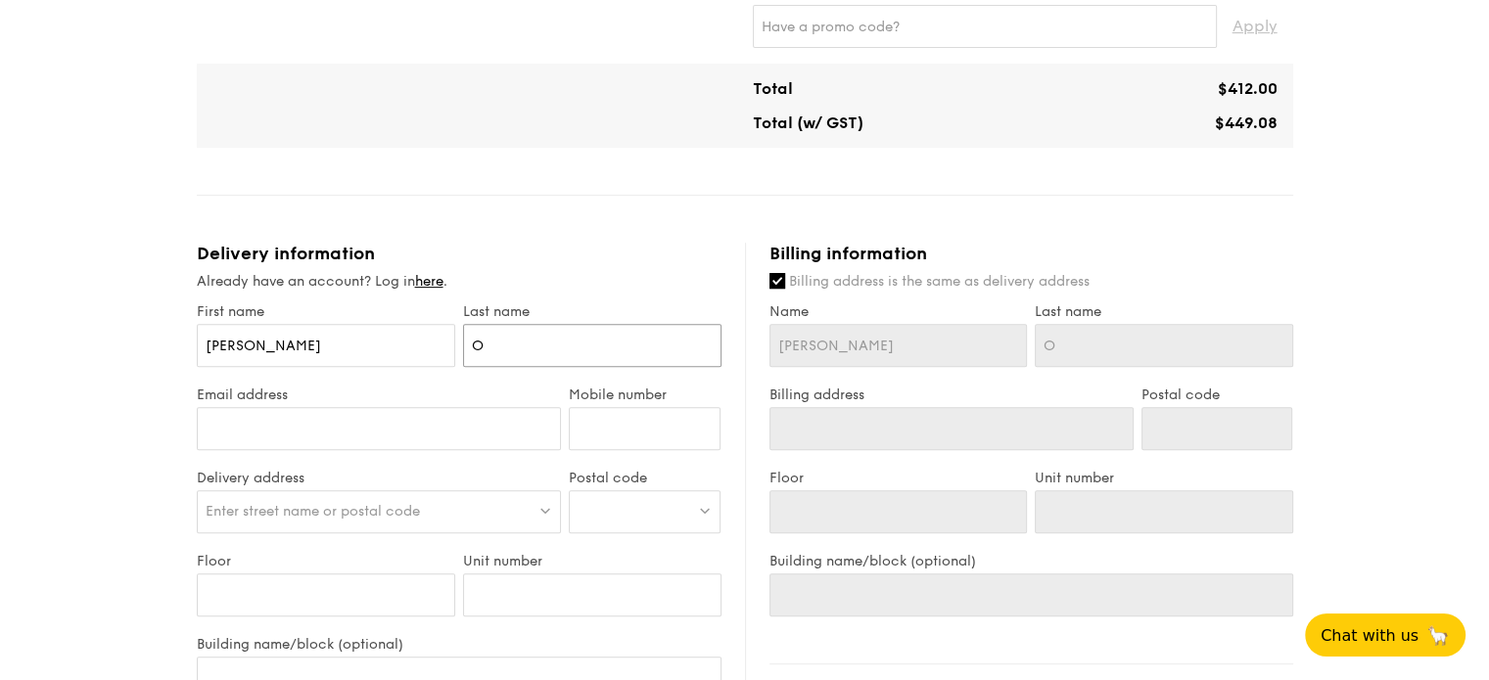
type input "On"
type input "Ong"
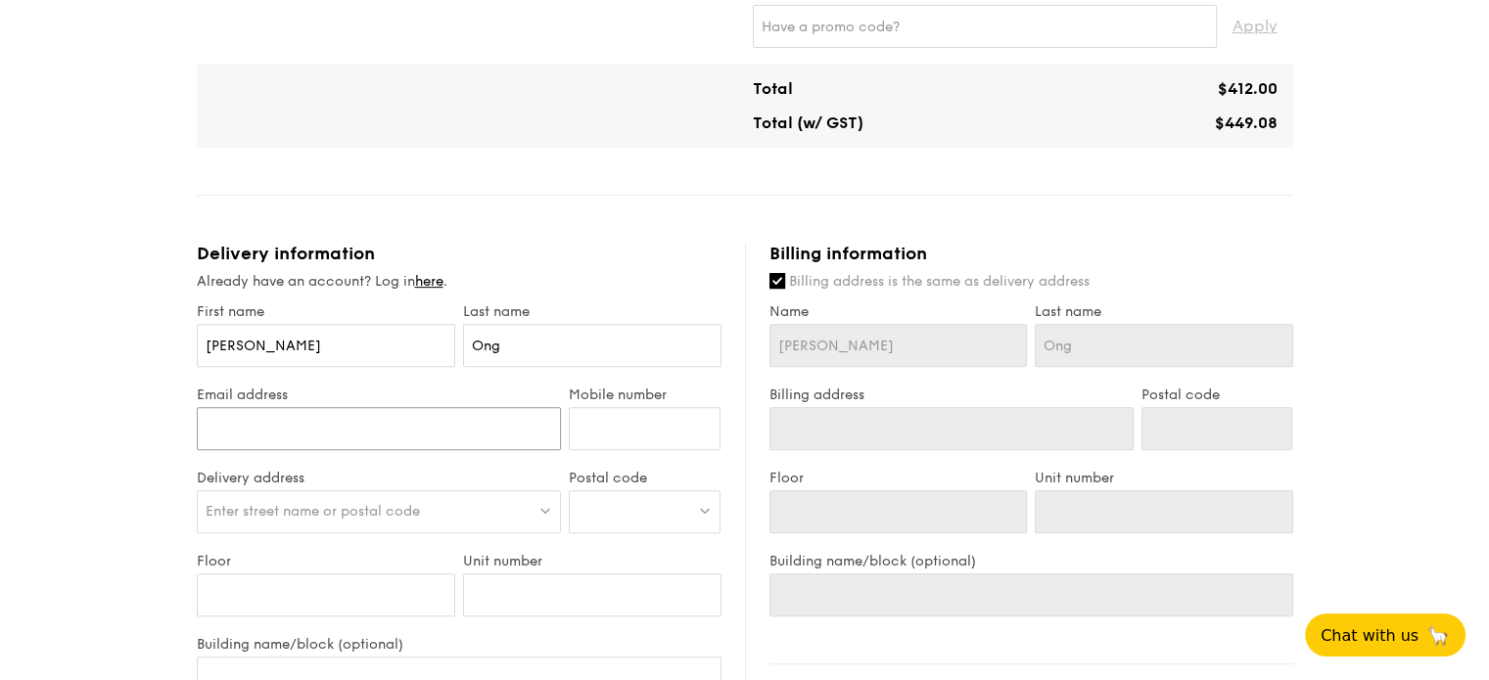
click at [430, 419] on input "Email address" at bounding box center [379, 428] width 365 height 43
type input "ocy_chenyu91@hotmail.com"
type input "98566789"
click at [369, 510] on span "Enter street name or postal code" at bounding box center [313, 511] width 214 height 17
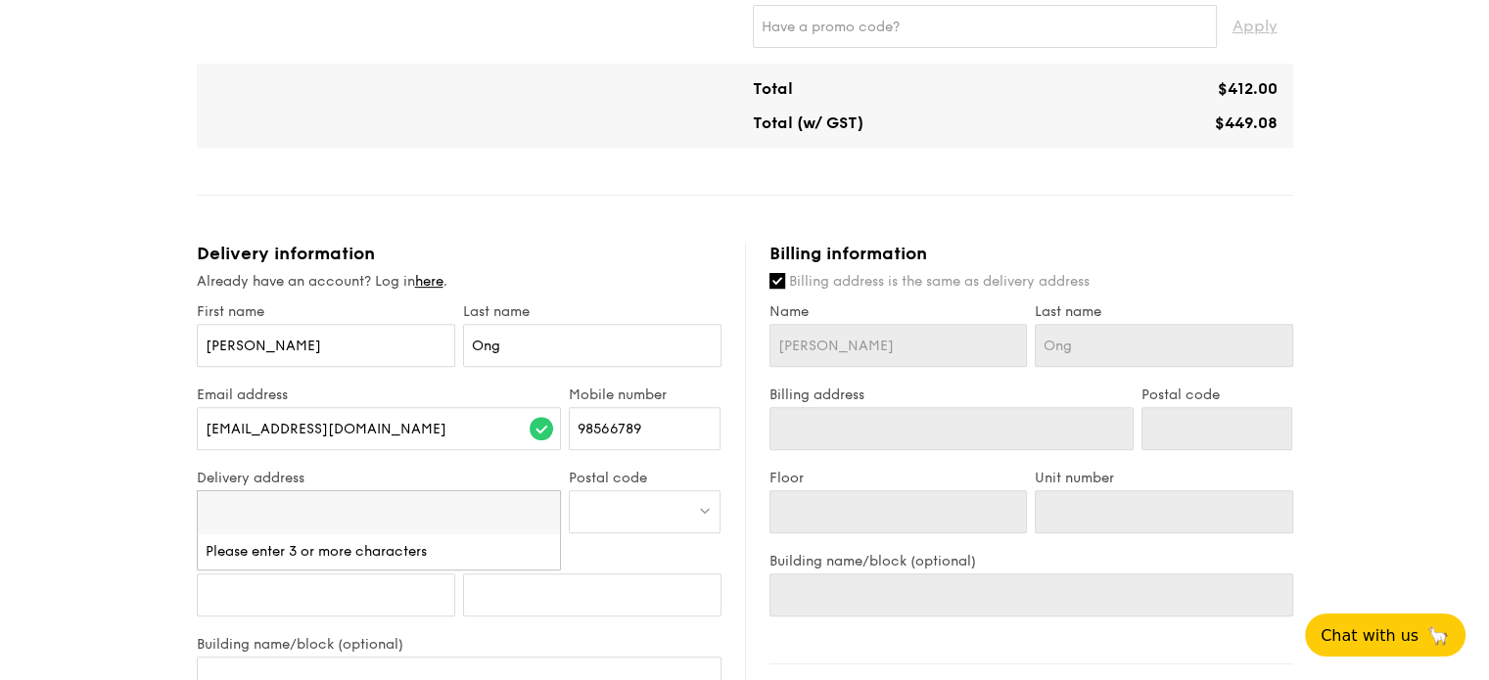
click at [347, 518] on input "search" at bounding box center [379, 512] width 363 height 43
drag, startPoint x: 230, startPoint y: 507, endPoint x: 196, endPoint y: 508, distance: 34.3
click at [198, 508] on input "Blk 281 Choa chu kang" at bounding box center [379, 512] width 363 height 43
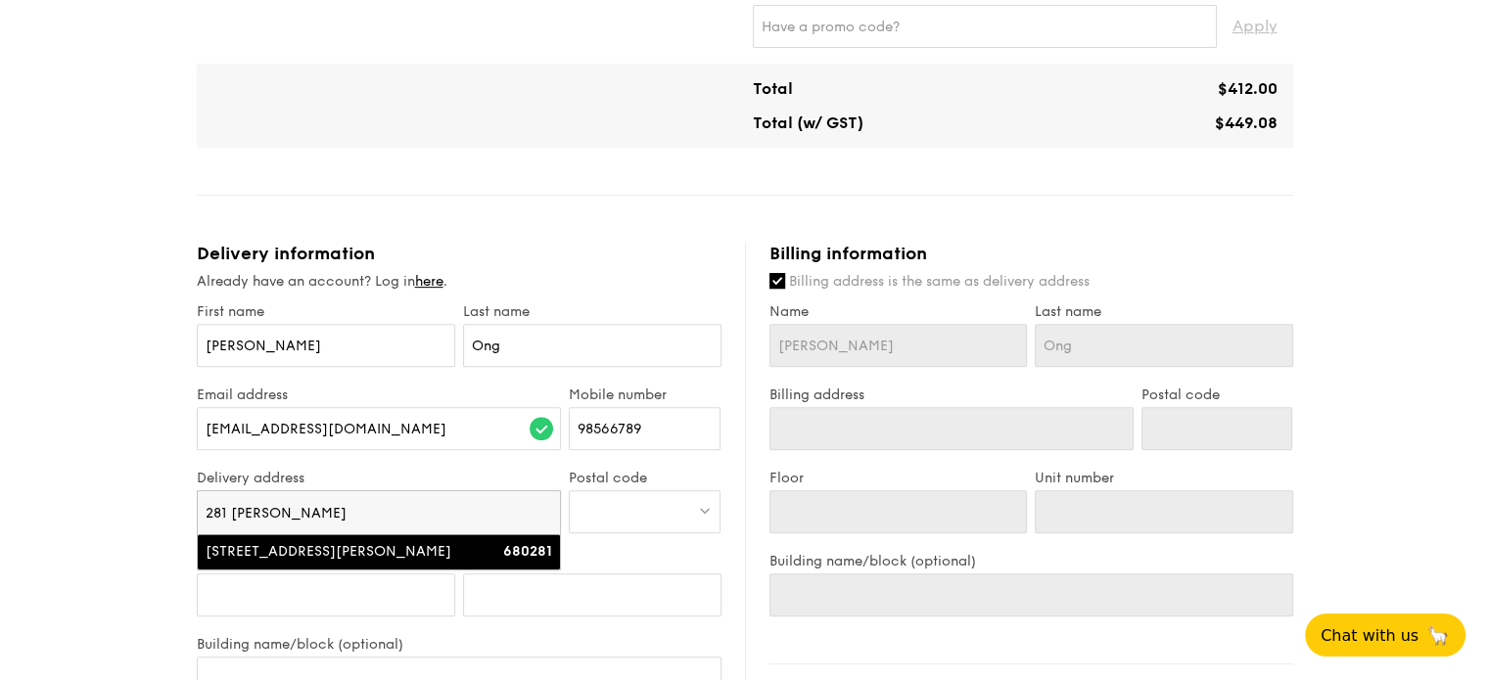
type input "281 Choa chu kang"
click at [299, 552] on div "281 Choa Chu Kang Avenue 3" at bounding box center [336, 552] width 260 height 20
type input "281 Choa Chu Kang Avenue 3"
type input "680281"
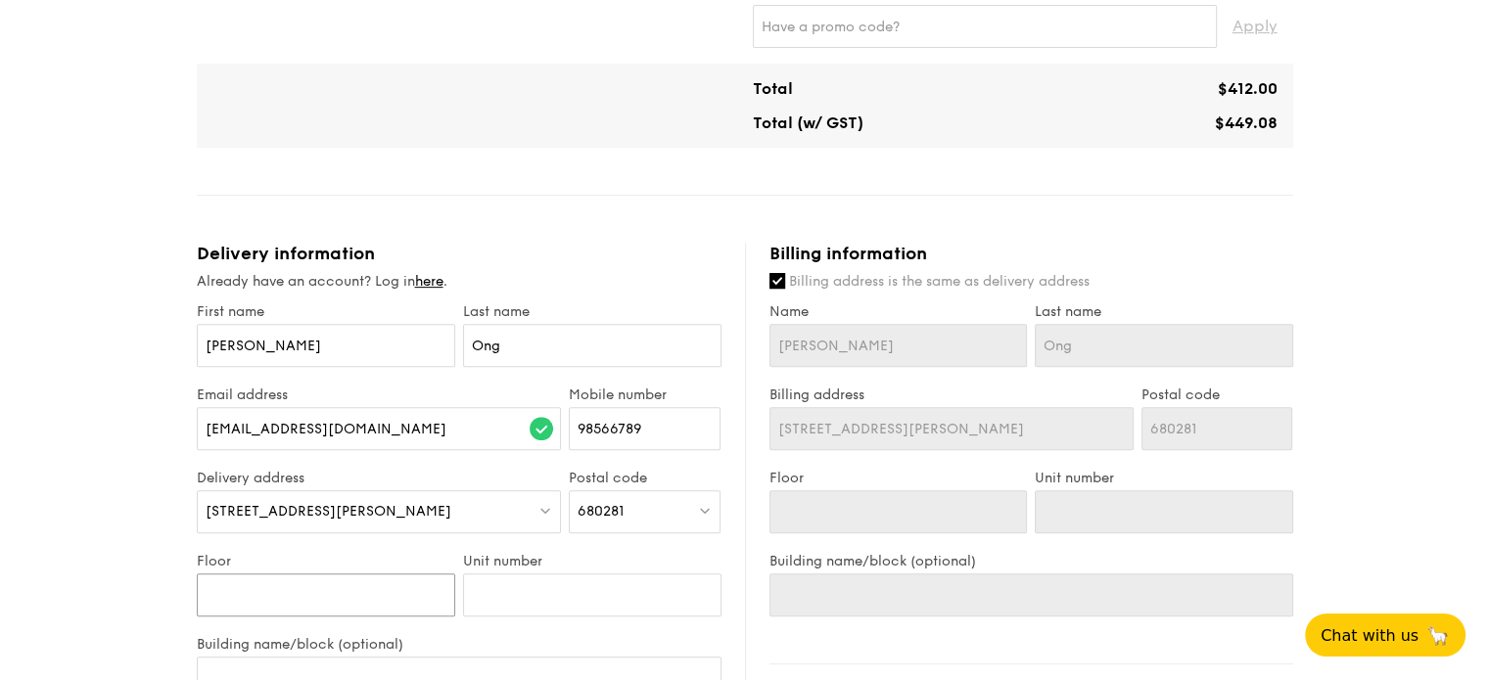
click at [340, 588] on input "Floor" at bounding box center [326, 595] width 258 height 43
type input "1"
type input "10"
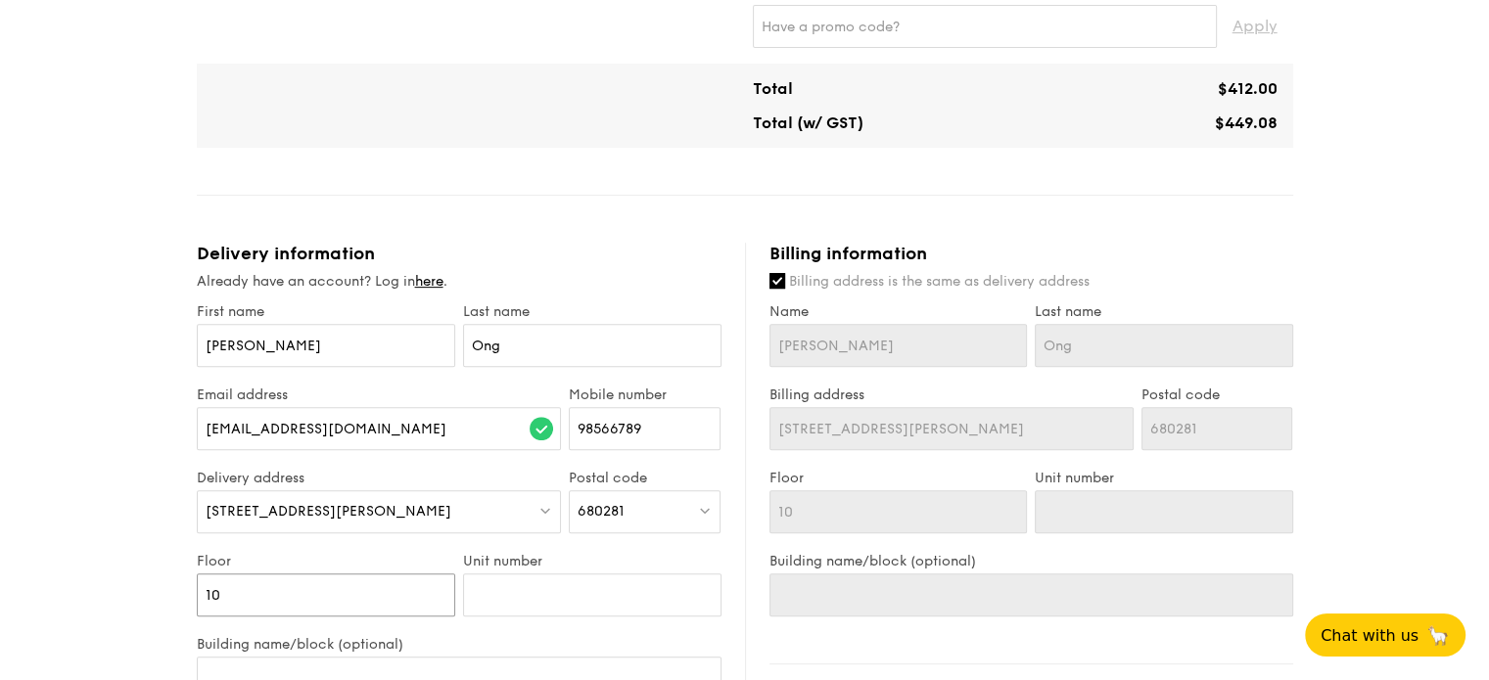
type input "10"
click at [473, 589] on input "Unit number" at bounding box center [592, 595] width 258 height 43
type input "3"
type input "34"
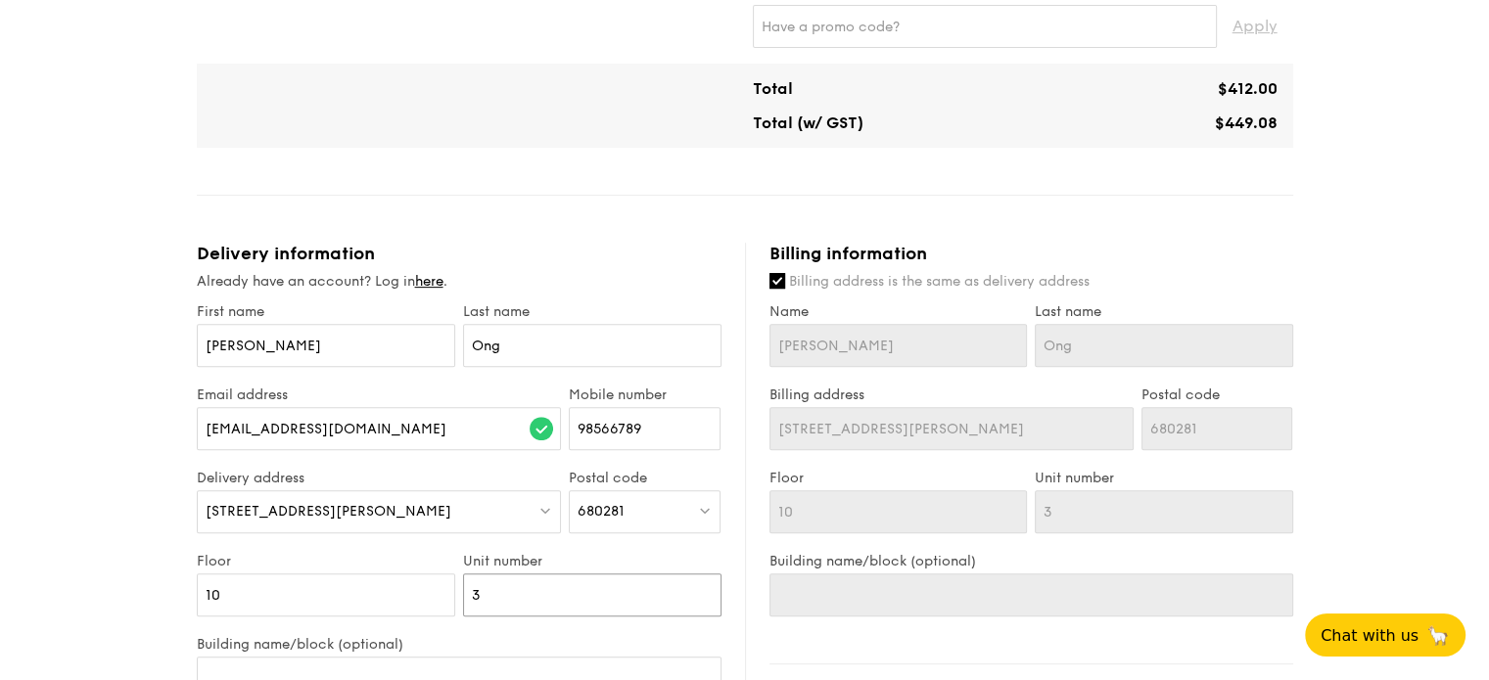
type input "34"
type input "348"
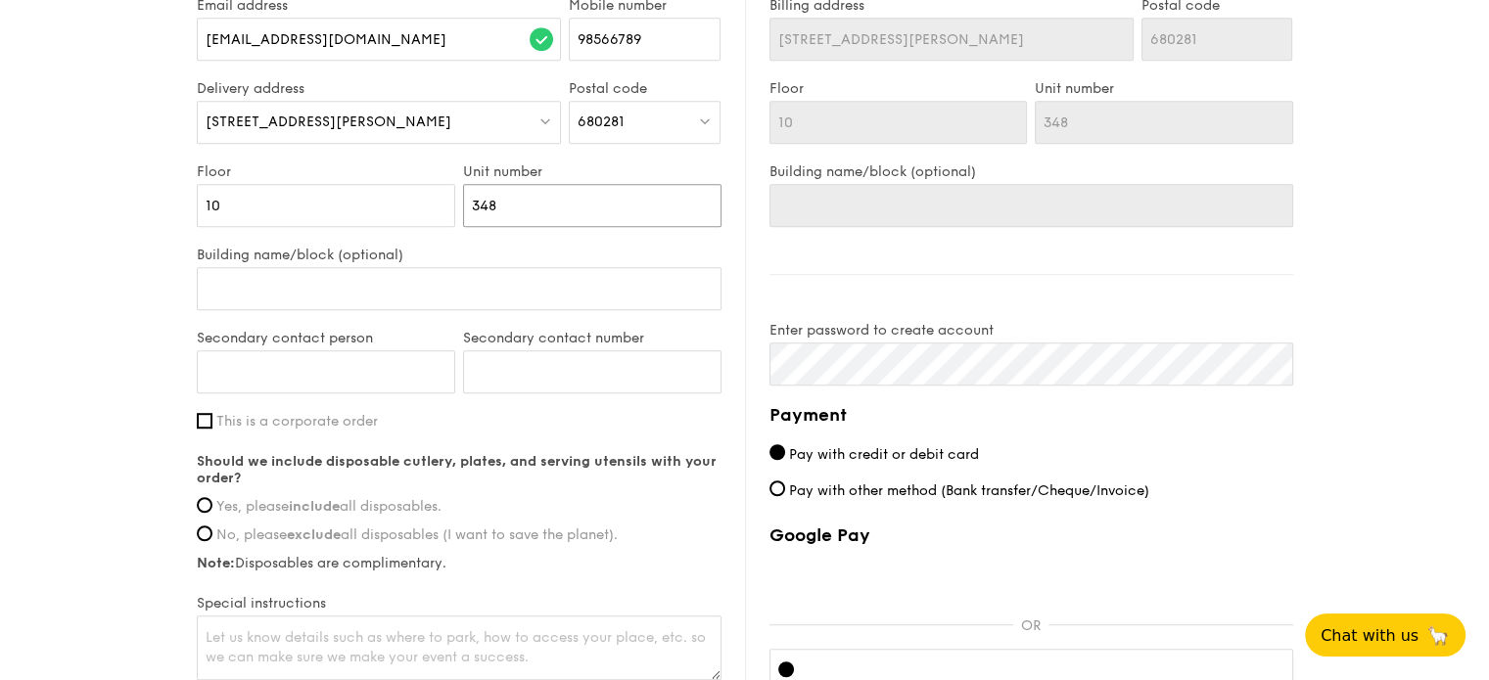
scroll to position [1175, 0]
type input "348"
click at [381, 372] on input "Secondary contact person" at bounding box center [326, 370] width 258 height 43
type input "Tay Yu Xuan"
type input "91256316"
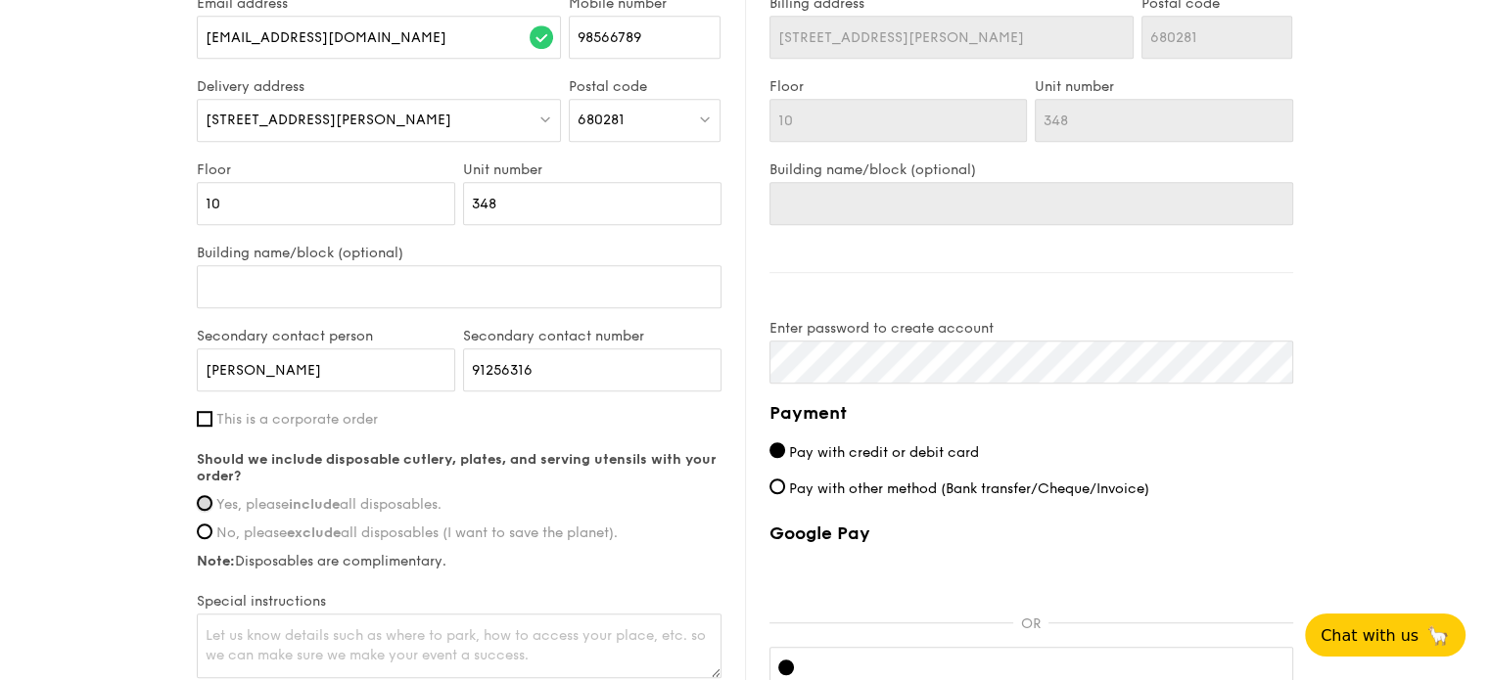
click at [208, 503] on input "Yes, please include all disposables." at bounding box center [205, 503] width 16 height 16
radio input "true"
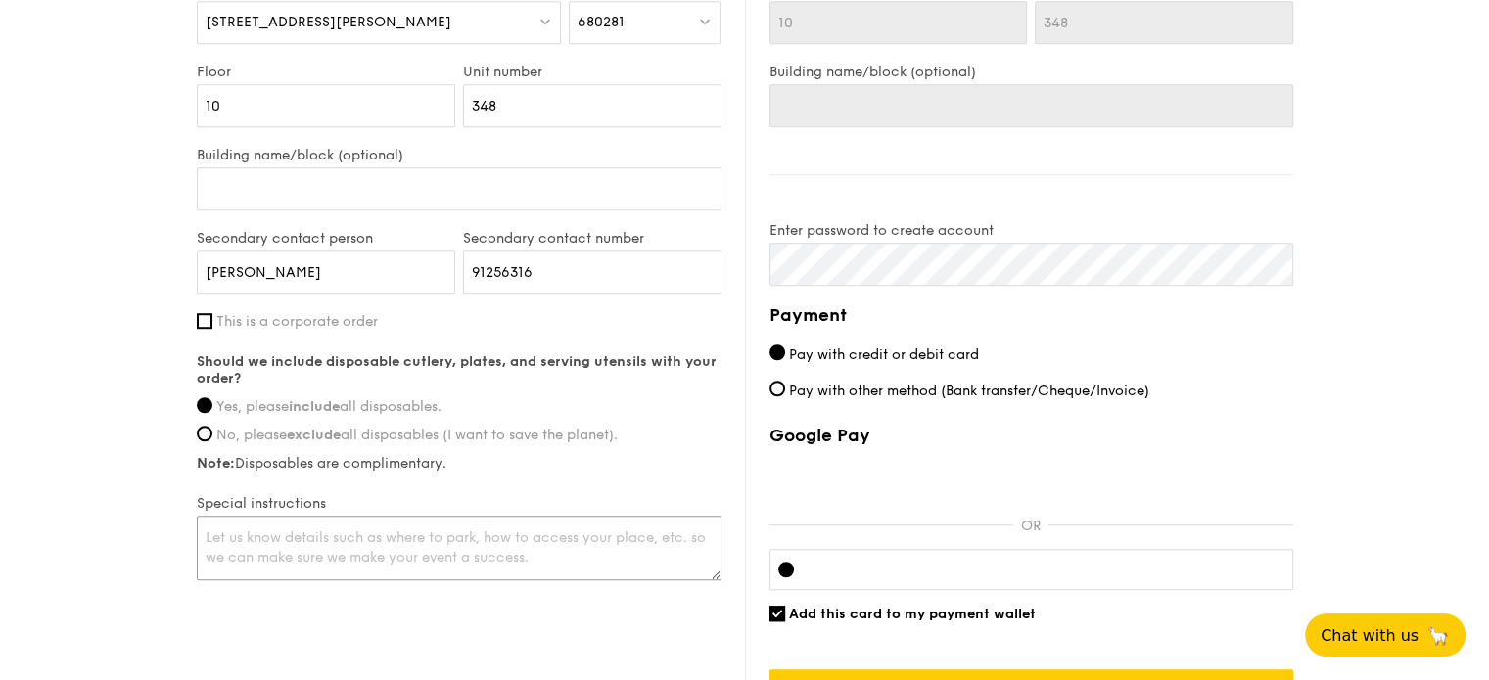
click at [392, 531] on textarea at bounding box center [459, 548] width 525 height 65
type textarea "Take Lift A."
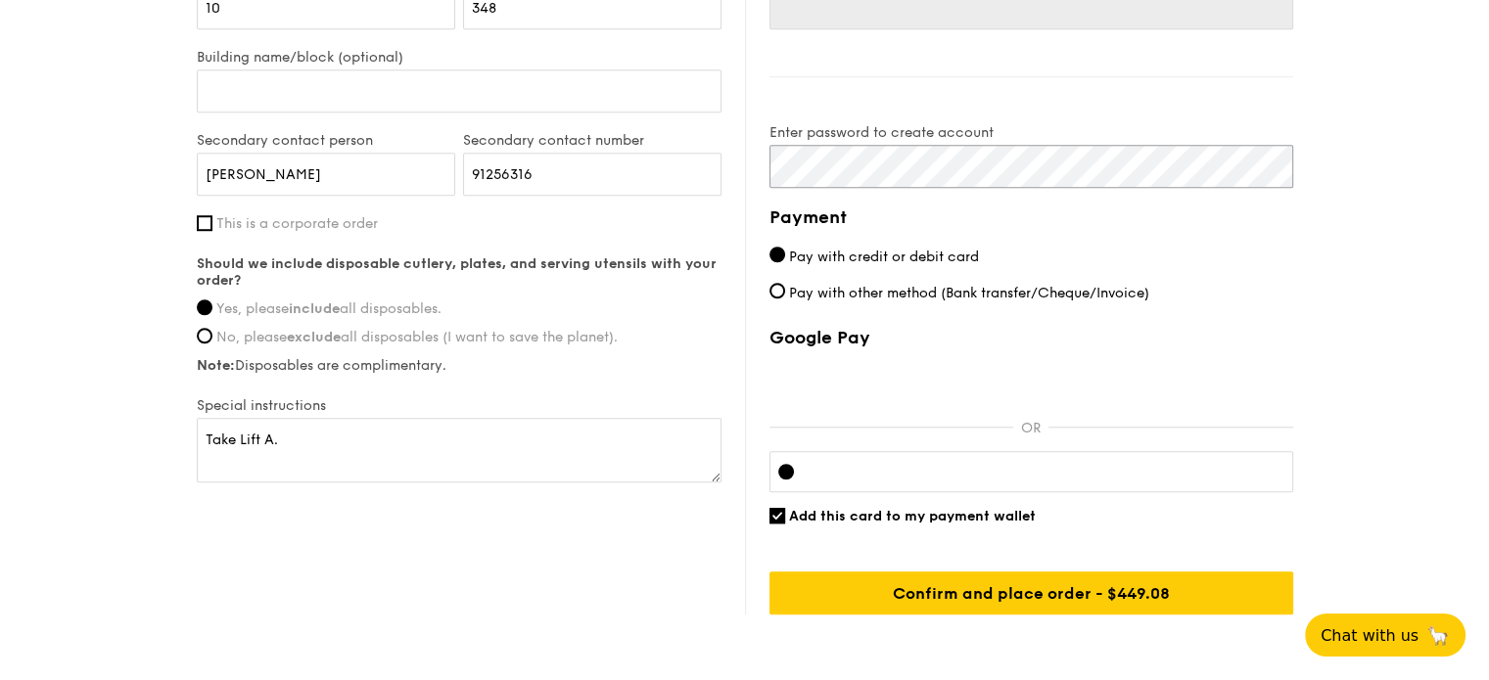
scroll to position [1457, 0]
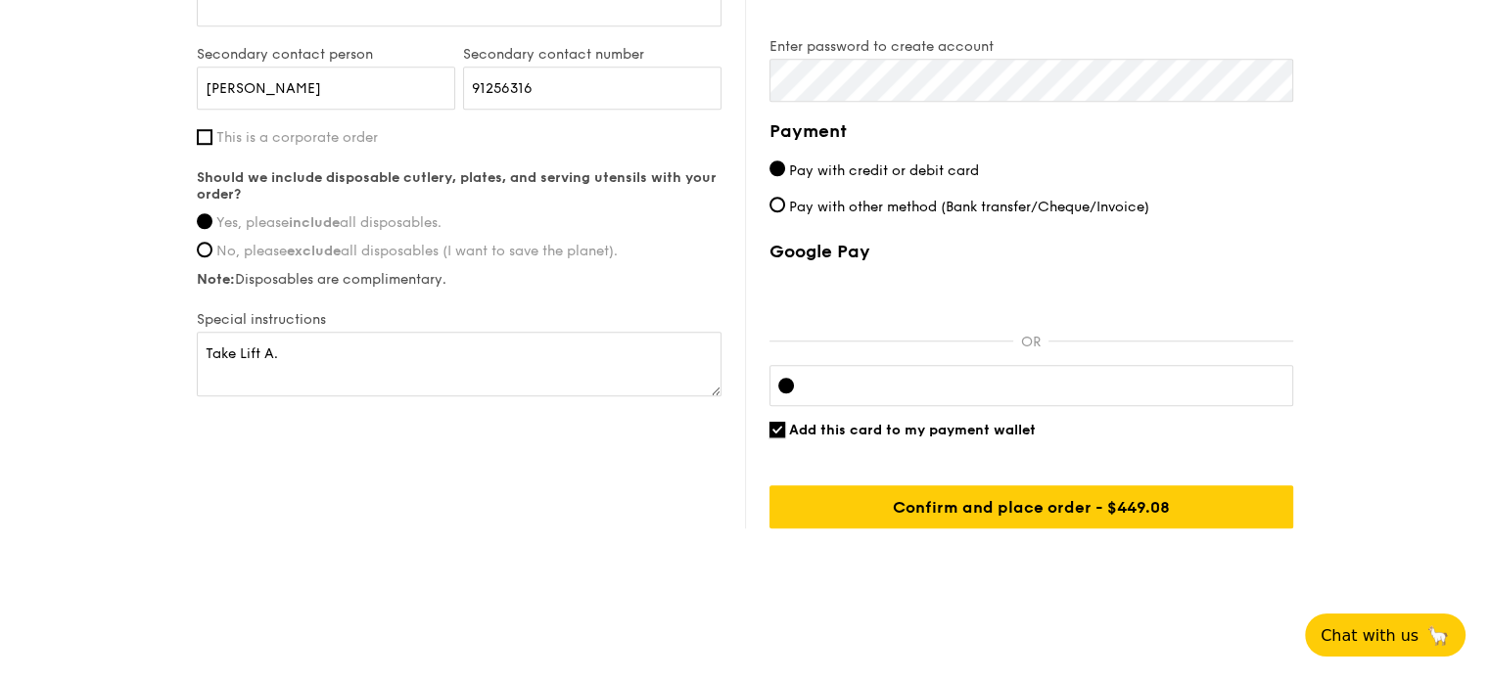
click at [777, 423] on input "Add this card to my payment wallet" at bounding box center [778, 430] width 16 height 16
checkbox input "false"
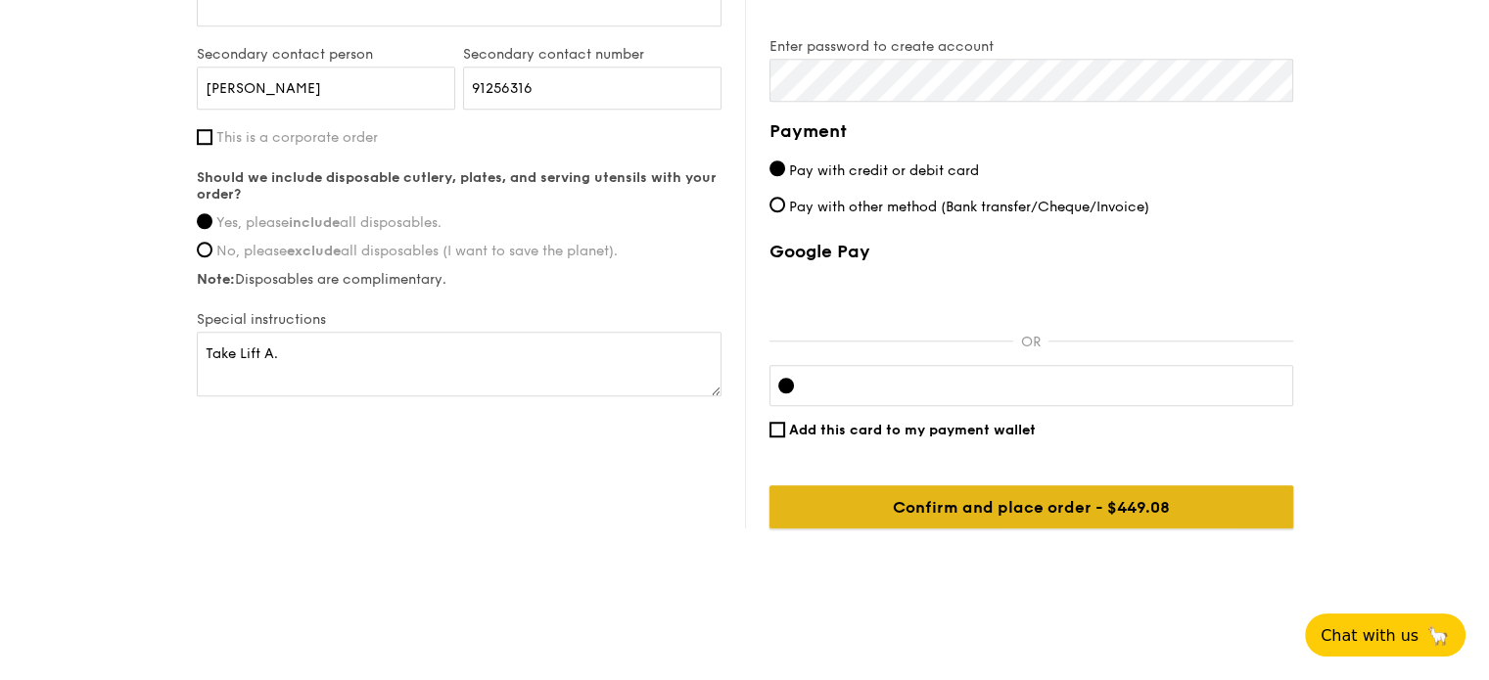
click at [991, 505] on input "Confirm and place order - $449.08" at bounding box center [1032, 507] width 524 height 43
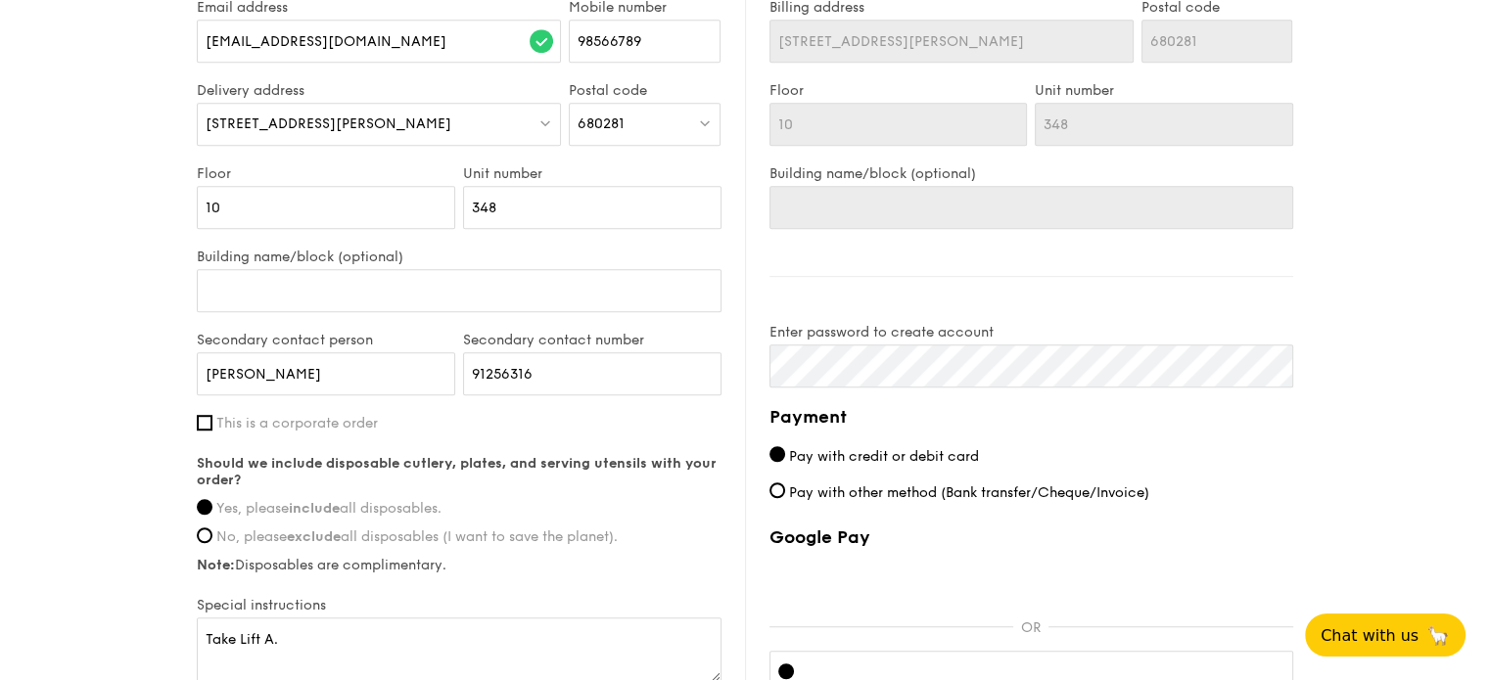
scroll to position [1485, 0]
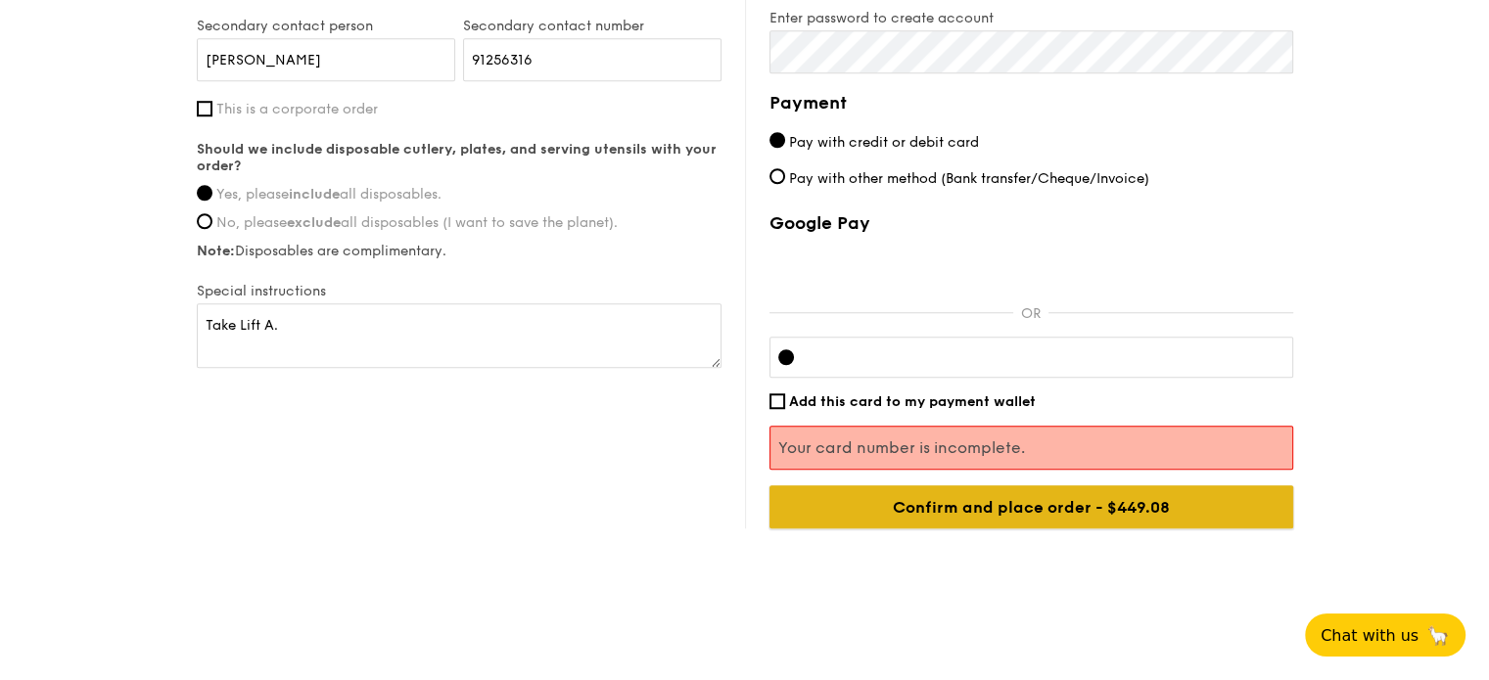
click at [968, 512] on input "Confirm and place order - $449.08" at bounding box center [1032, 507] width 524 height 43
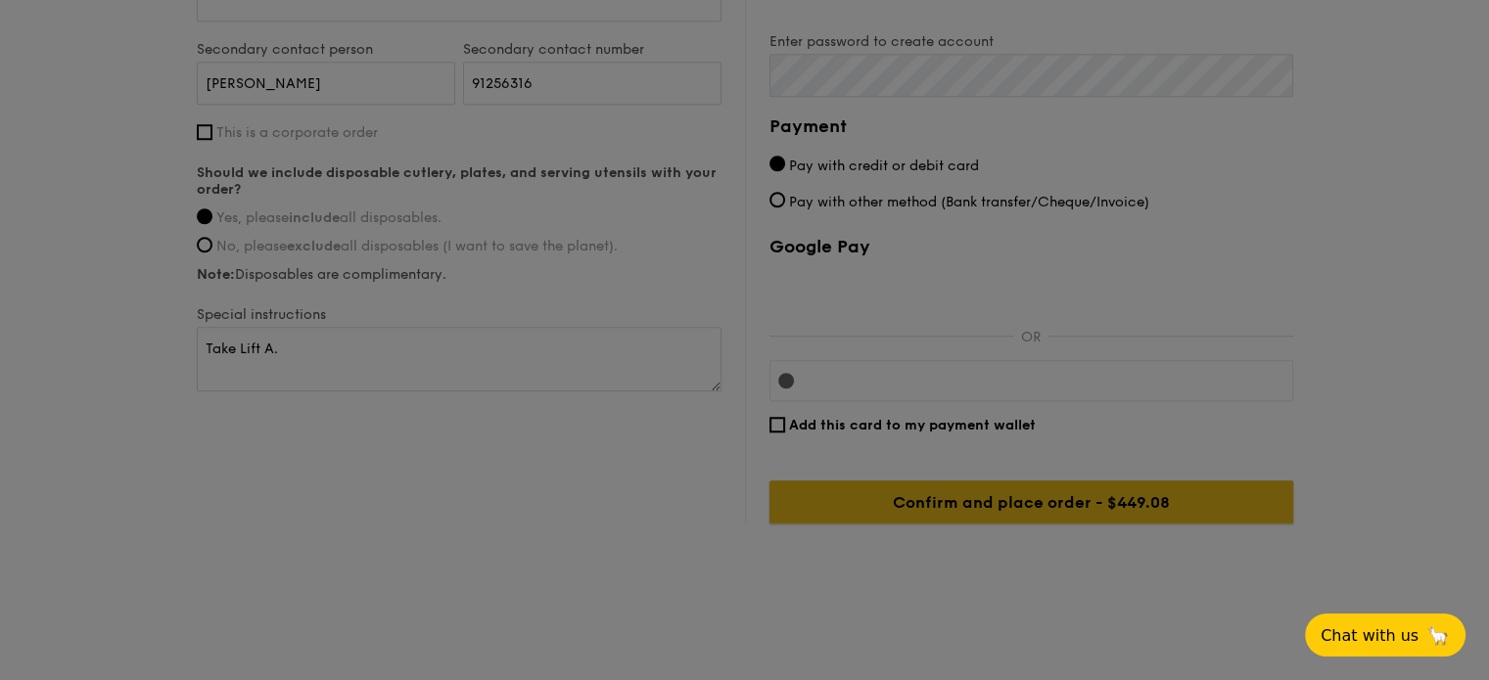
scroll to position [1457, 0]
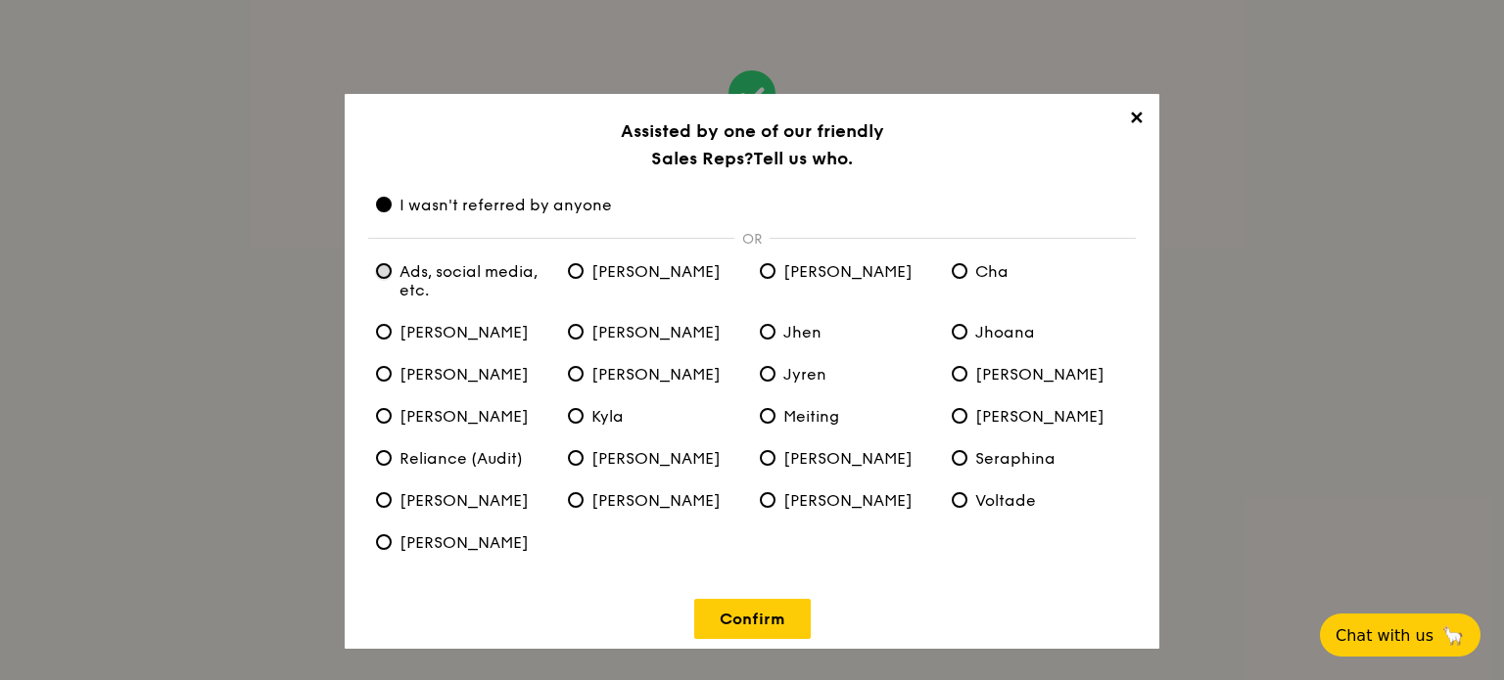
click at [386, 269] on etc\ "Ads, social media, etc." at bounding box center [384, 271] width 16 height 16
radio etc\ "true"
radio anyone "false"
click at [758, 618] on link "Confirm" at bounding box center [752, 619] width 117 height 40
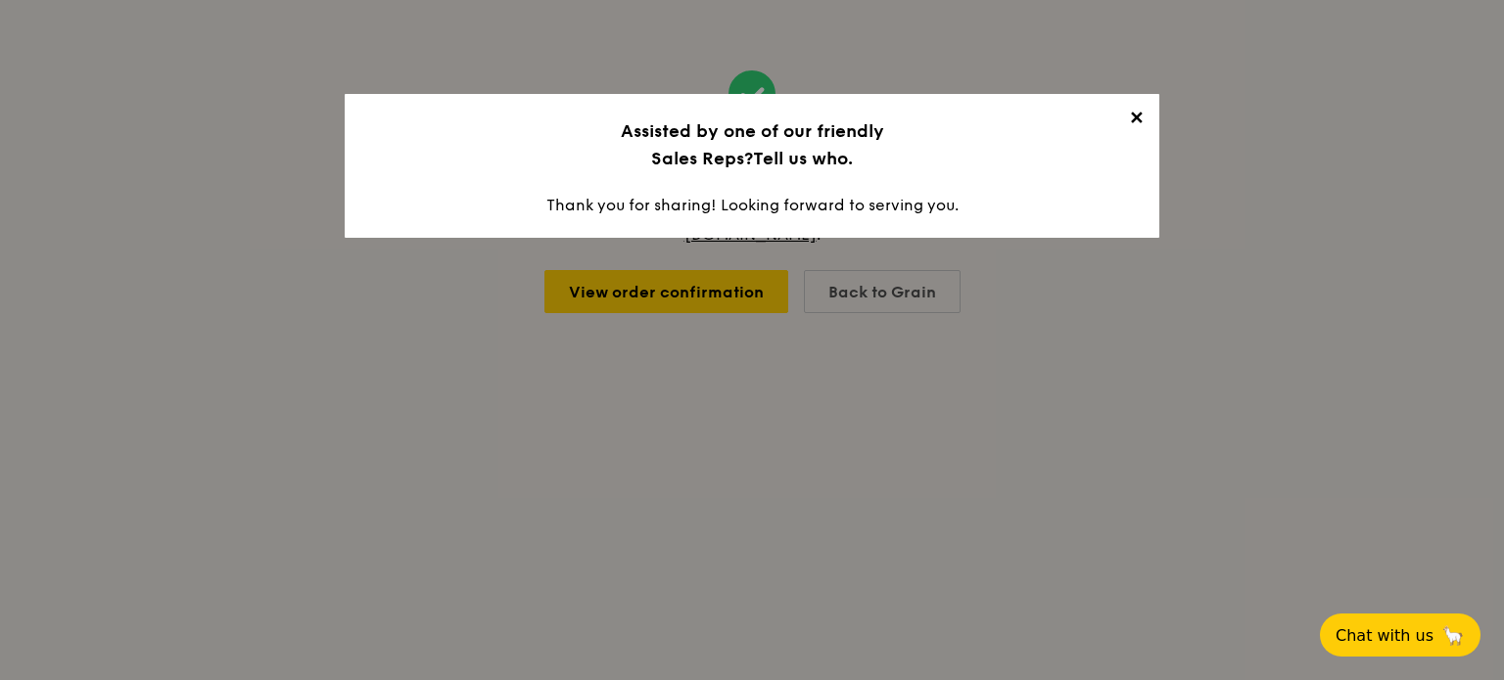
click at [1143, 115] on span "✕" at bounding box center [1135, 121] width 27 height 27
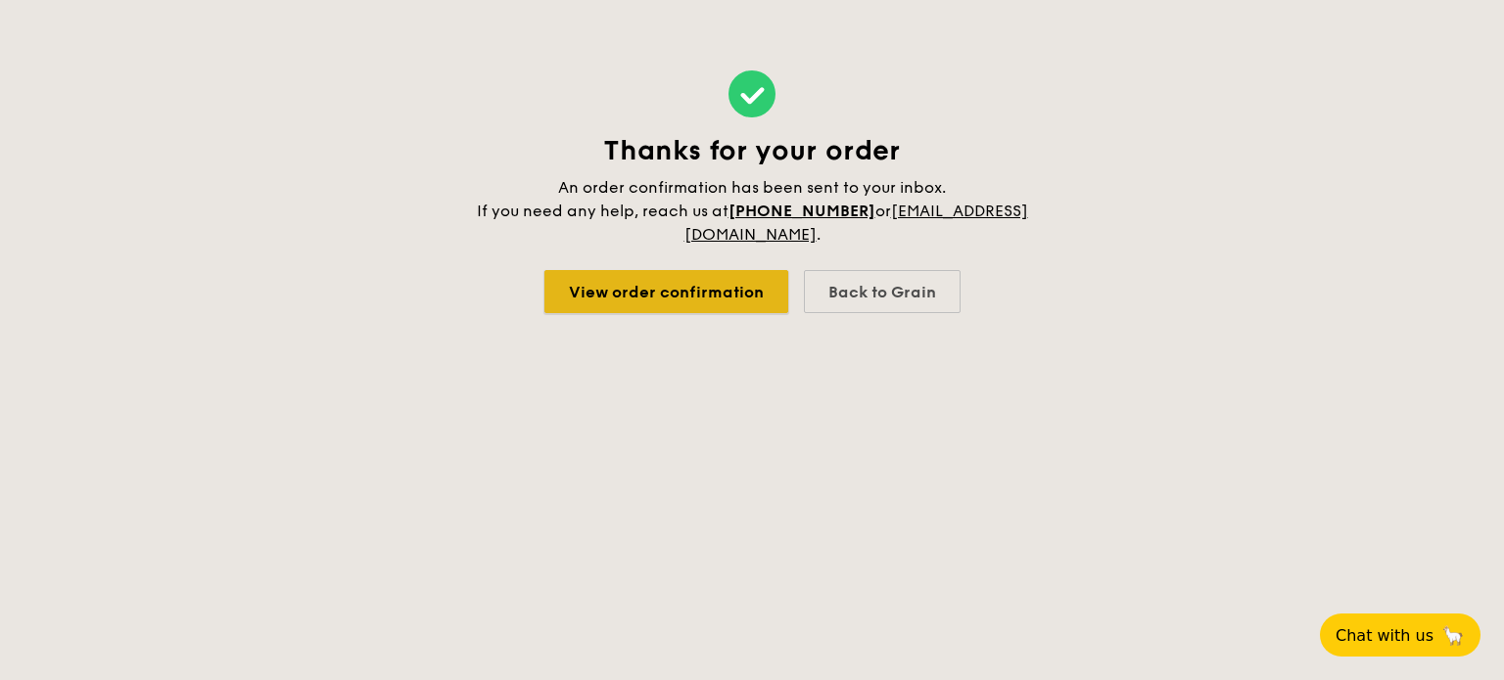
click at [684, 288] on link "View order confirmation" at bounding box center [666, 291] width 244 height 43
click at [872, 302] on div "Back to Grain" at bounding box center [882, 291] width 157 height 43
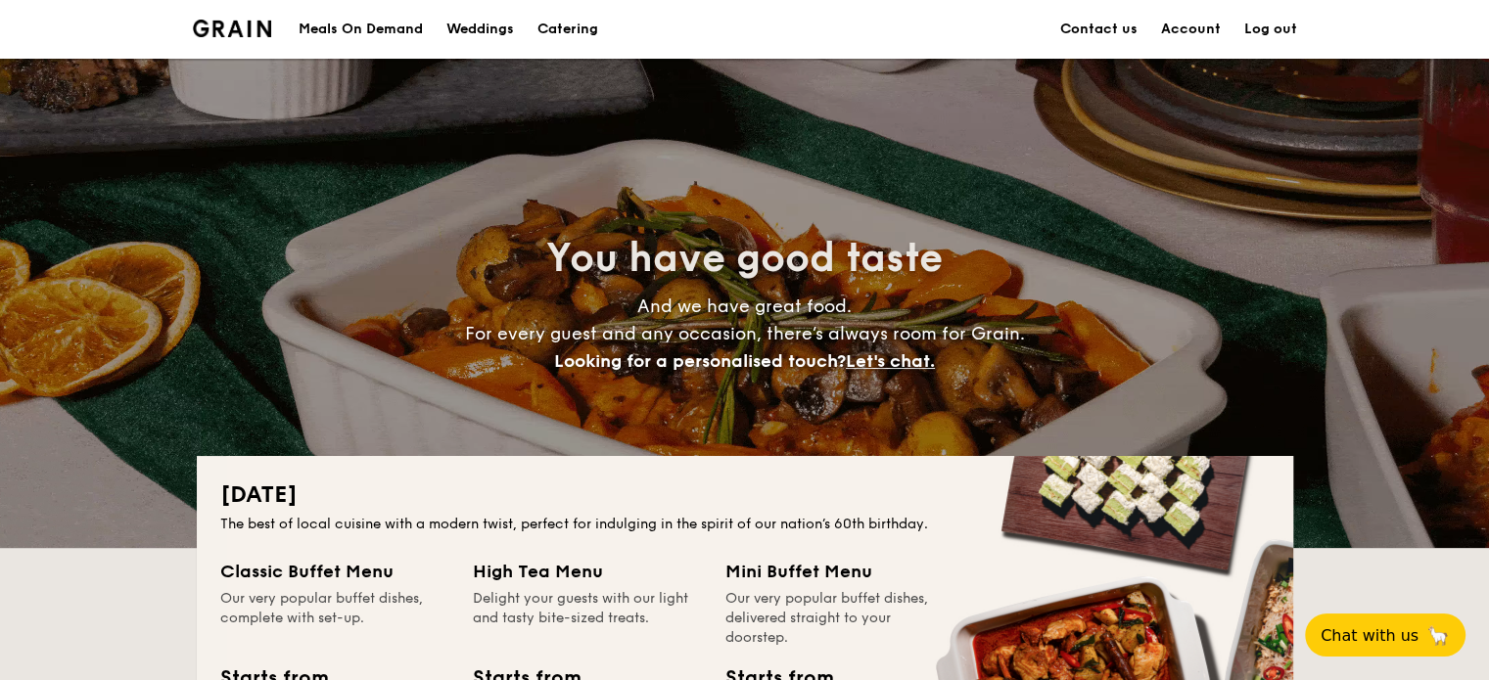
click at [1203, 23] on link "Account" at bounding box center [1191, 29] width 60 height 59
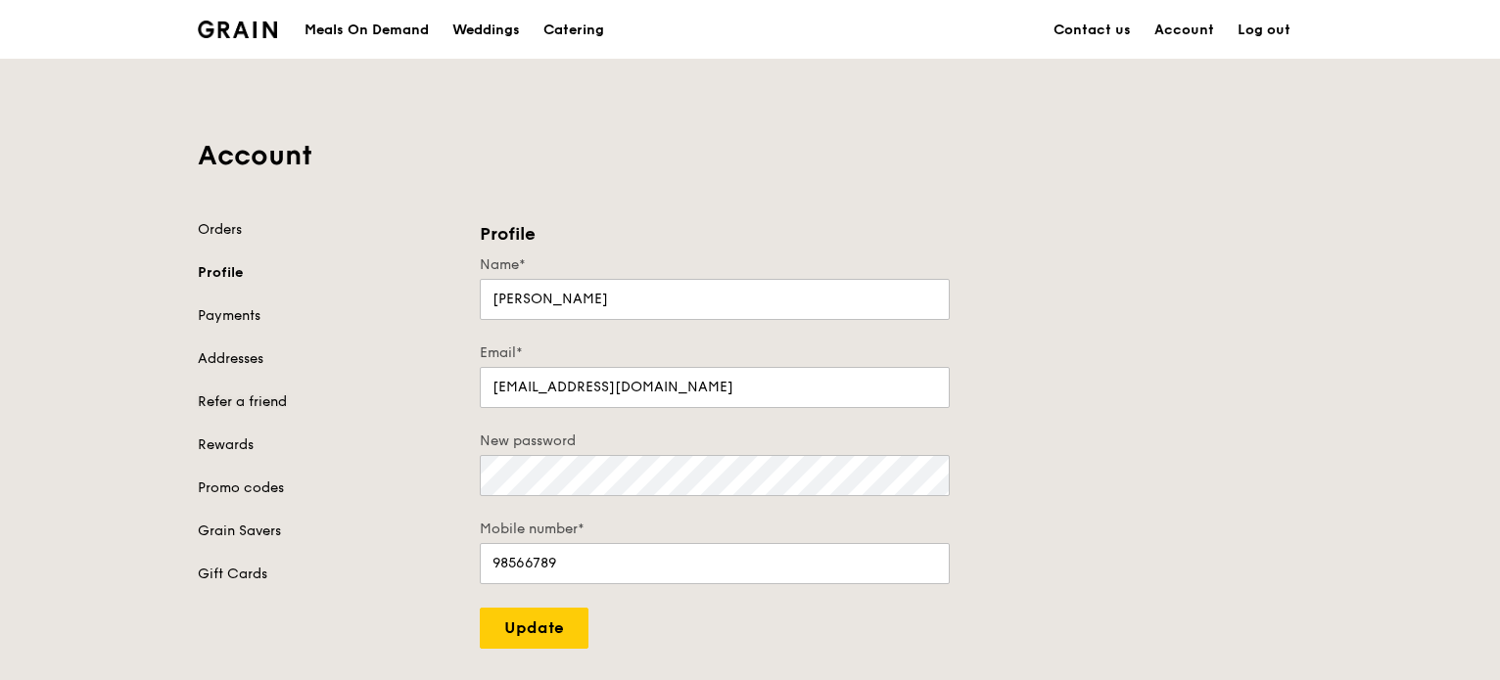
click at [269, 397] on link "Refer a friend" at bounding box center [327, 403] width 258 height 20
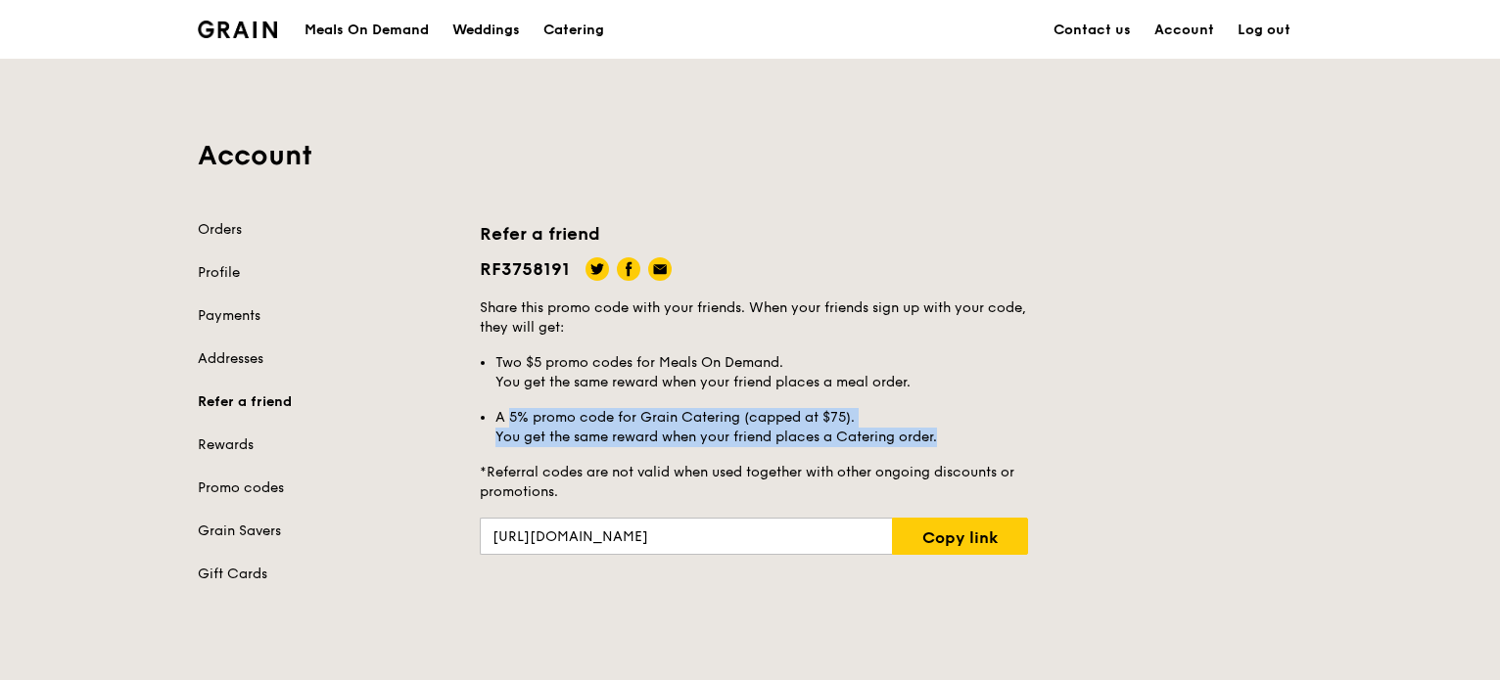
drag, startPoint x: 512, startPoint y: 418, endPoint x: 963, endPoint y: 444, distance: 452.1
click at [963, 444] on li "A 5% promo code for Grain Catering (capped at $75). You get the same reward whe…" at bounding box center [761, 427] width 533 height 39
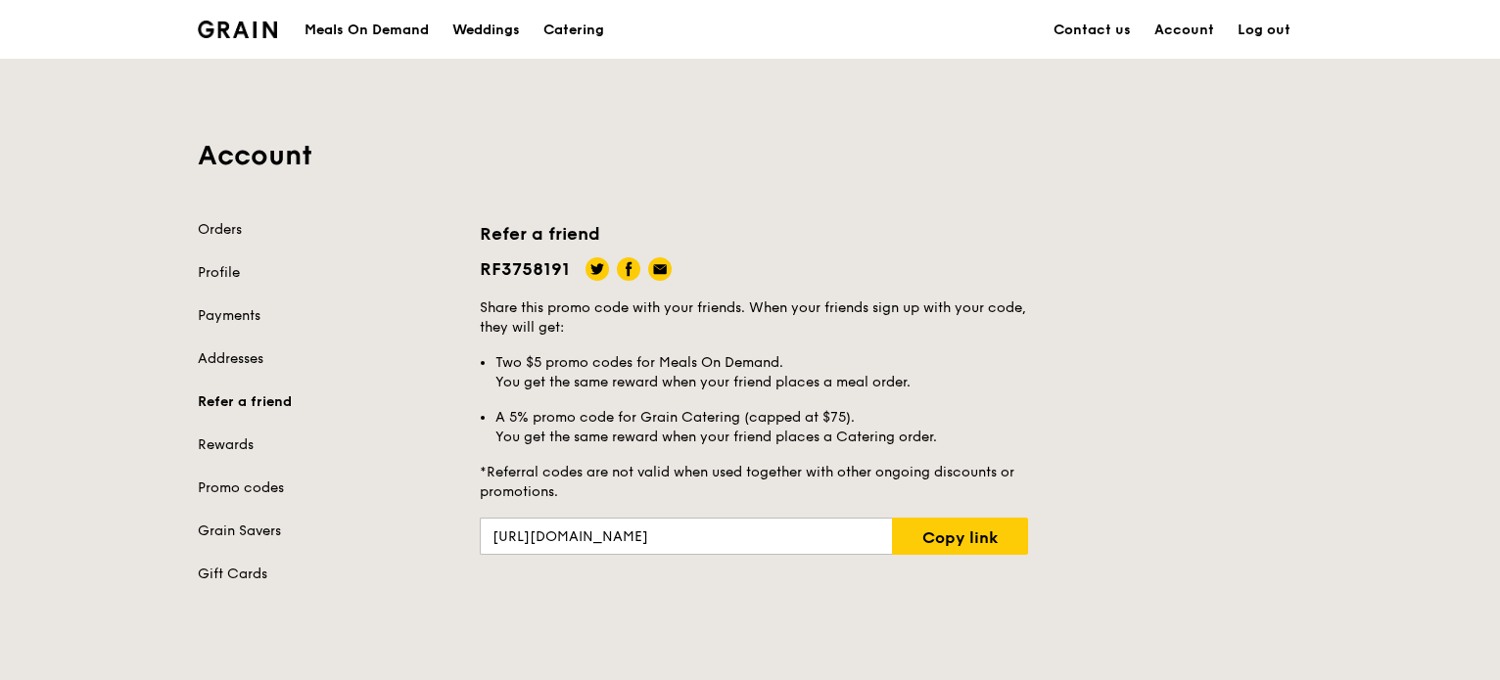
click at [241, 476] on div "Orders Profile Payments Addresses Refer a friend Rewards Promo codes Grain Save…" at bounding box center [327, 402] width 258 height 364
click at [247, 489] on link "Promo codes" at bounding box center [327, 489] width 258 height 20
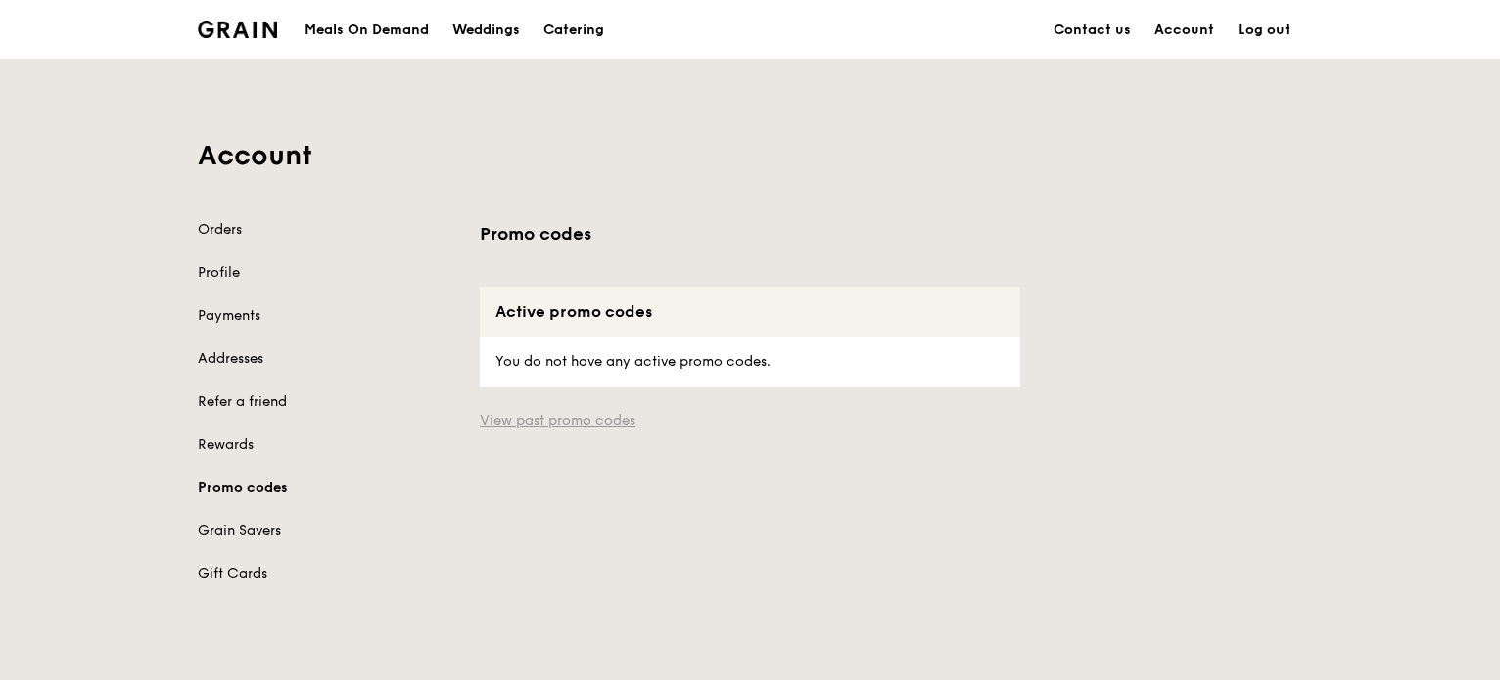
click at [544, 422] on link "View past promo codes" at bounding box center [750, 421] width 540 height 20
click at [239, 440] on link "Rewards" at bounding box center [327, 446] width 258 height 20
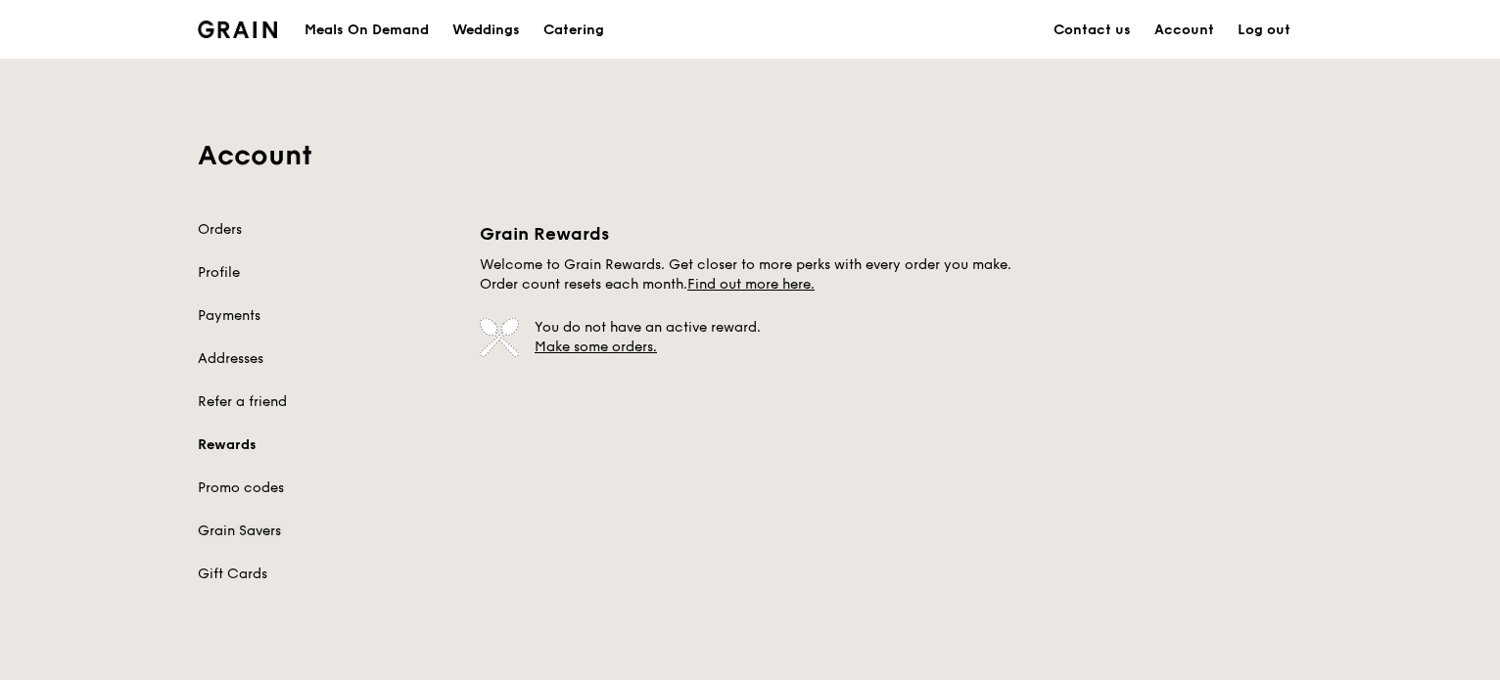
click at [262, 524] on link "Grain Savers" at bounding box center [327, 532] width 258 height 20
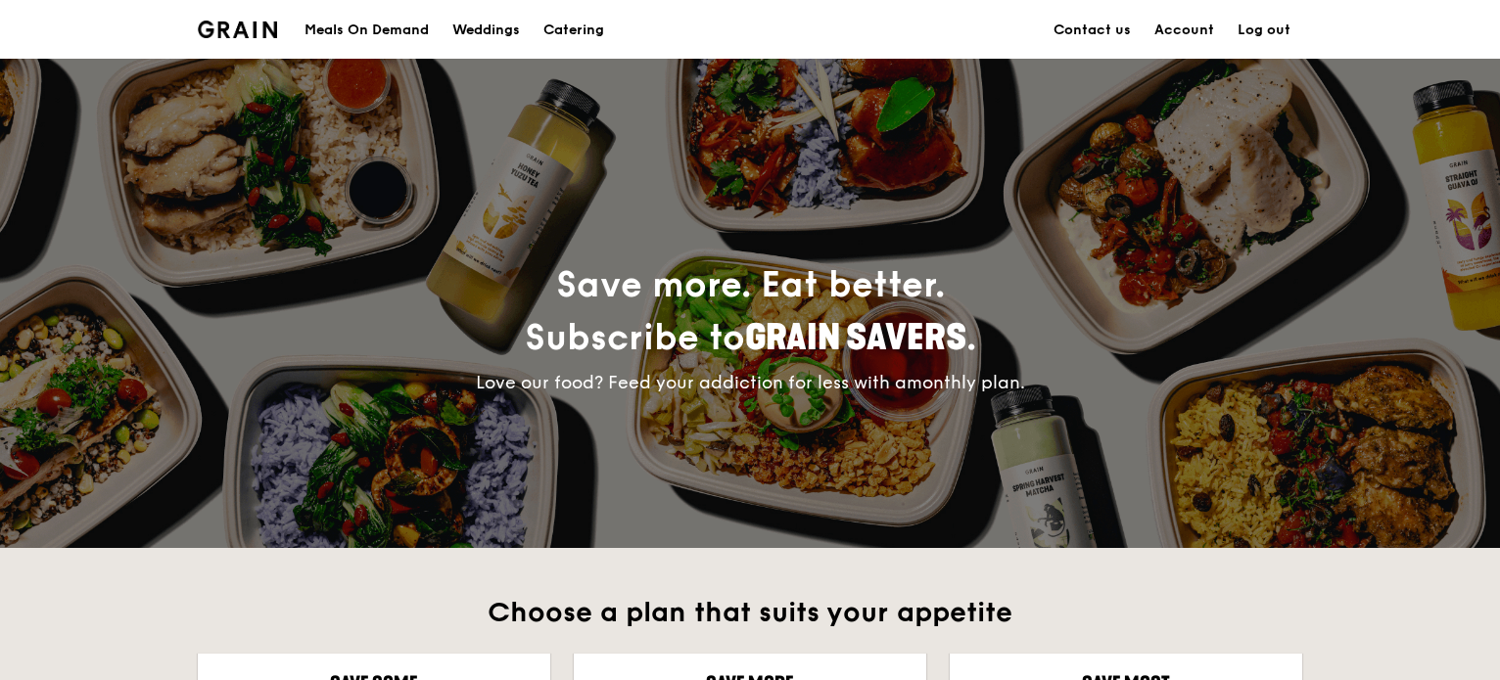
click at [392, 33] on div "Meals On Demand" at bounding box center [366, 30] width 124 height 59
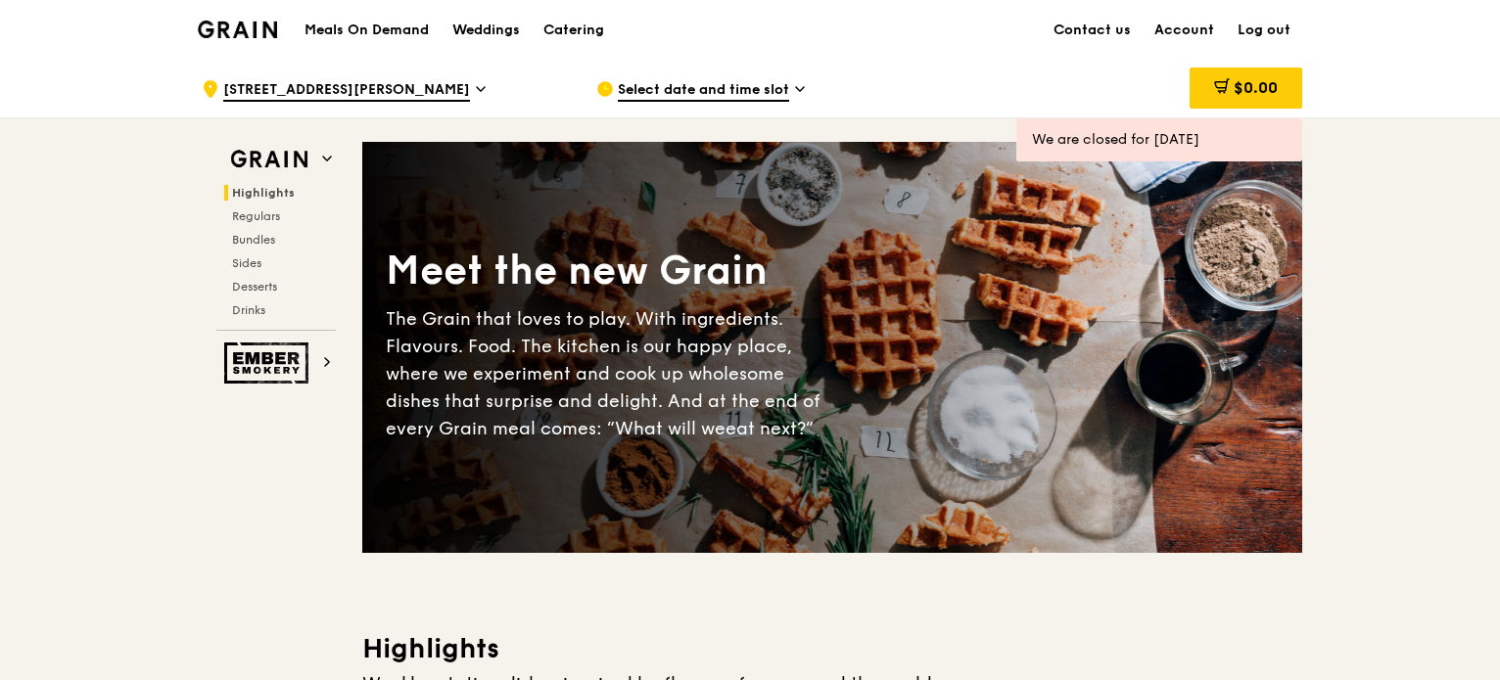
click at [426, 86] on div ".cls-1 { fill: none; stroke: #fff; stroke-linecap: round; stroke-linejoin: roun…" at bounding box center [383, 89] width 363 height 59
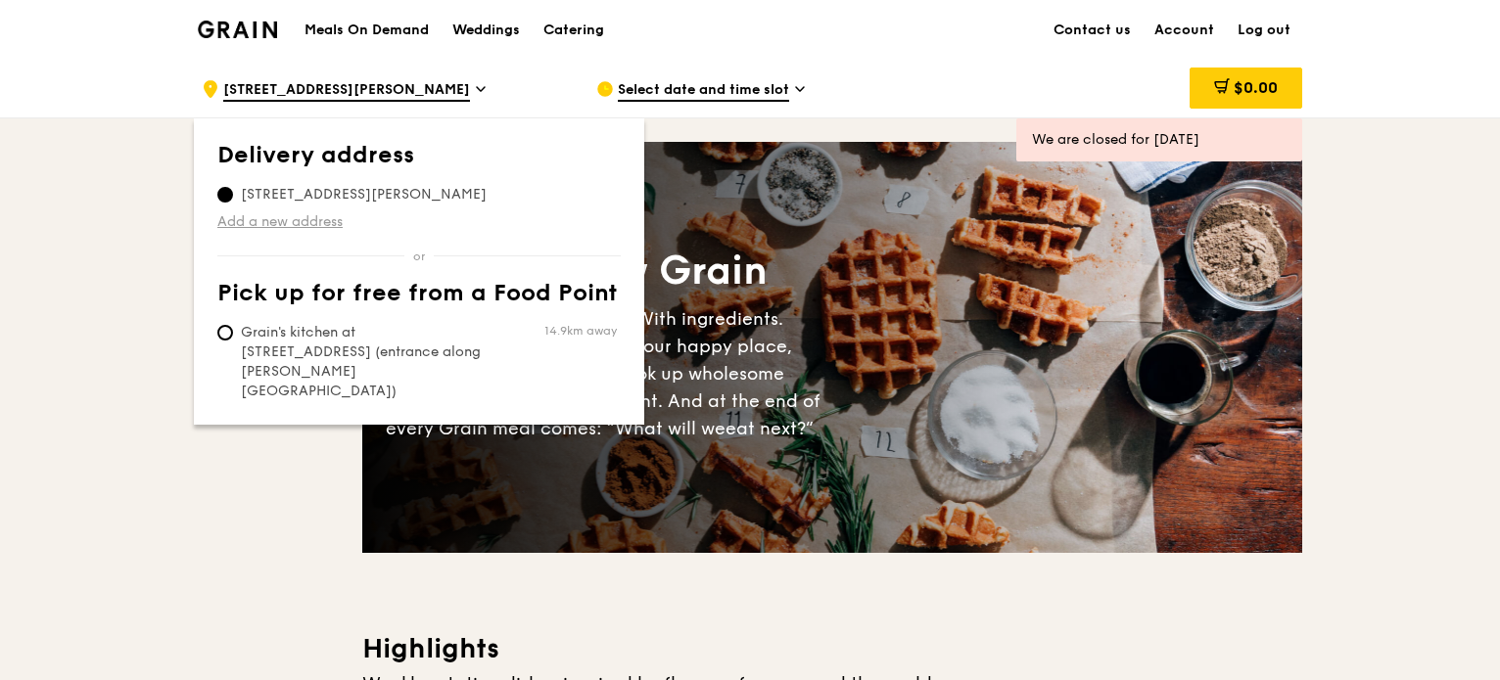
click at [289, 223] on link "Add a new address" at bounding box center [418, 222] width 403 height 20
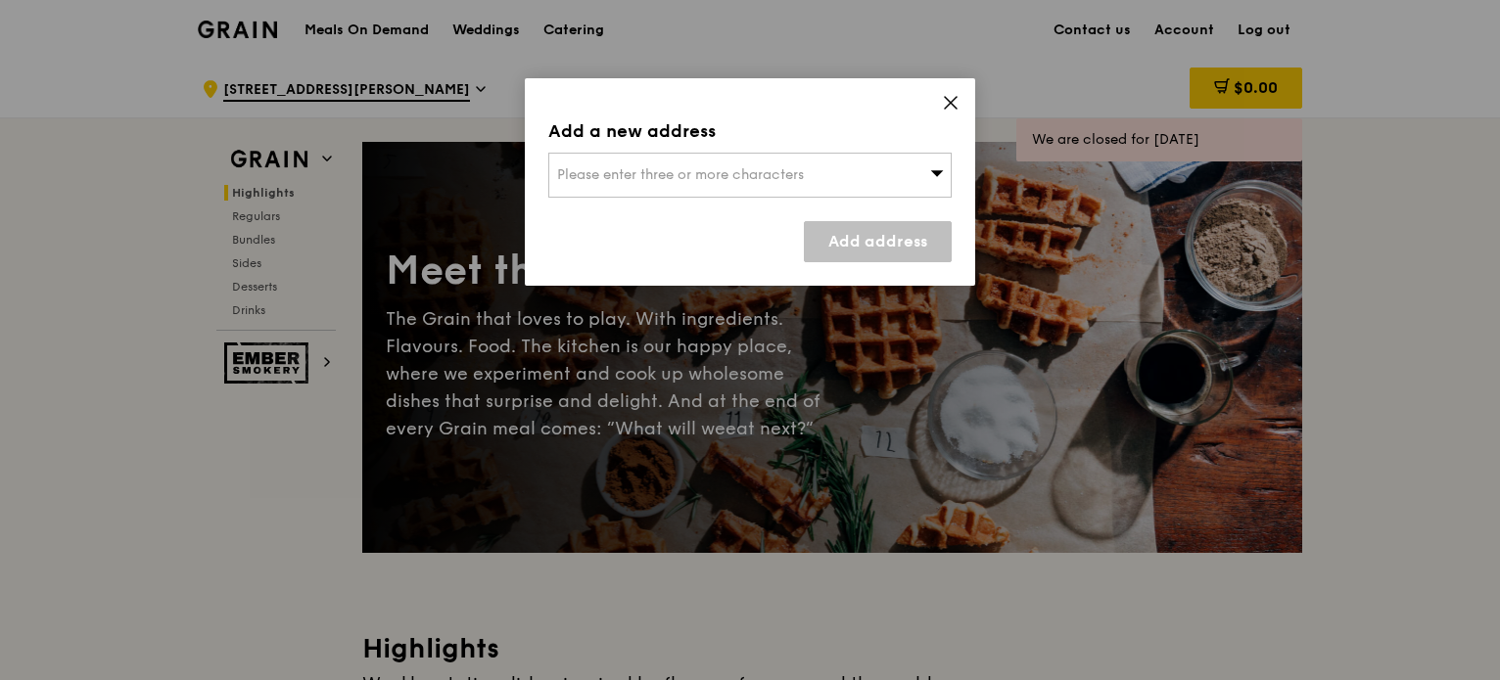
click at [571, 179] on span "Please enter three or more characters" at bounding box center [680, 174] width 247 height 17
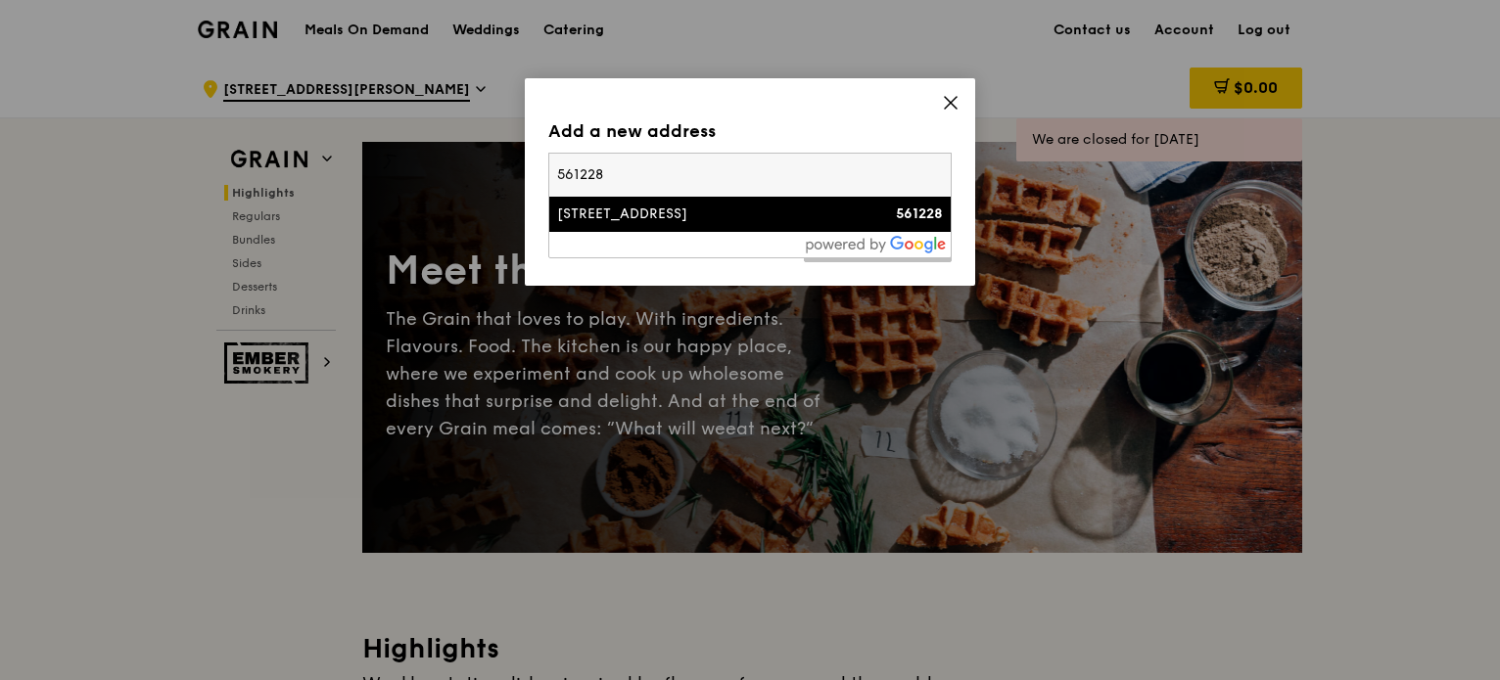
type input "561228"
click at [618, 211] on div "228A Ang Mo Kio Street 23, Ang Mo Kio Court" at bounding box center [702, 215] width 290 height 20
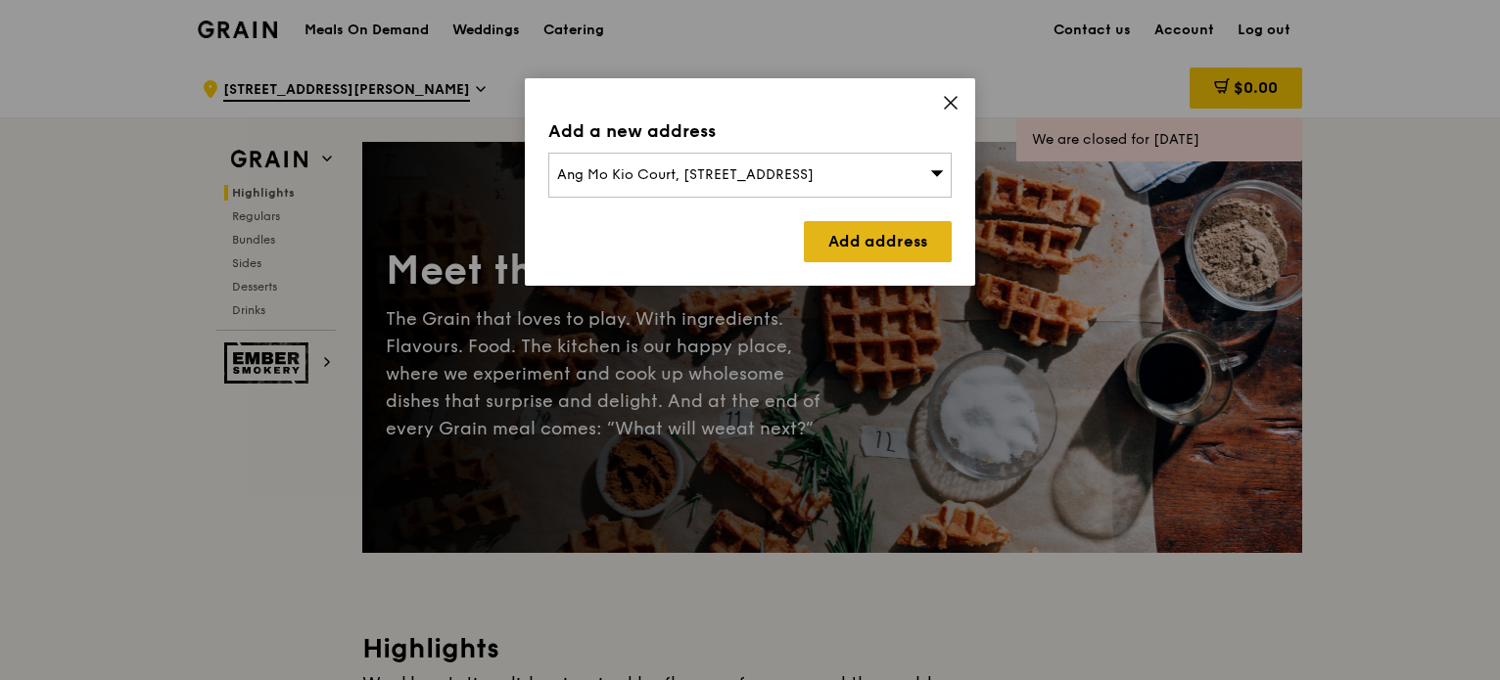
click at [805, 243] on link "Add address" at bounding box center [878, 241] width 148 height 41
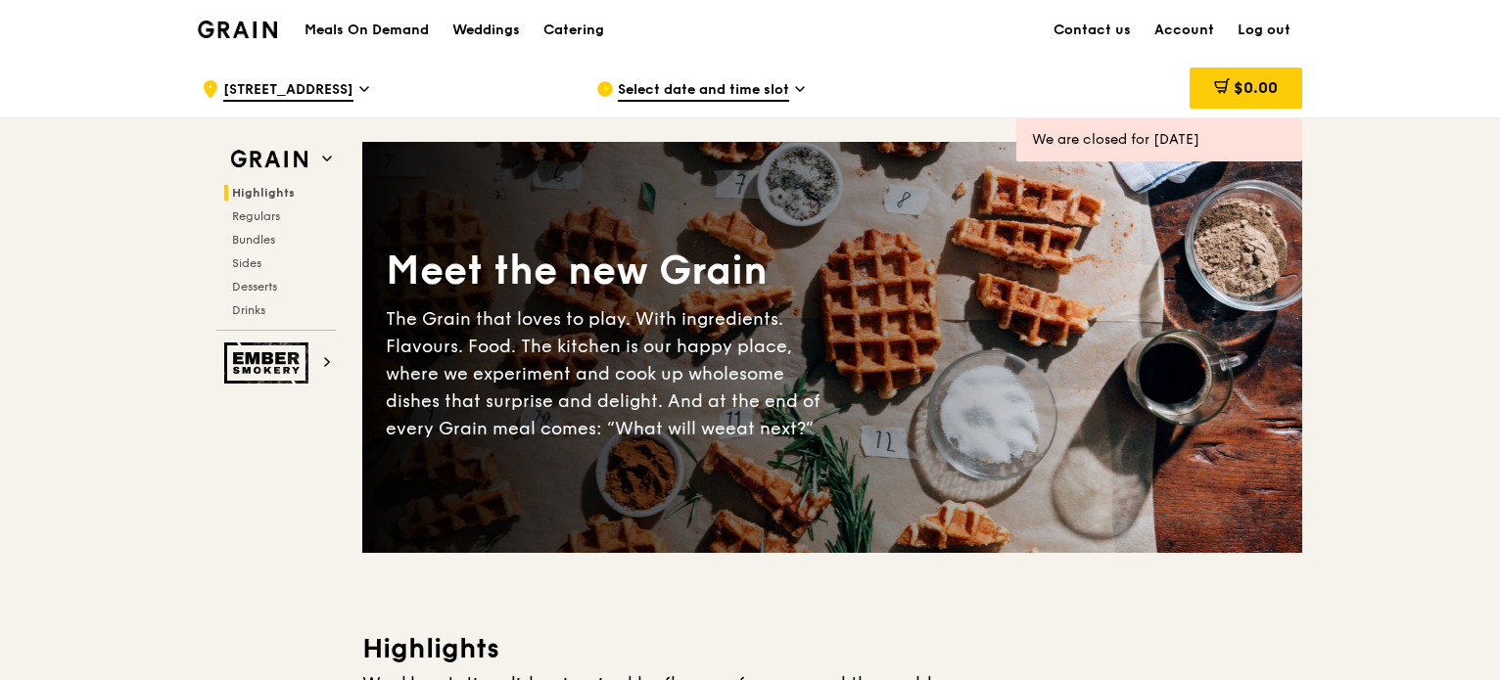
click at [720, 85] on span "Select date and time slot" at bounding box center [703, 91] width 171 height 22
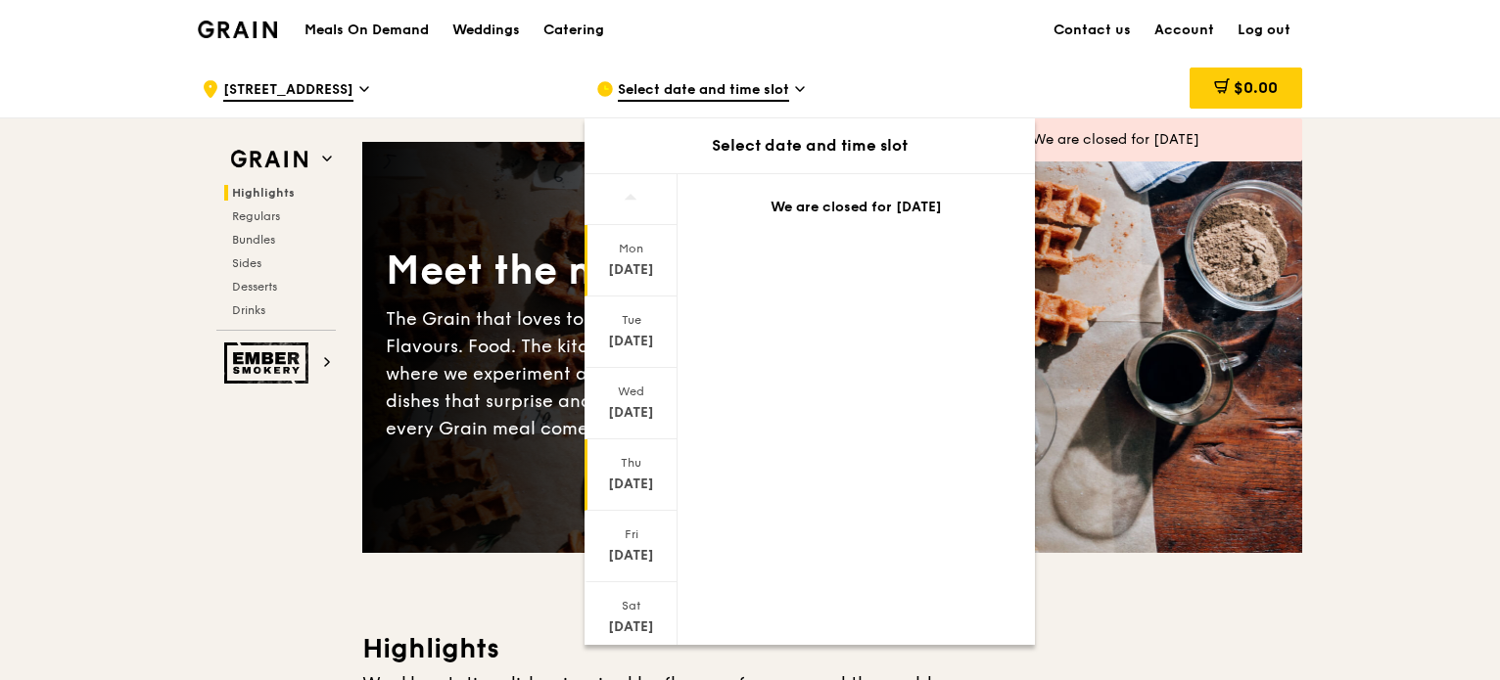
click at [642, 463] on div "Thu" at bounding box center [630, 463] width 87 height 16
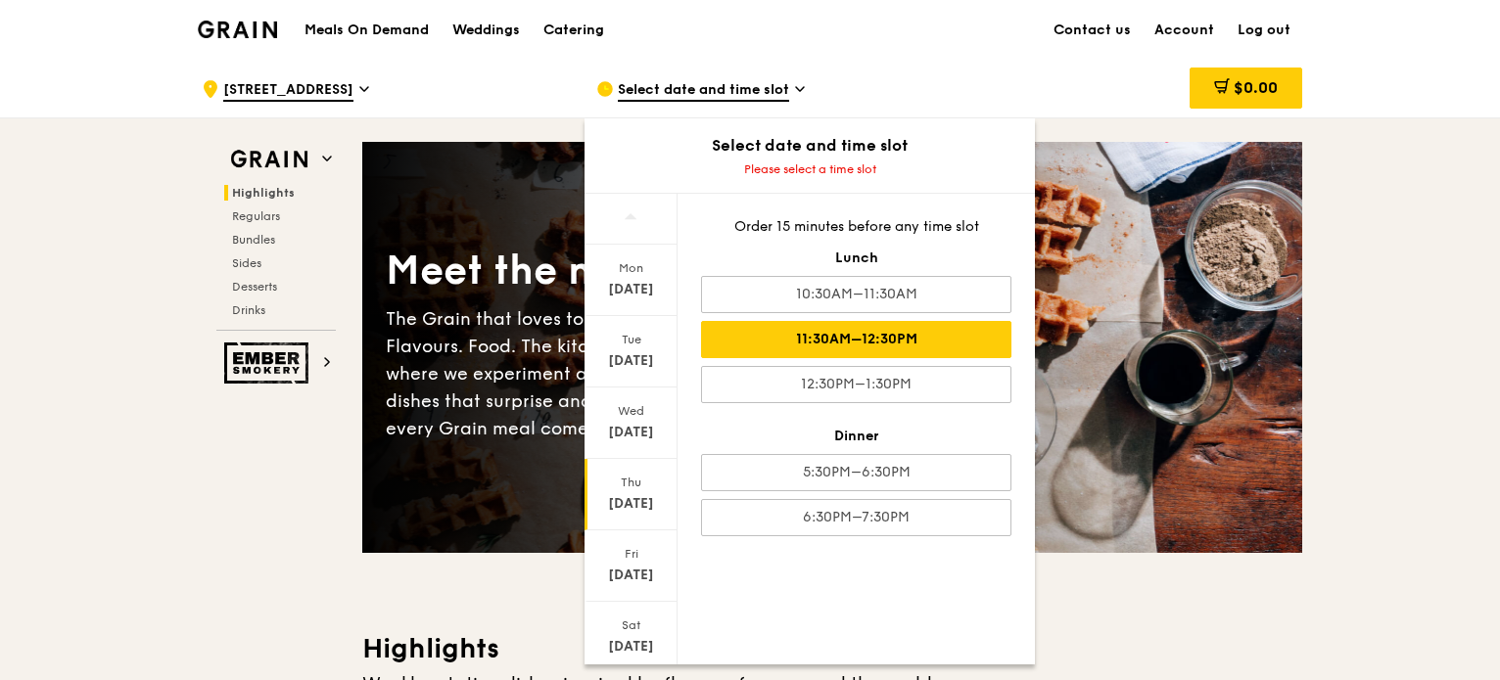
click at [867, 340] on div "11:30AM–12:30PM" at bounding box center [856, 339] width 310 height 37
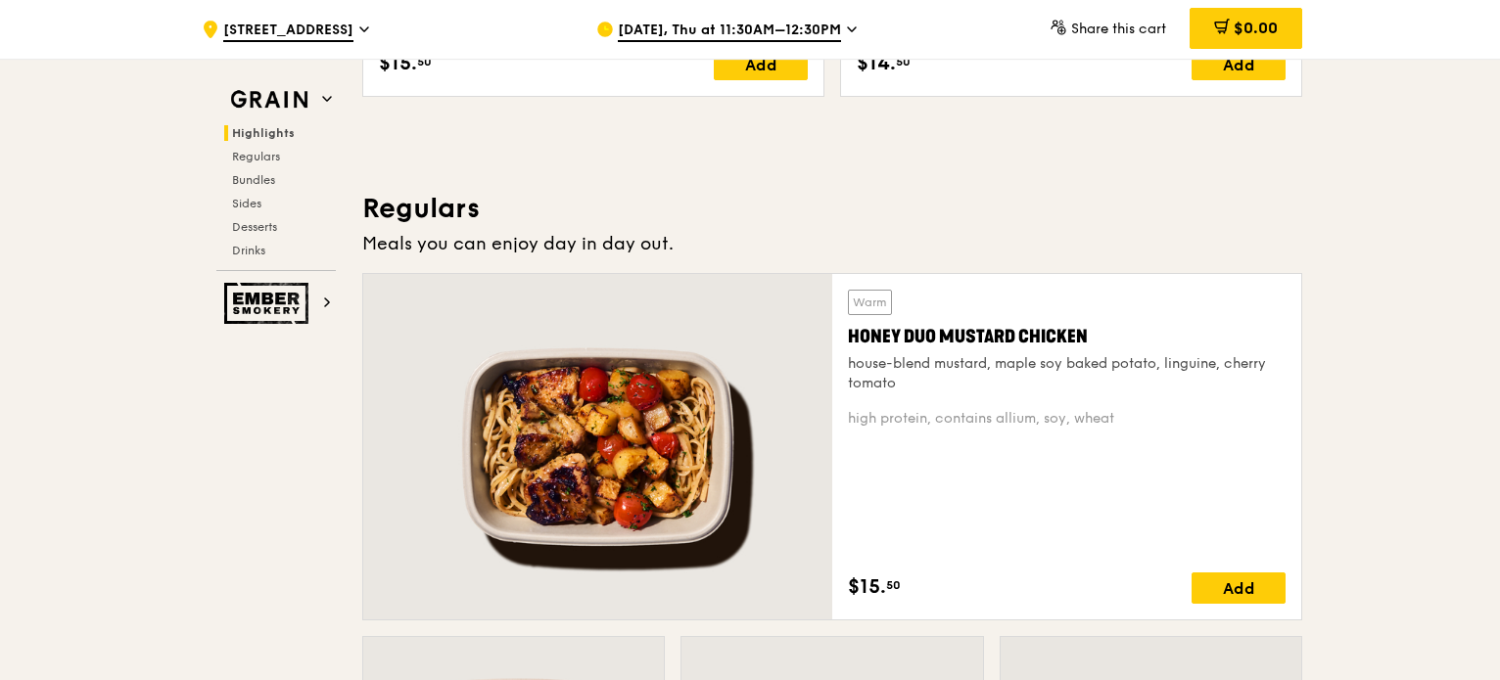
scroll to position [685, 0]
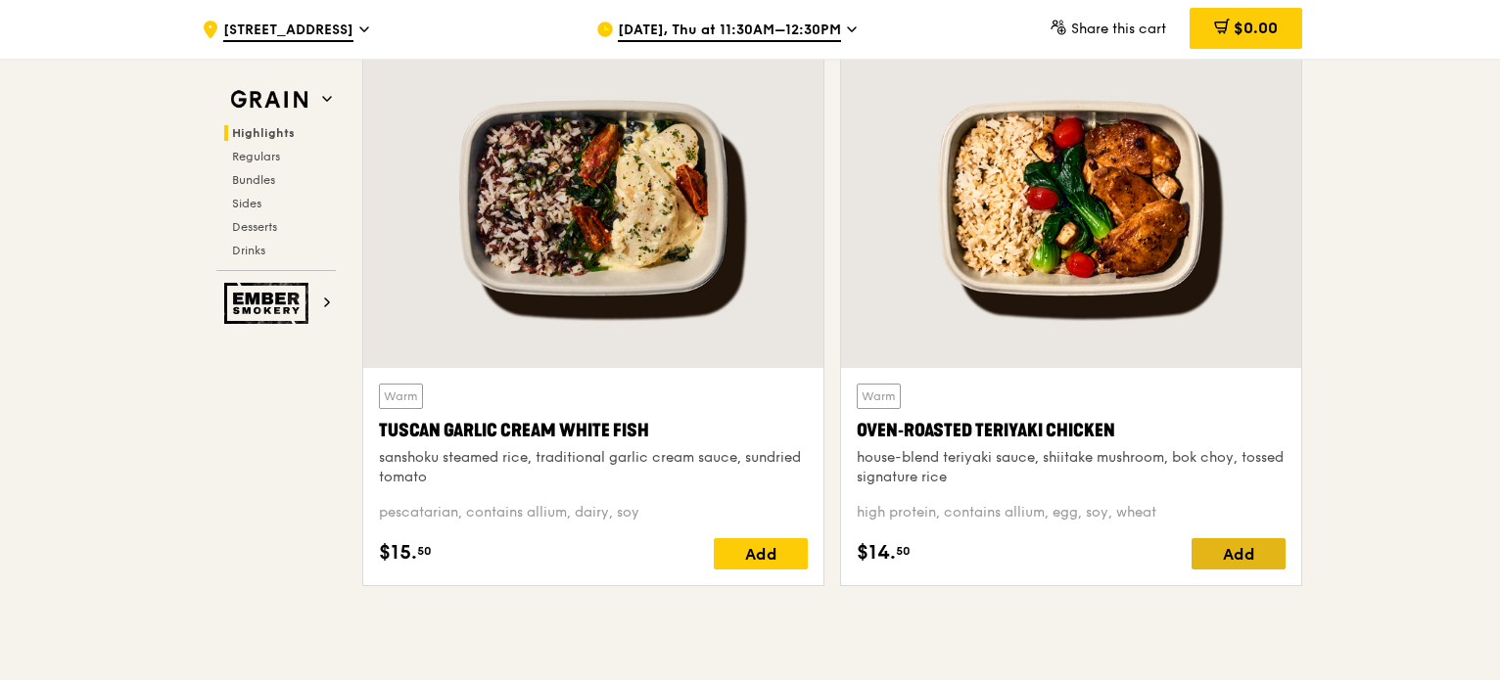
click at [1242, 548] on div "Add" at bounding box center [1239, 553] width 94 height 31
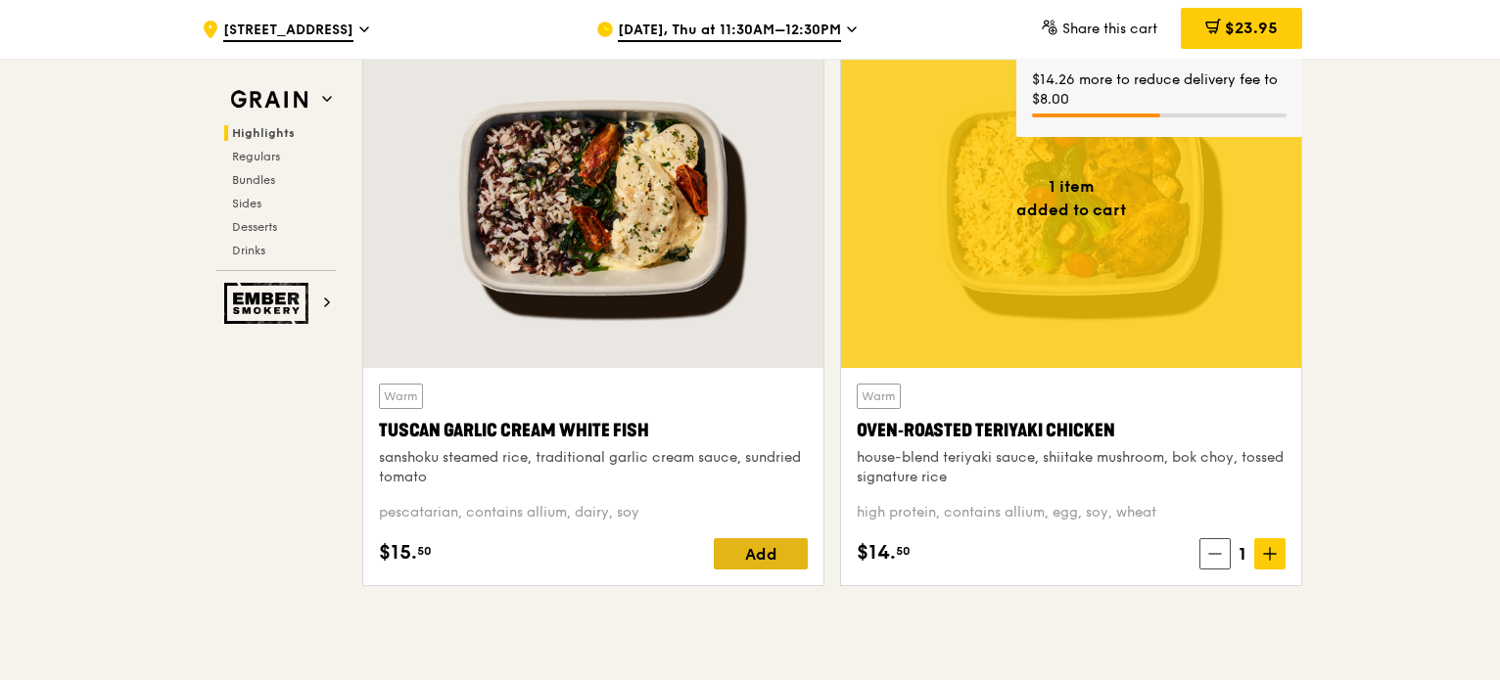
click at [768, 555] on div "Add" at bounding box center [761, 553] width 94 height 31
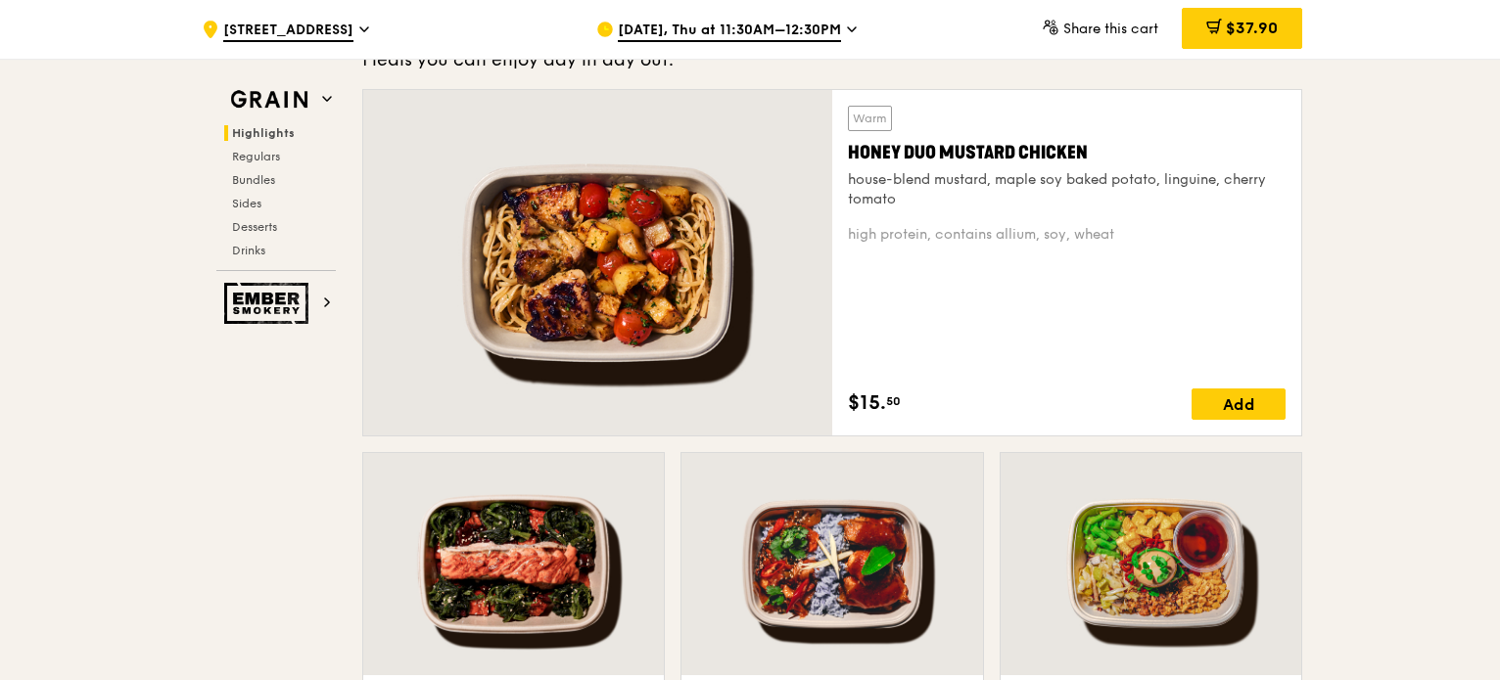
scroll to position [1273, 0]
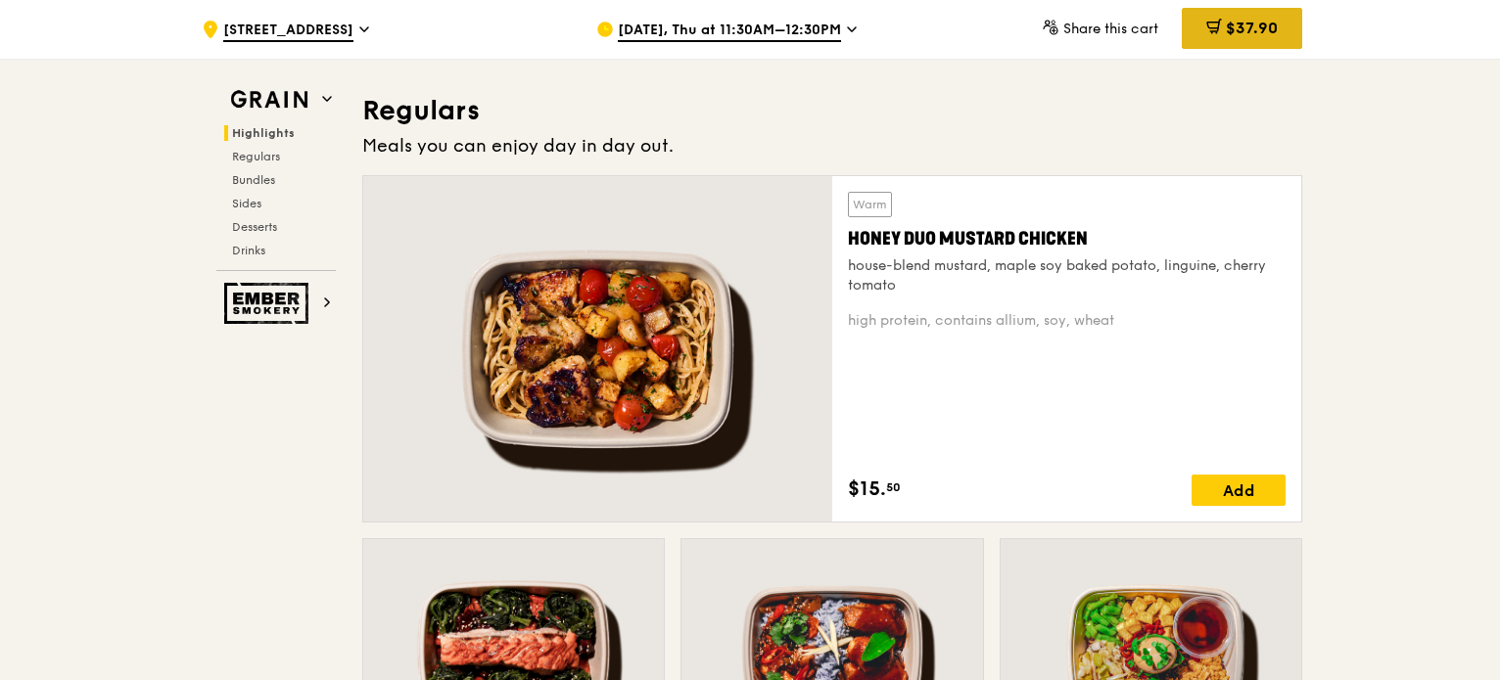
click at [1238, 39] on div "$37.90" at bounding box center [1242, 28] width 120 height 41
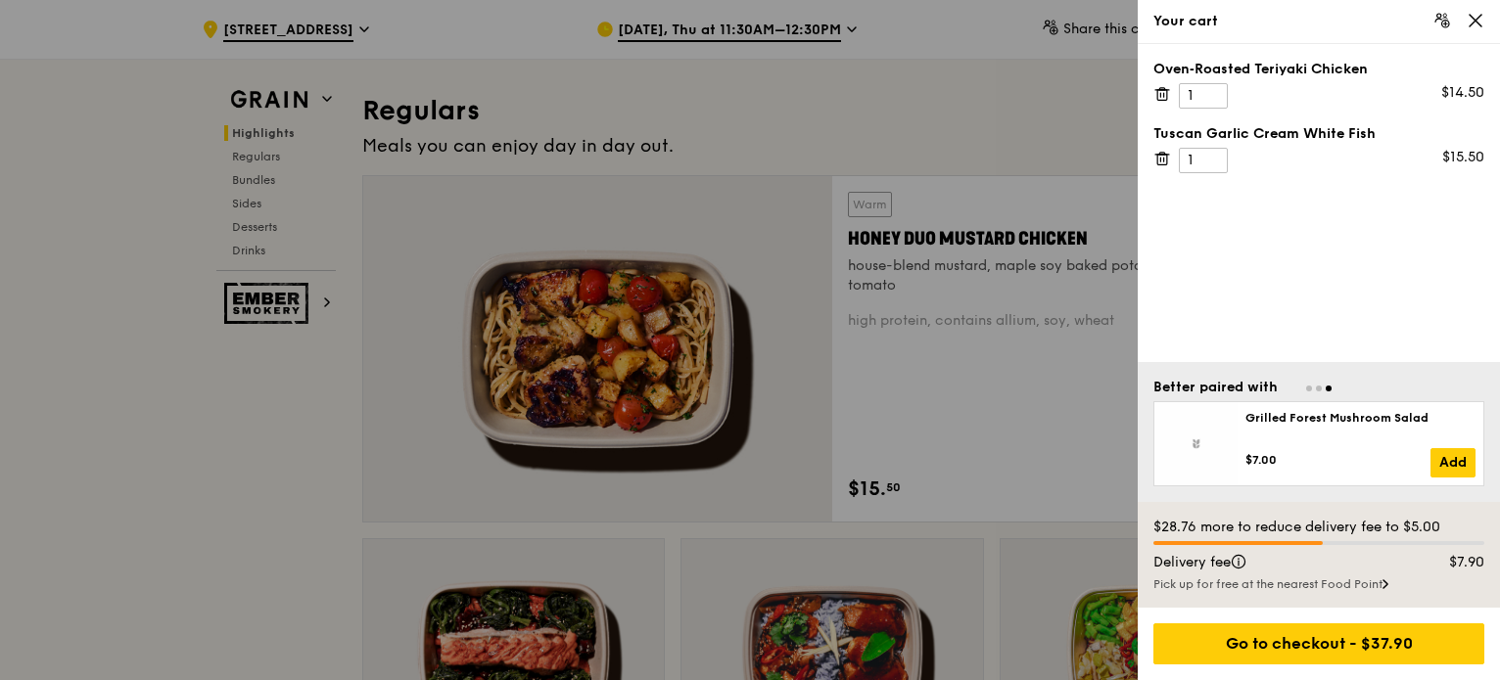
click at [1473, 19] on icon at bounding box center [1476, 21] width 12 height 12
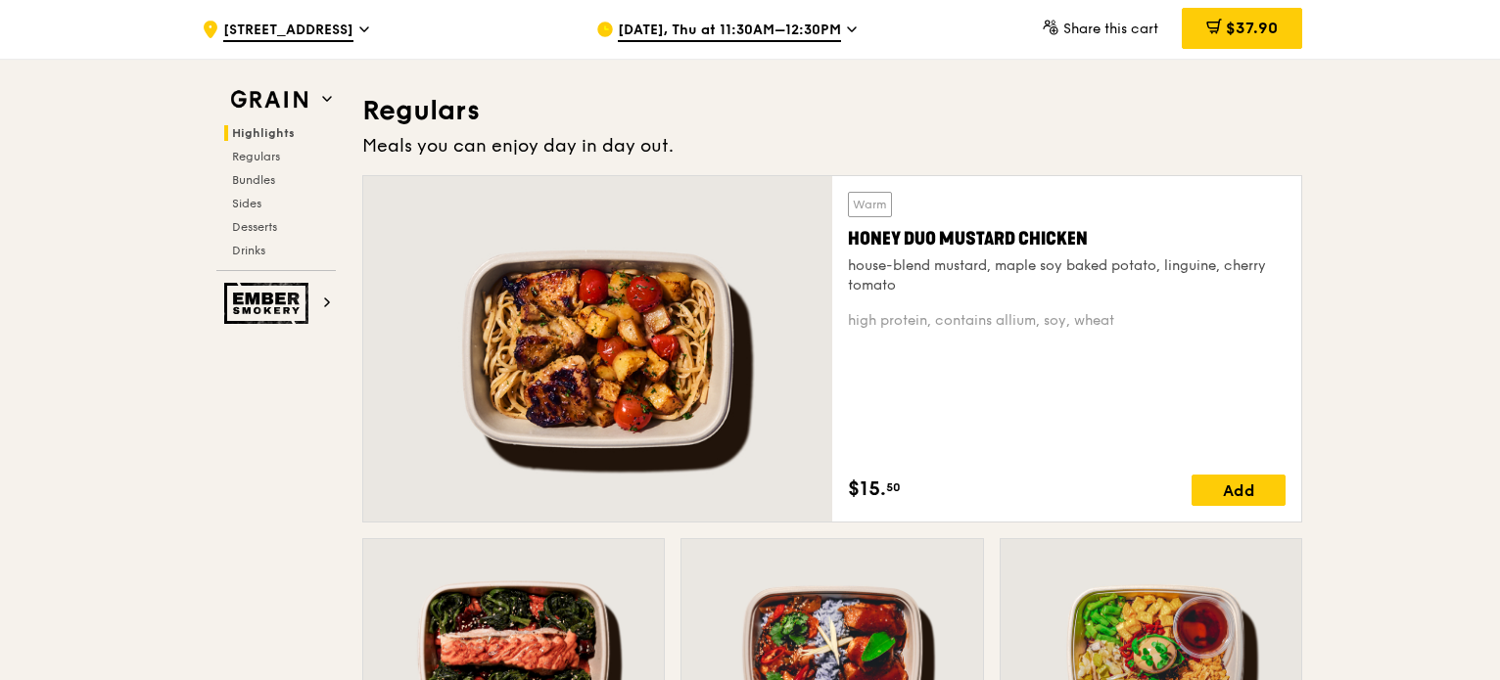
drag, startPoint x: 1224, startPoint y: 34, endPoint x: 1245, endPoint y: 185, distance: 152.3
click at [1226, 33] on span "$37.90" at bounding box center [1252, 28] width 52 height 19
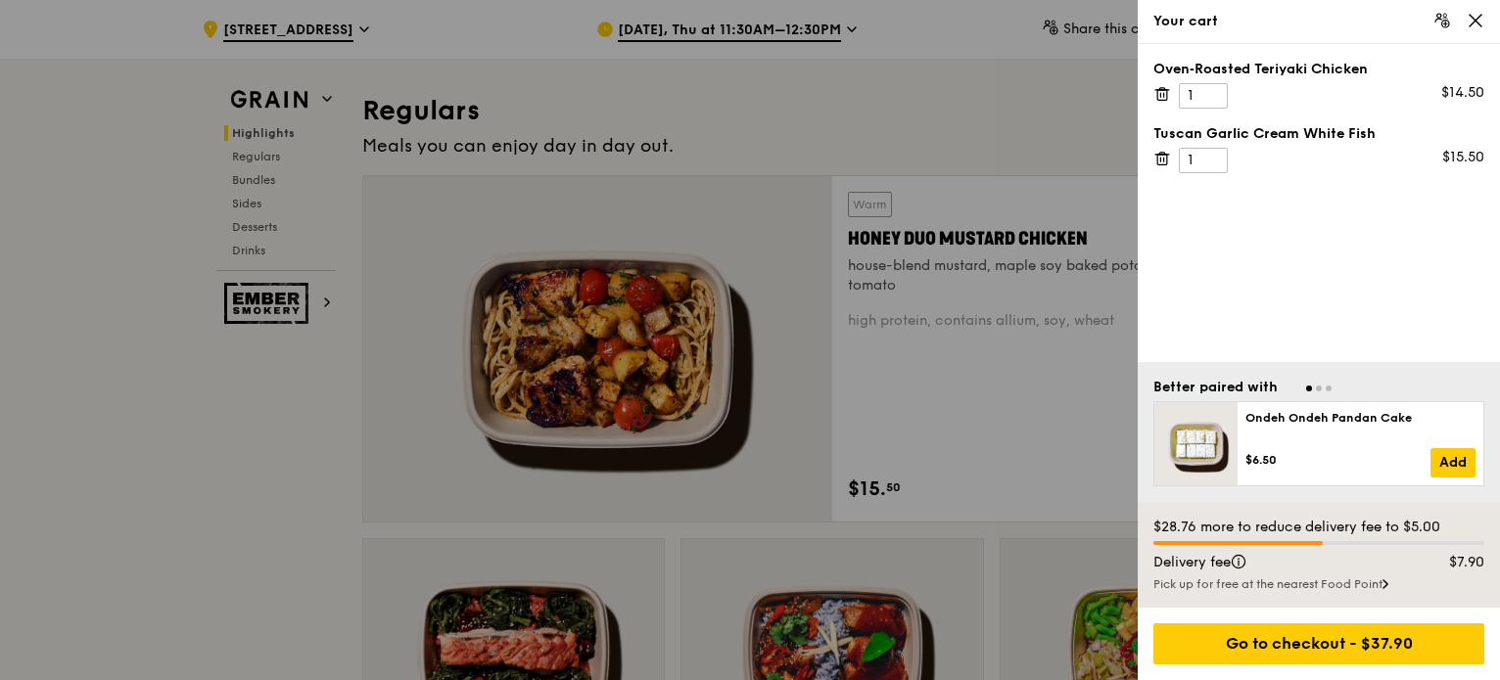
click at [1379, 593] on div "$28.76 more to reduce delivery fee to $5.00 Delivery fee $7.90 Pick up for free…" at bounding box center [1319, 555] width 362 height 106
click at [1375, 584] on div "Pick up for free at the nearest Food Point" at bounding box center [1318, 585] width 331 height 16
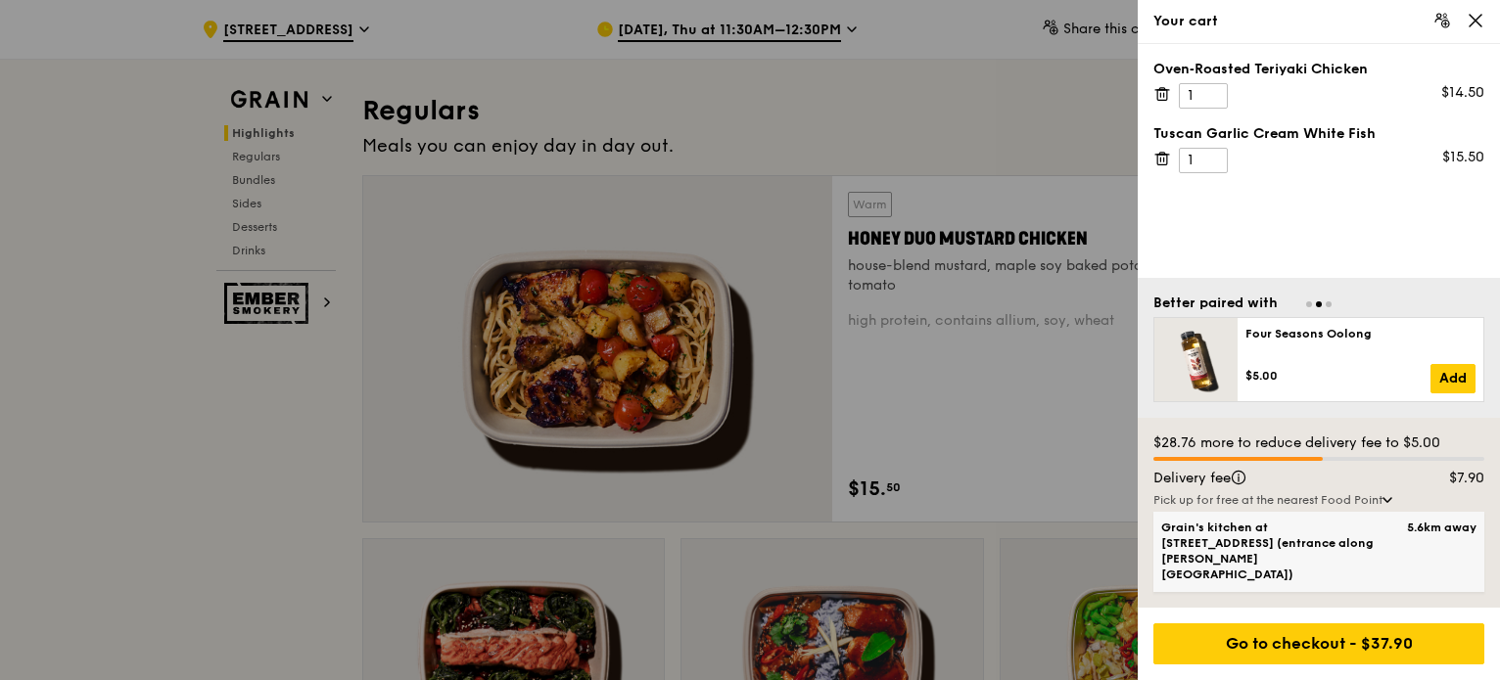
scroll to position [1371, 0]
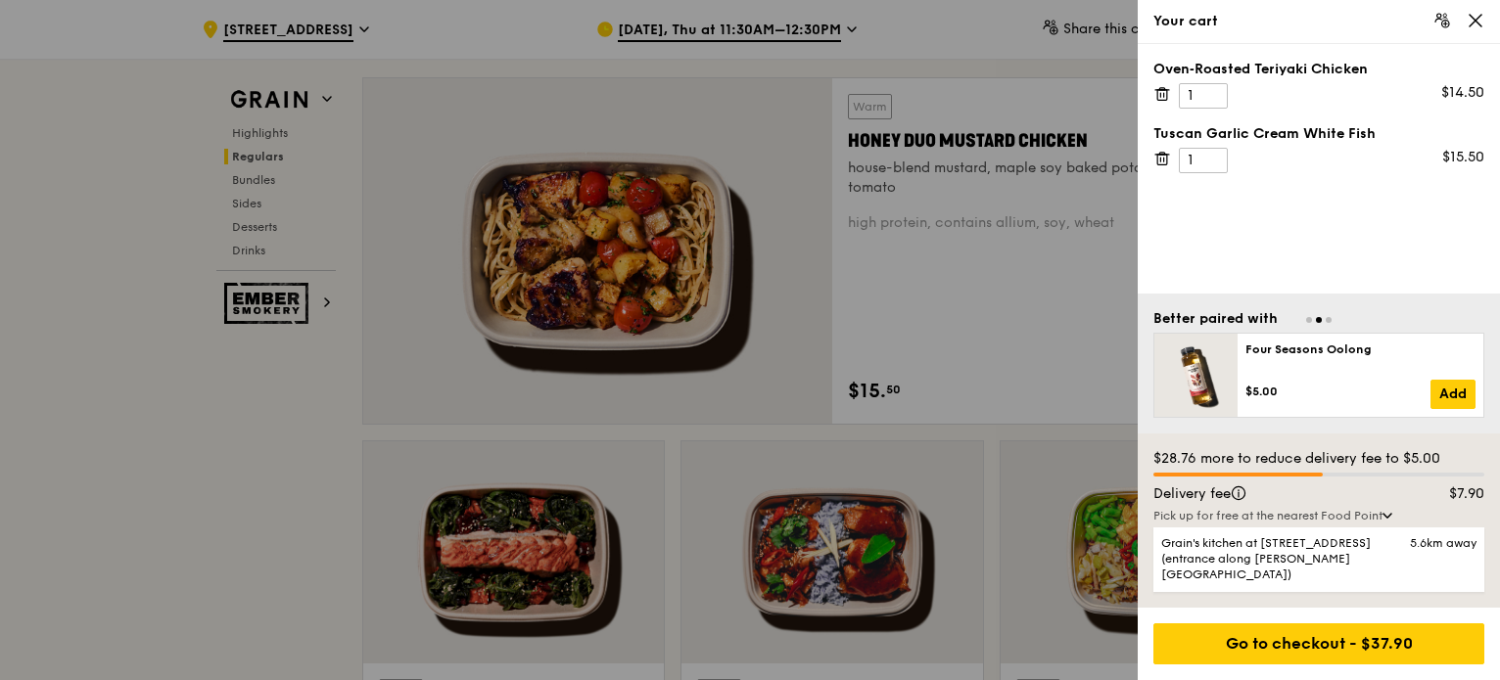
click at [1467, 19] on icon at bounding box center [1476, 21] width 18 height 18
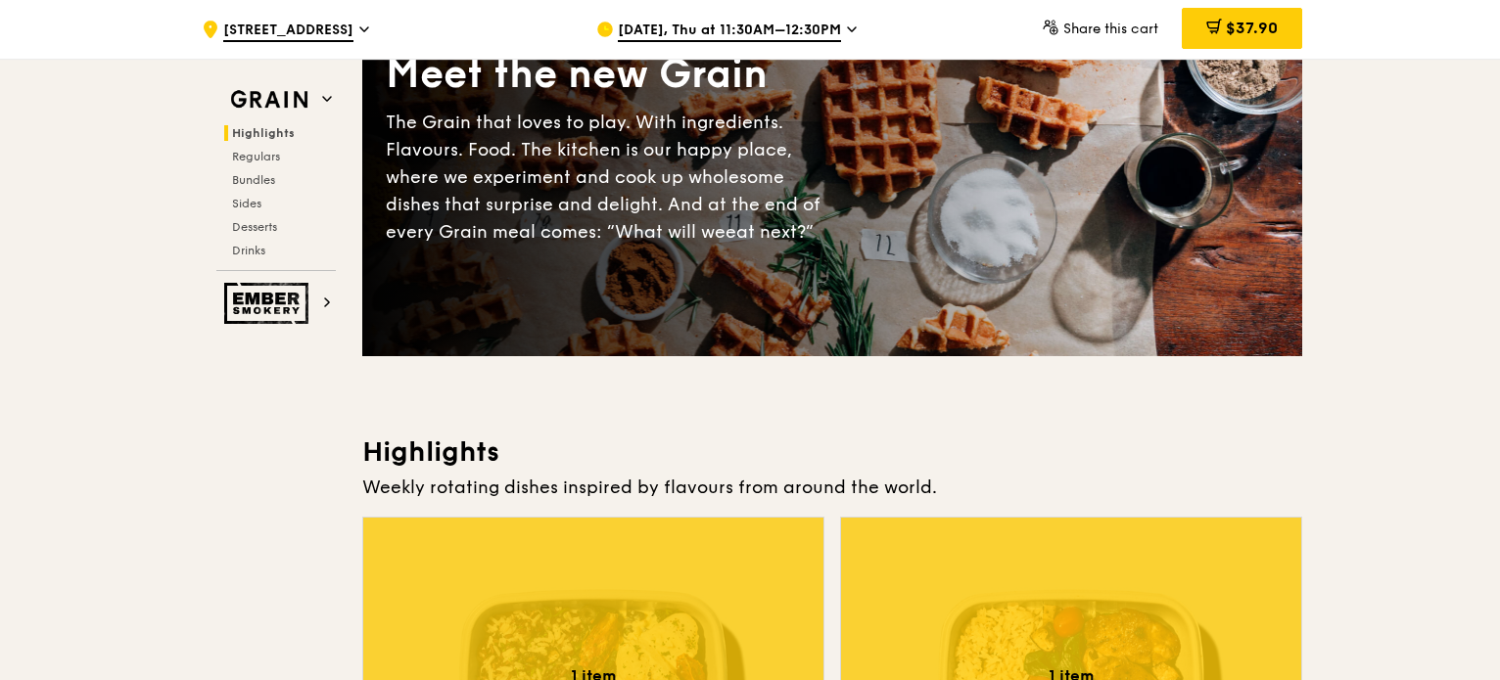
scroll to position [0, 0]
